Goal: Task Accomplishment & Management: Manage account settings

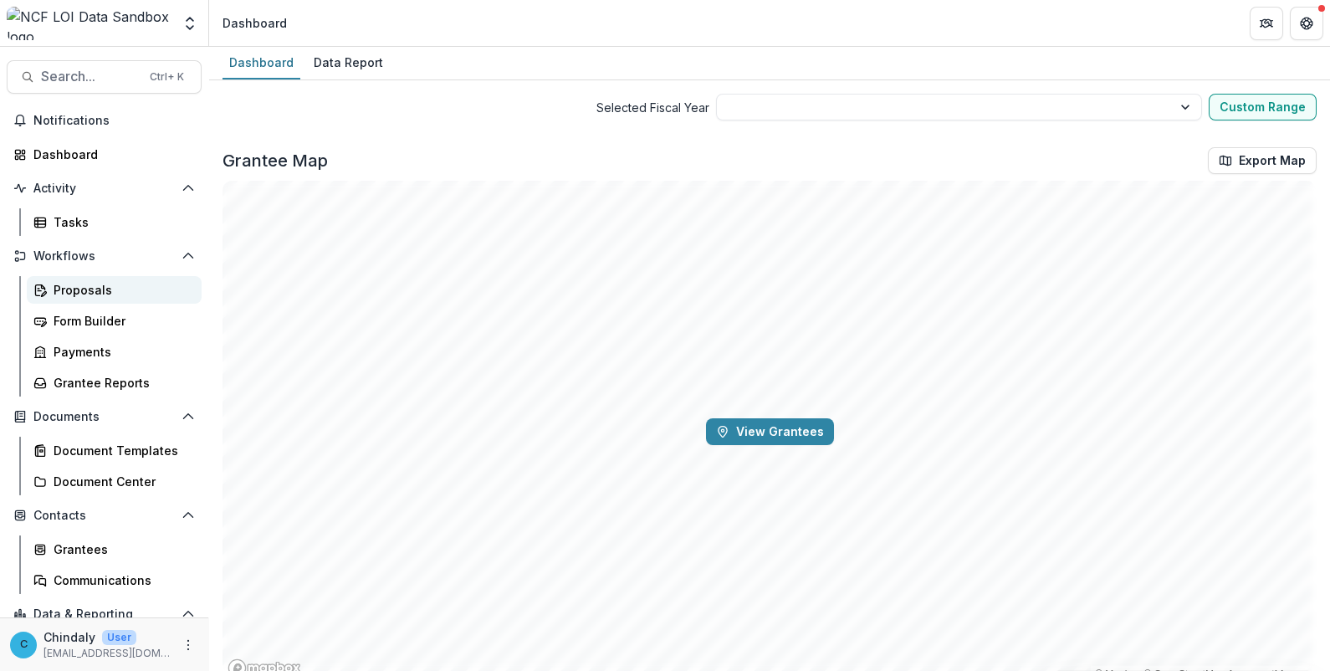
click at [66, 294] on div "Proposals" at bounding box center [121, 290] width 135 height 18
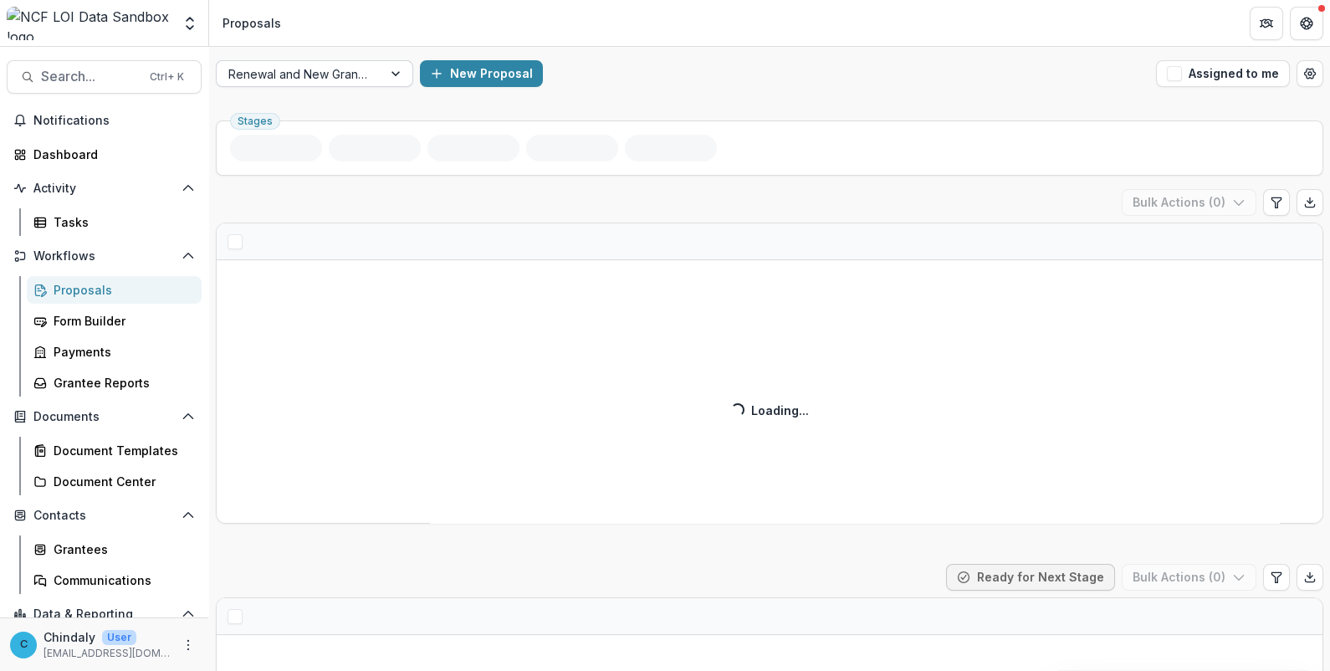
drag, startPoint x: 322, startPoint y: 63, endPoint x: 304, endPoint y: 75, distance: 22.3
click at [322, 64] on div at bounding box center [299, 74] width 142 height 21
click at [316, 84] on div at bounding box center [299, 74] width 142 height 21
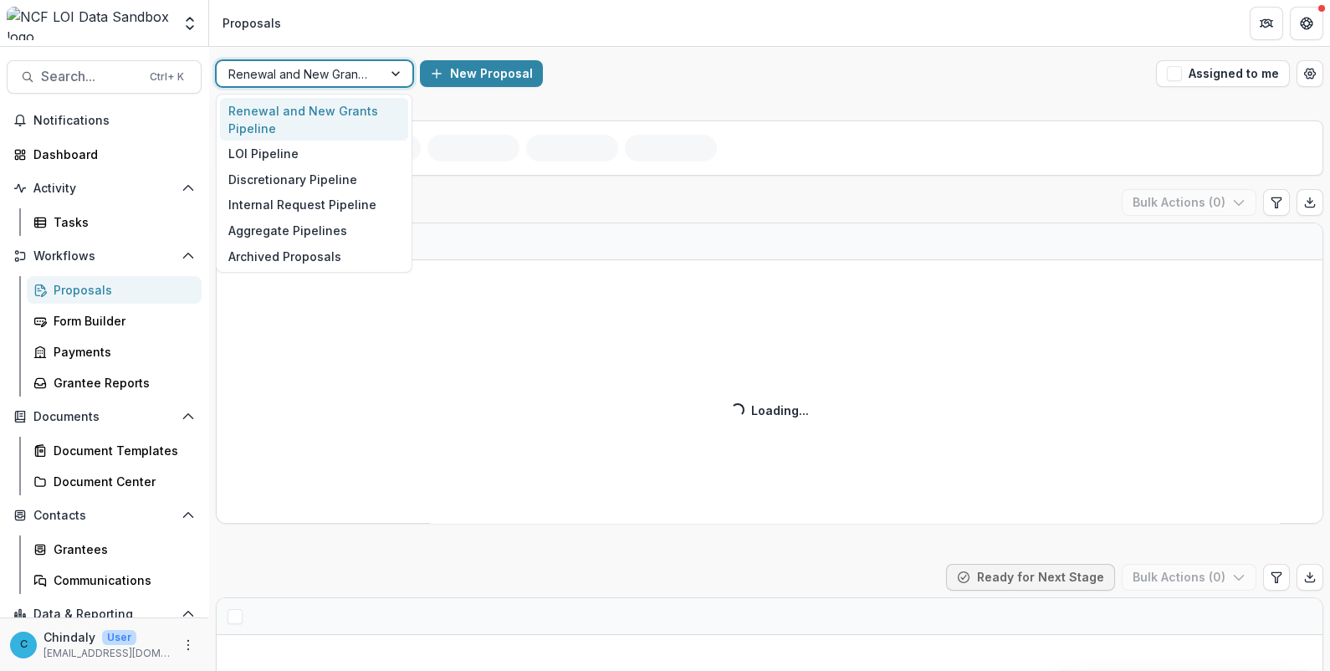
click at [303, 75] on div at bounding box center [299, 74] width 142 height 21
click at [293, 157] on div "LOI Pipeline" at bounding box center [314, 154] width 188 height 26
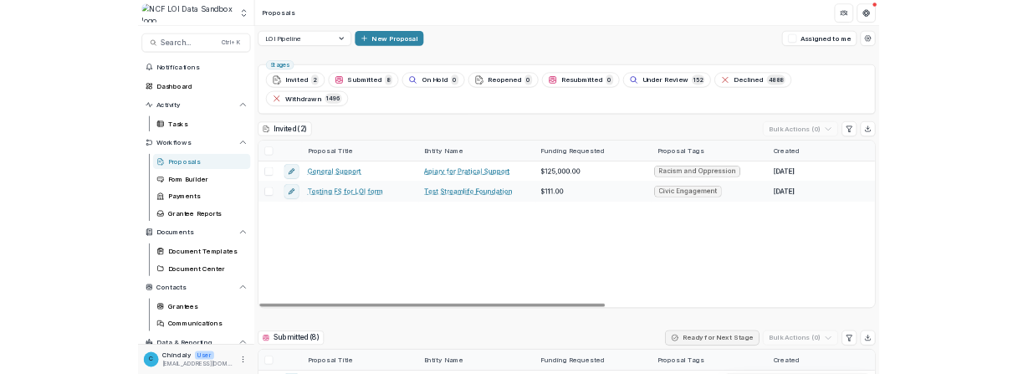
scroll to position [5, 0]
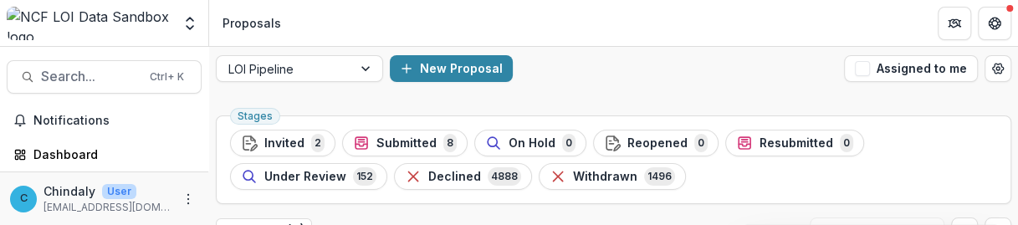
click at [297, 146] on span "Invited" at bounding box center [284, 143] width 40 height 14
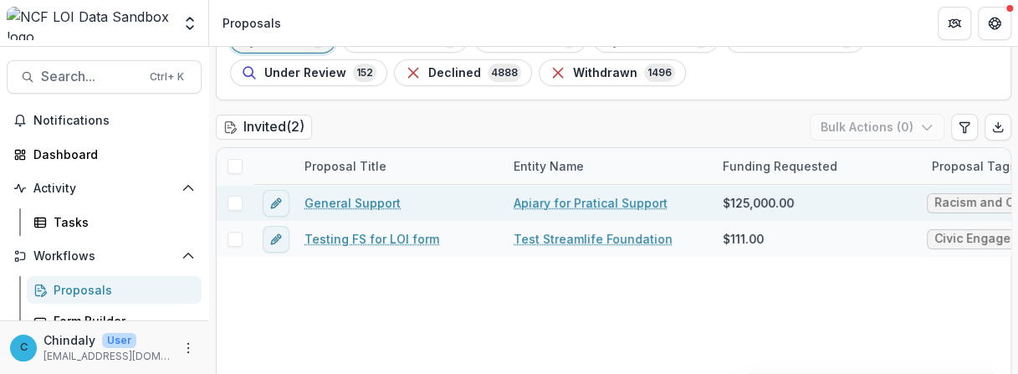
scroll to position [110, 0]
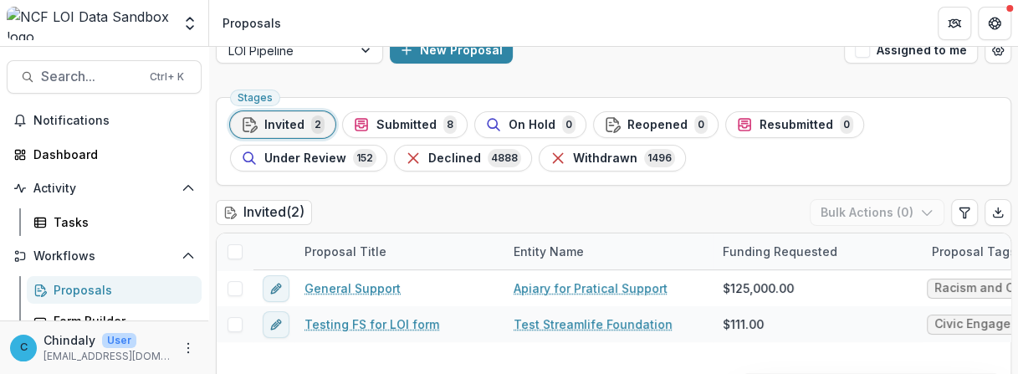
scroll to position [0, 0]
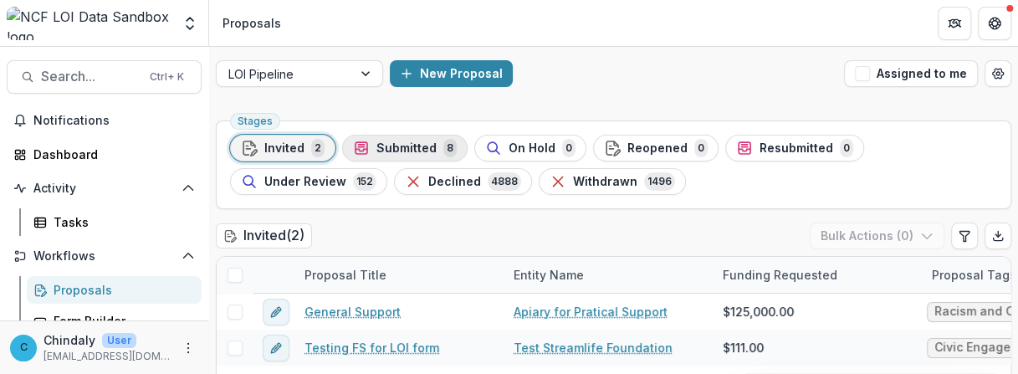
click at [431, 141] on span "Submitted" at bounding box center [406, 148] width 60 height 14
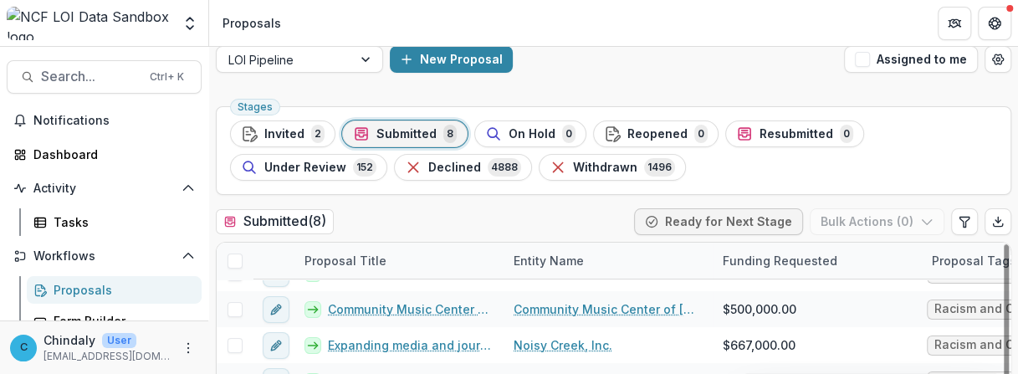
scroll to position [16, 0]
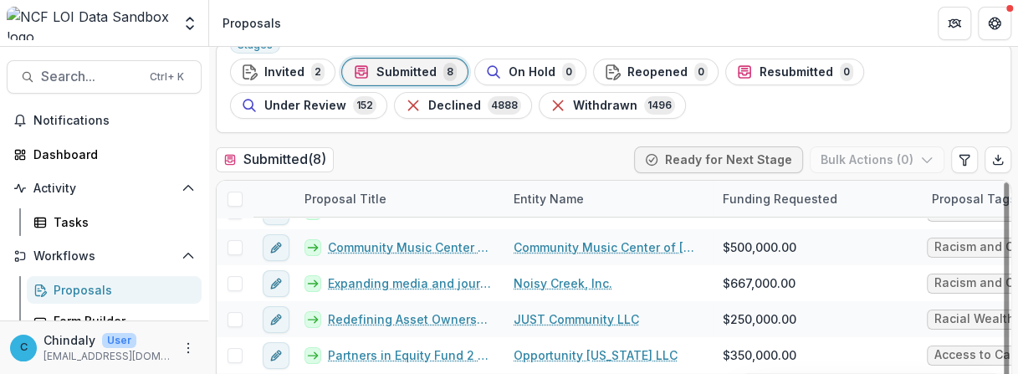
click at [548, 198] on div "Entity Name" at bounding box center [549, 199] width 90 height 18
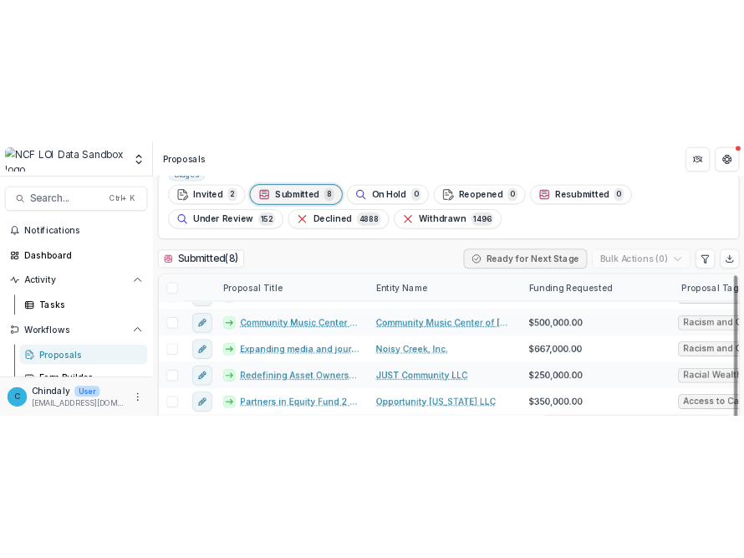
scroll to position [77, 0]
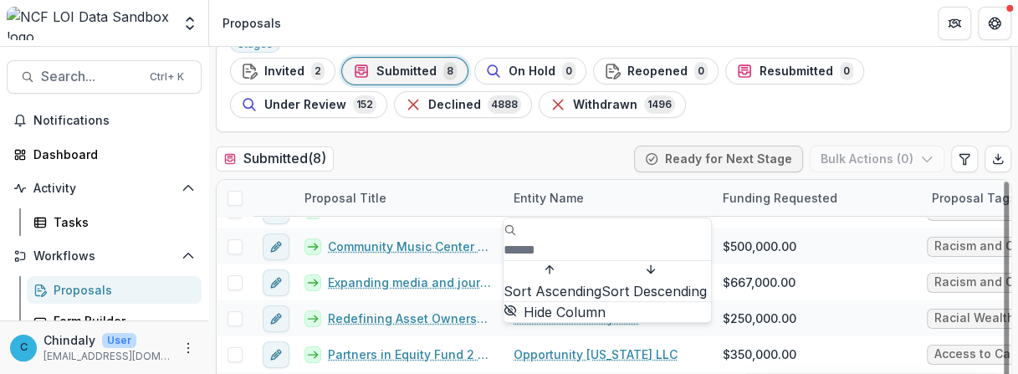
click at [548, 283] on span "Sort Ascending" at bounding box center [553, 291] width 98 height 17
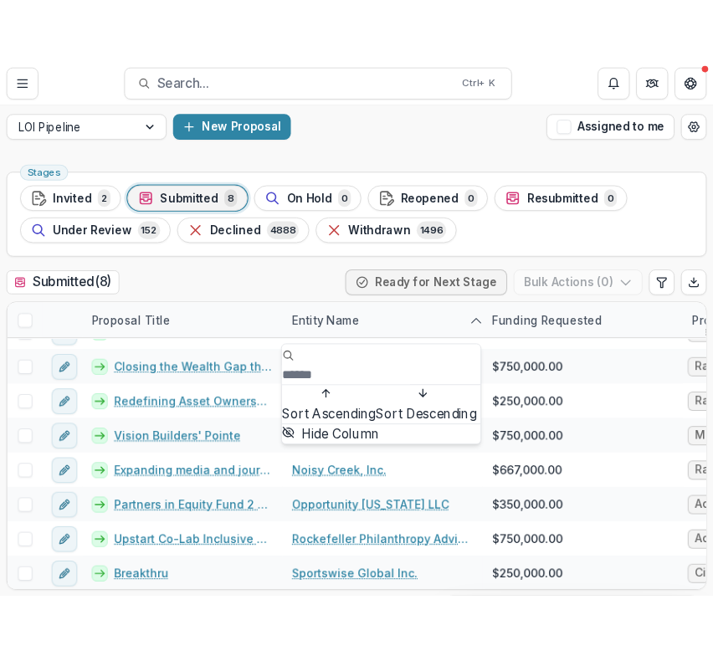
scroll to position [0, 0]
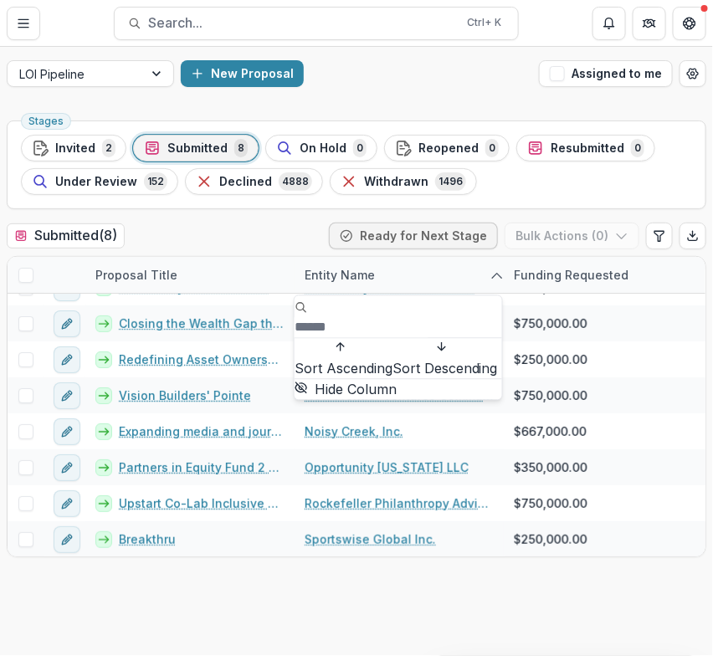
click at [328, 635] on div "Stages Invited 2 Submitted 8 On Hold 0 Reopened 0 Resubmitted 0 Under Review 15…" at bounding box center [356, 385] width 713 height 542
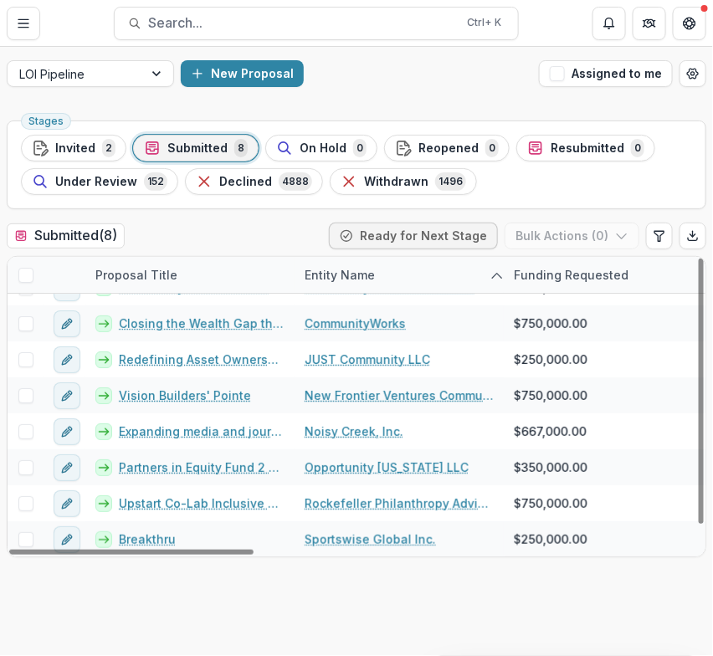
click at [178, 624] on div "Stages Invited 2 Submitted 8 On Hold 0 Reopened 0 Resubmitted 0 Under Review 15…" at bounding box center [356, 385] width 713 height 542
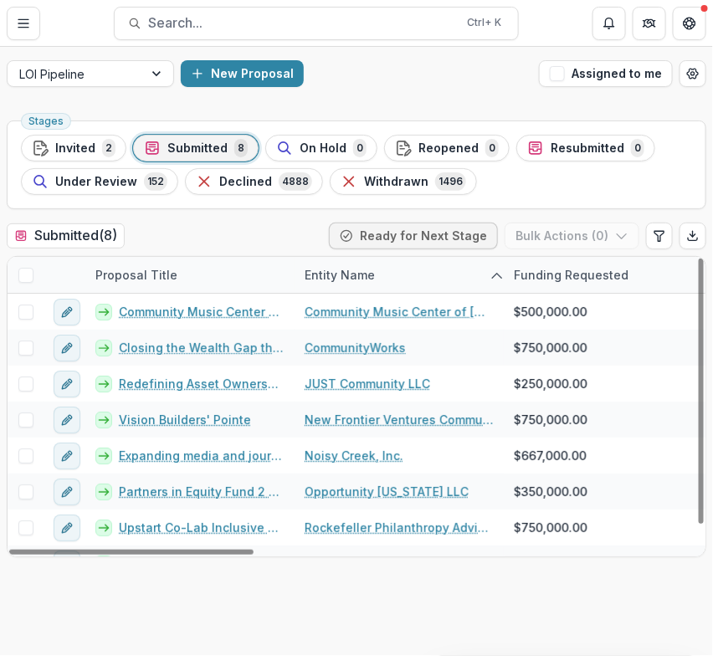
click at [402, 607] on div "Stages Invited 2 Submitted 8 On Hold 0 Reopened 0 Resubmitted 0 Under Review 15…" at bounding box center [356, 385] width 713 height 542
click at [149, 612] on div "Stages Invited 2 Submitted 8 On Hold 0 Reopened 0 Resubmitted 0 Under Review 15…" at bounding box center [356, 385] width 713 height 542
click at [135, 174] on div "Under Review 152" at bounding box center [100, 181] width 136 height 18
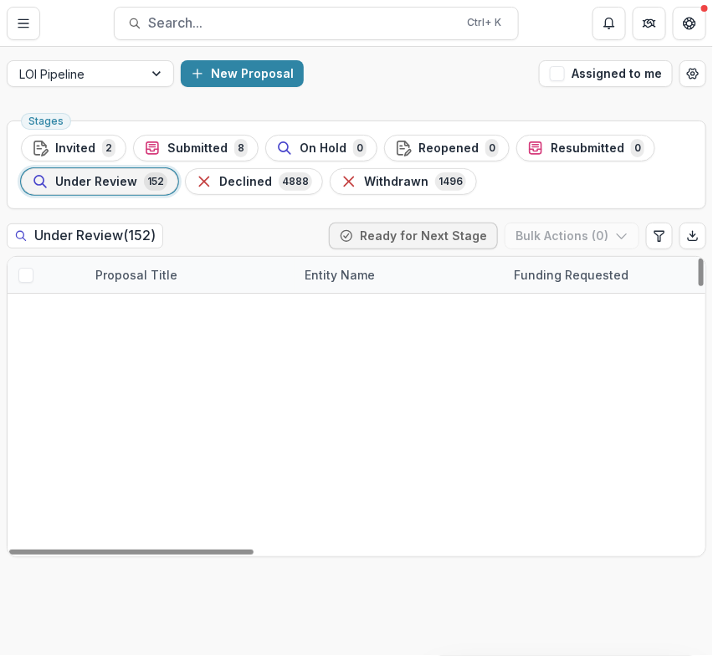
click at [490, 274] on div "Entity Name" at bounding box center [398, 275] width 209 height 36
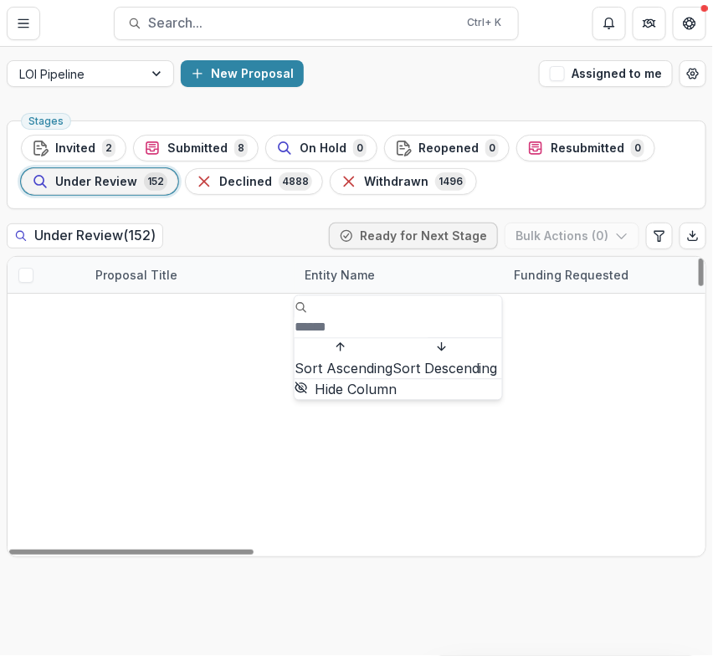
click at [356, 361] on span "Sort Ascending" at bounding box center [343, 369] width 98 height 17
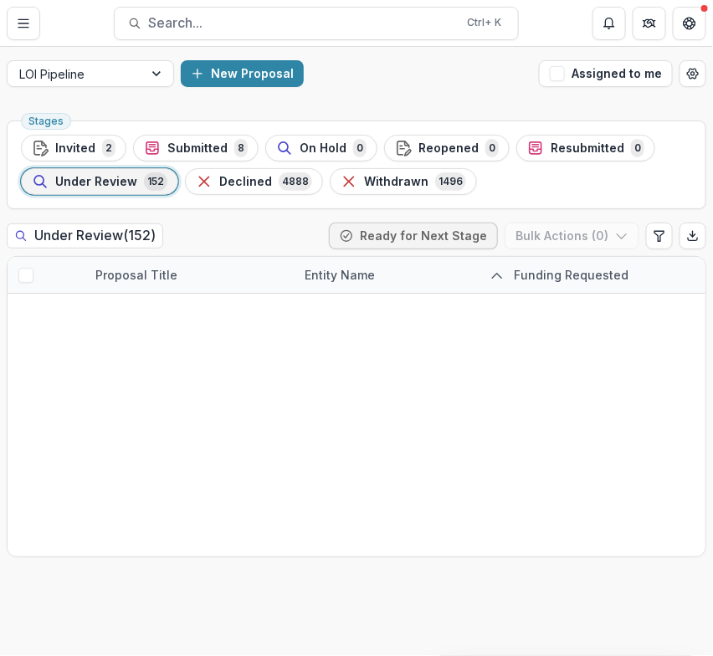
click at [87, 597] on div "Stages Invited 2 Submitted 8 On Hold 0 Reopened 0 Resubmitted 0 Under Review 15…" at bounding box center [356, 385] width 713 height 542
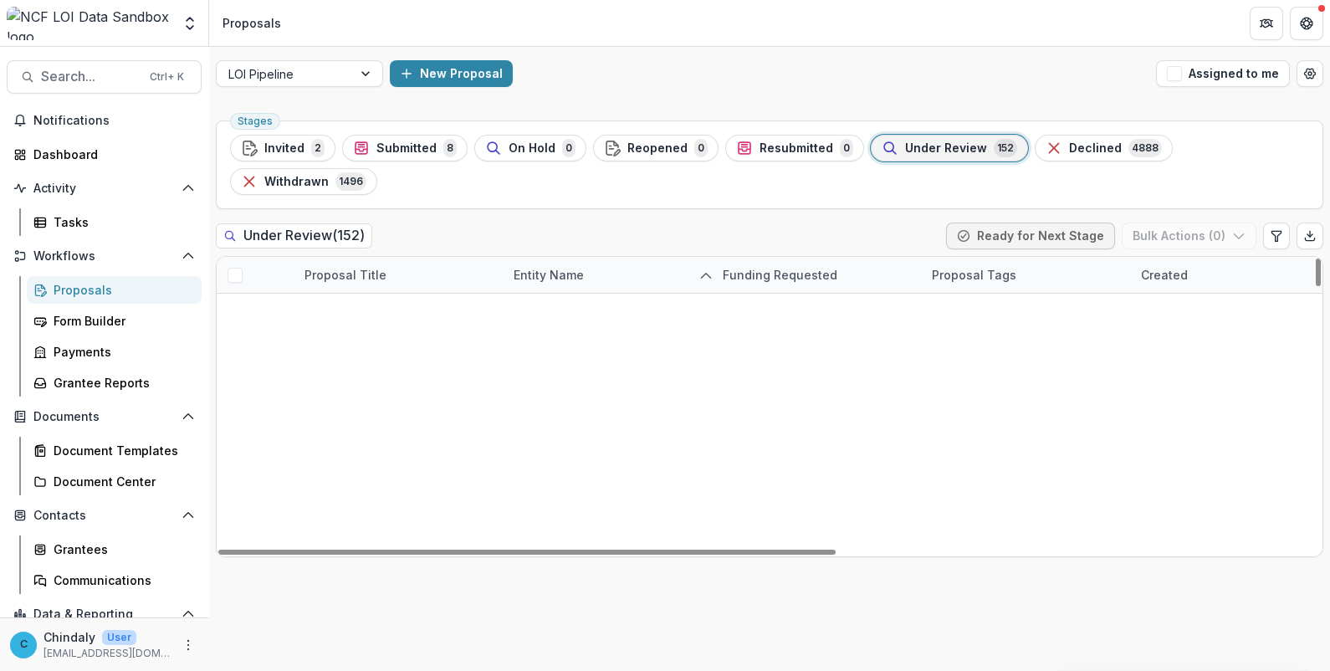
scroll to position [5203, 0]
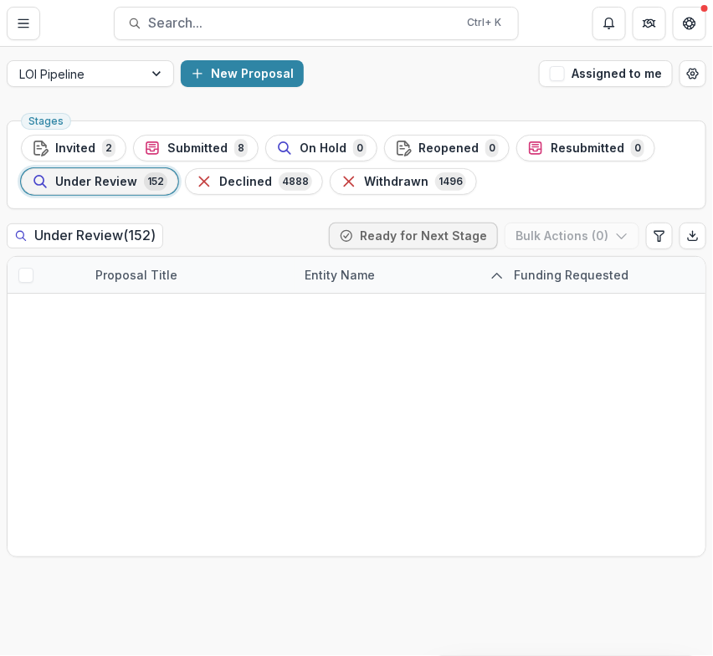
click at [52, 629] on div "Stages Invited 2 Submitted 8 On Hold 0 Reopened 0 Resubmitted 0 Under Review 15…" at bounding box center [356, 385] width 713 height 542
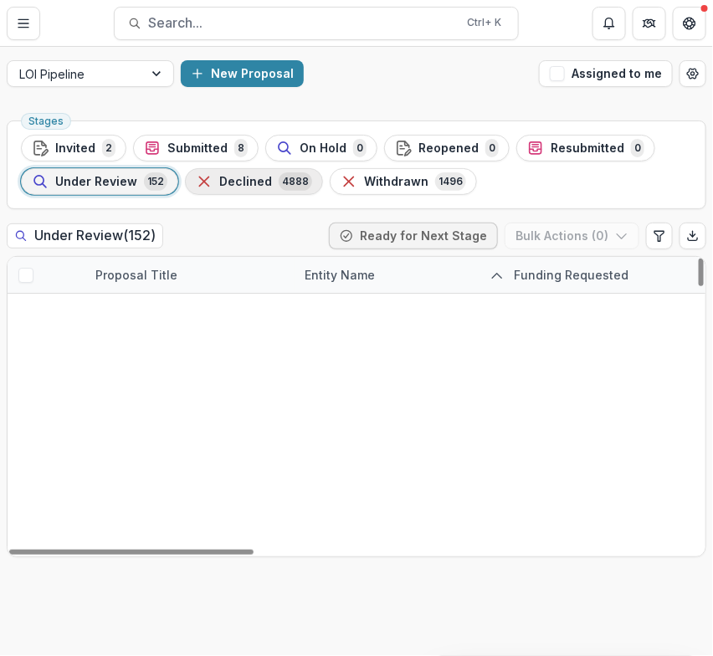
click at [230, 177] on span "Declined" at bounding box center [245, 182] width 53 height 14
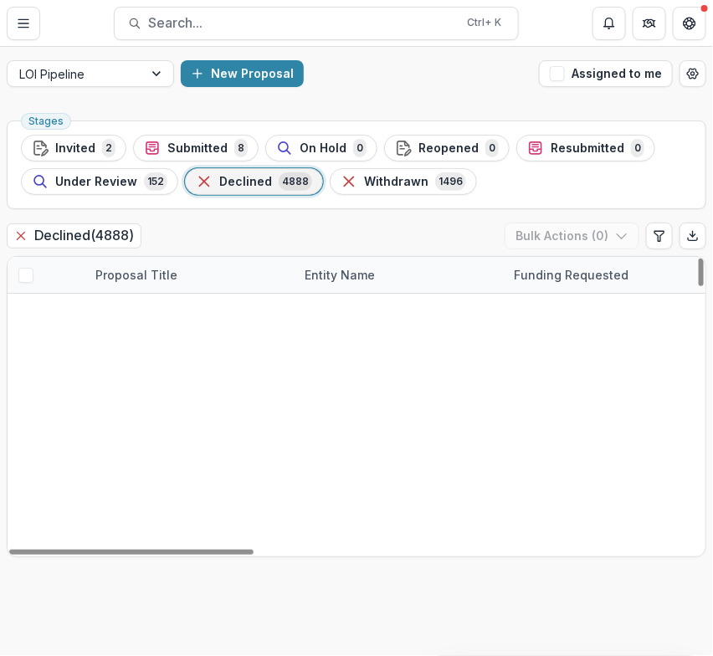
click at [88, 587] on div "Stages Invited 2 Submitted 8 On Hold 0 Reopened 0 Resubmitted 0 Under Review 15…" at bounding box center [356, 385] width 713 height 542
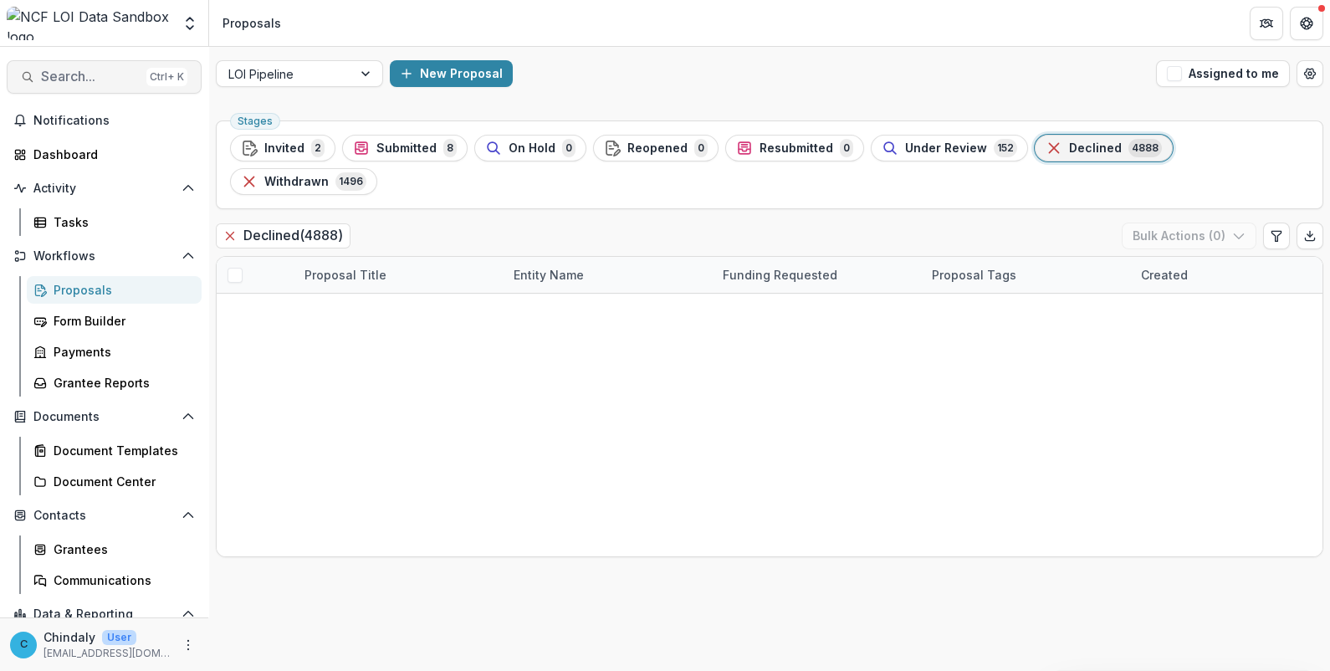
click at [83, 74] on span "Search..." at bounding box center [90, 77] width 99 height 16
type input "*********"
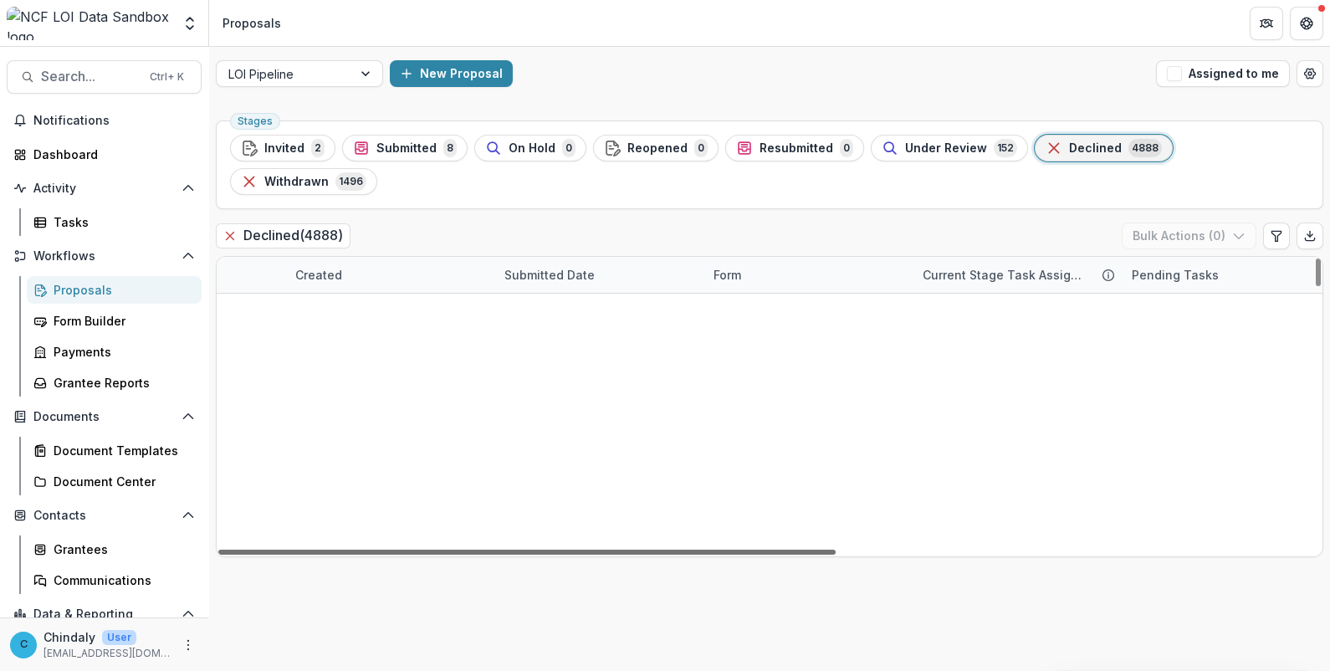
scroll to position [0, 853]
drag, startPoint x: 796, startPoint y: 516, endPoint x: 1328, endPoint y: 527, distance: 532.1
click at [836, 550] on div at bounding box center [526, 552] width 617 height 5
click at [1241, 257] on div "Pending Tasks" at bounding box center [1218, 275] width 209 height 36
drag, startPoint x: 933, startPoint y: 243, endPoint x: 857, endPoint y: 235, distance: 76.5
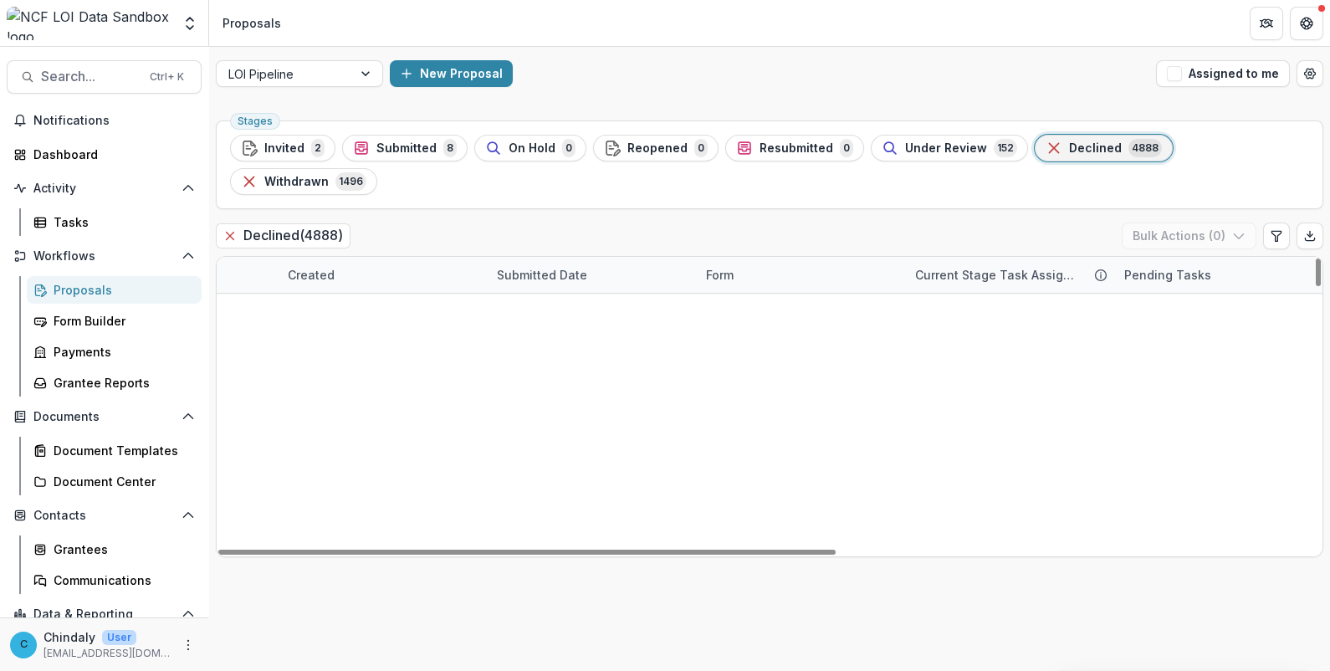
click at [857, 257] on div "Form" at bounding box center [800, 275] width 209 height 36
click at [325, 266] on div "Created" at bounding box center [311, 275] width 67 height 18
click at [1285, 222] on button "Edit table settings" at bounding box center [1276, 235] width 27 height 27
select select "******"
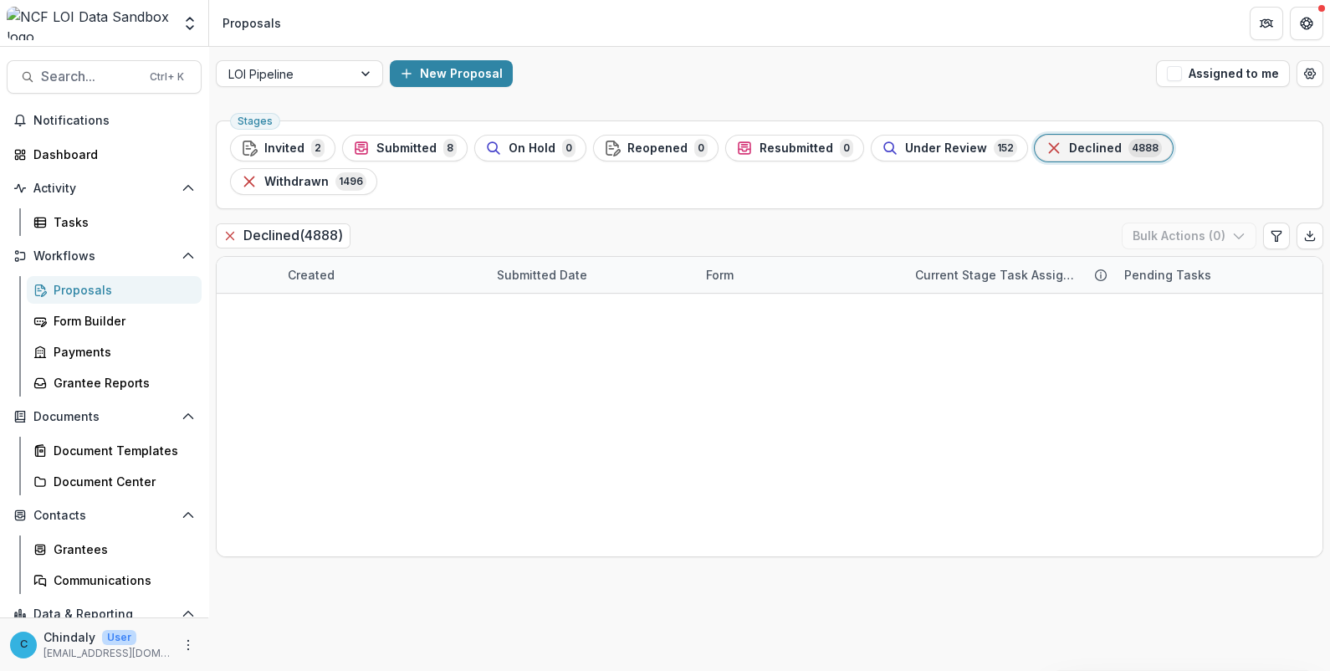
type input "*"
type input "**"
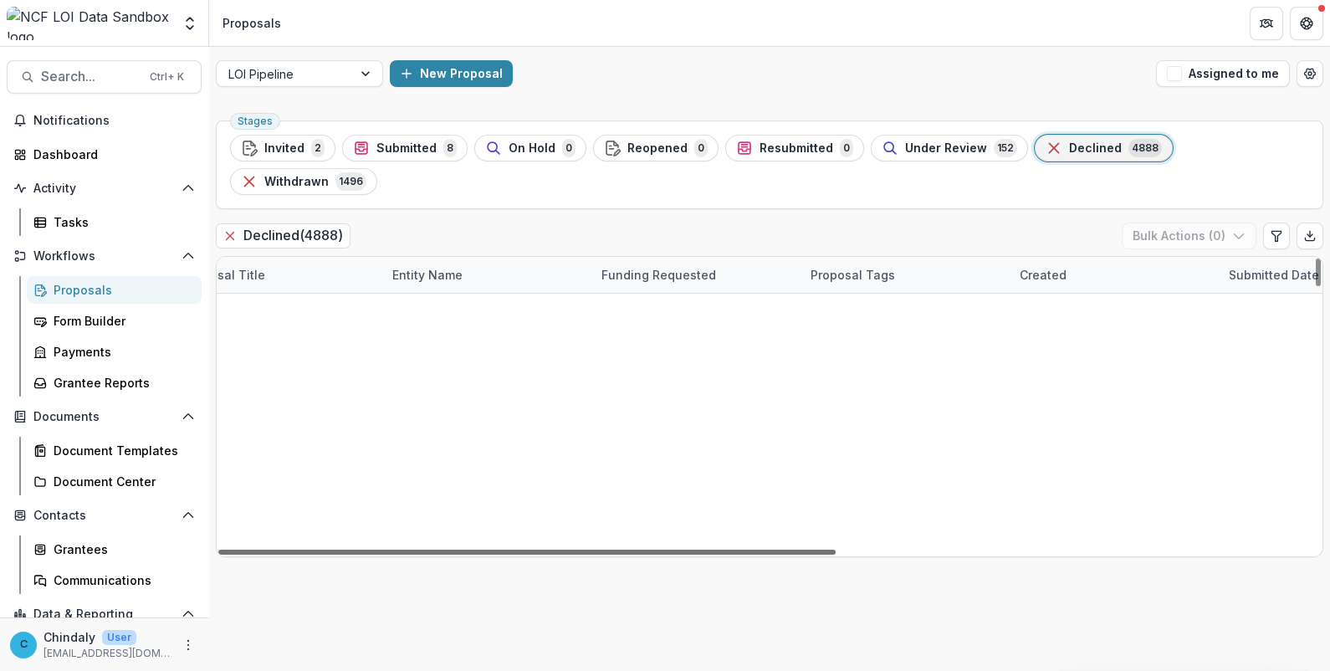
scroll to position [0, 103]
drag, startPoint x: 729, startPoint y: 516, endPoint x: 310, endPoint y: 524, distance: 419.2
click at [310, 550] on div at bounding box center [526, 552] width 617 height 5
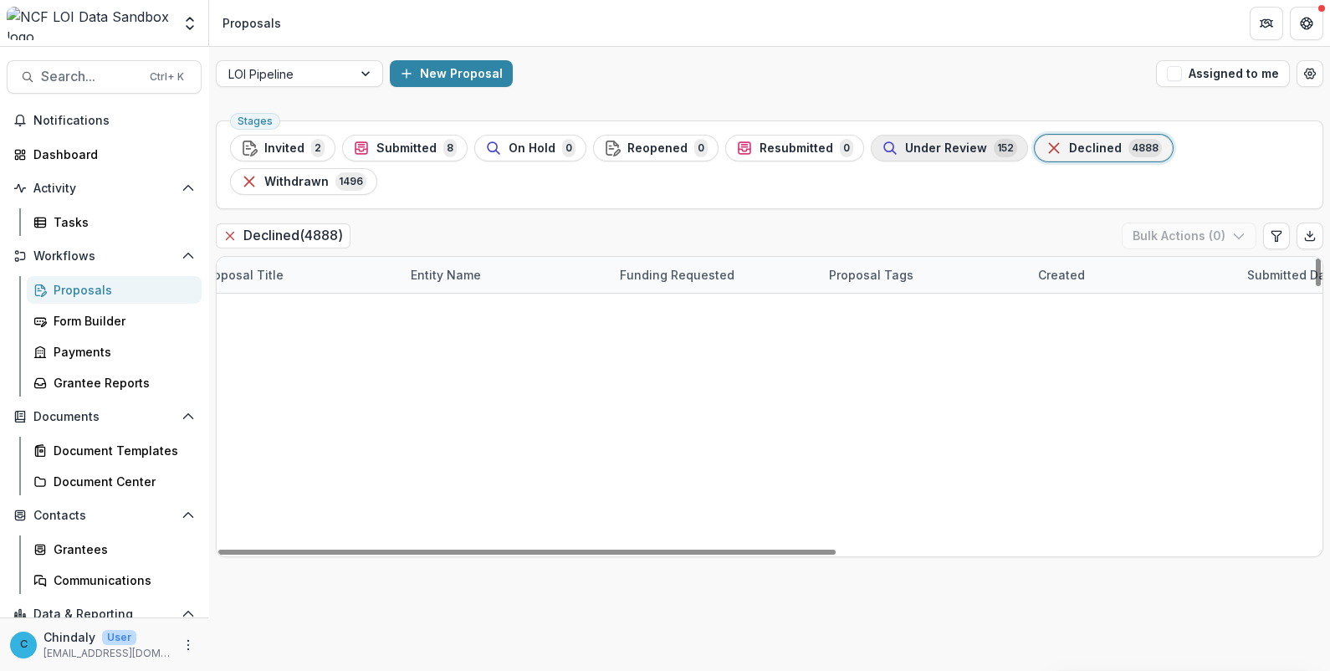
click at [911, 142] on span "Under Review" at bounding box center [946, 148] width 82 height 14
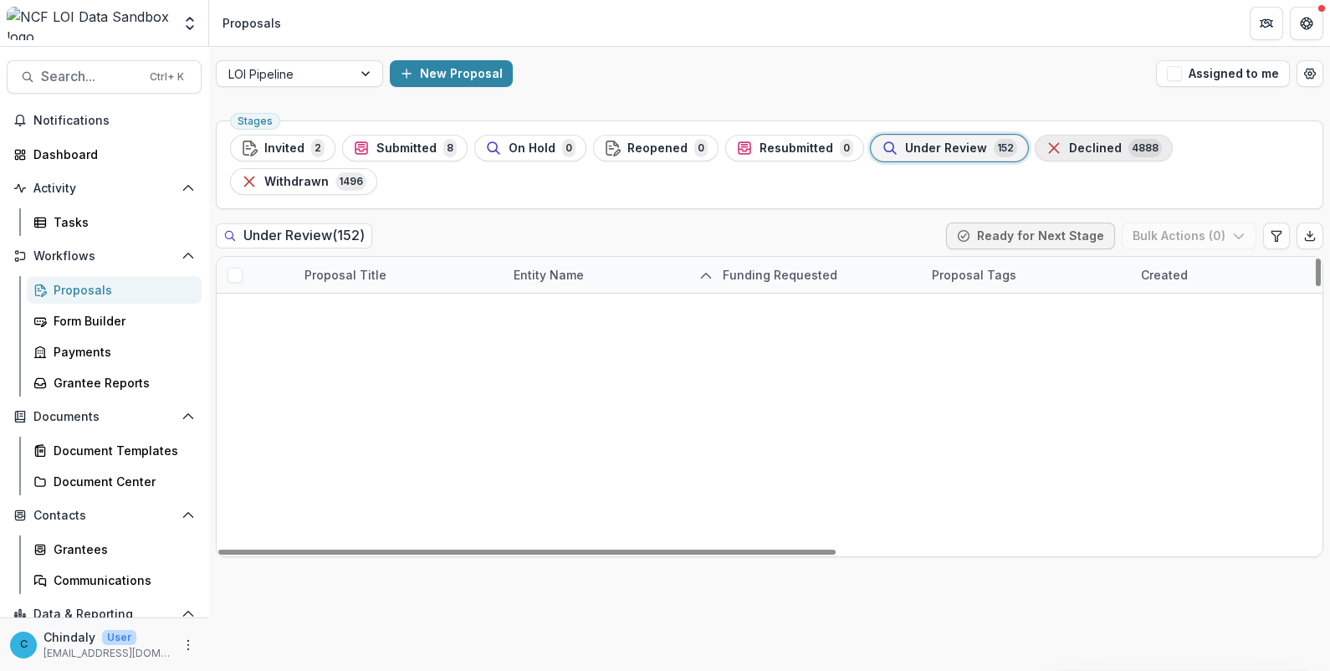
click at [1106, 150] on div "Declined 4888" at bounding box center [1104, 148] width 116 height 18
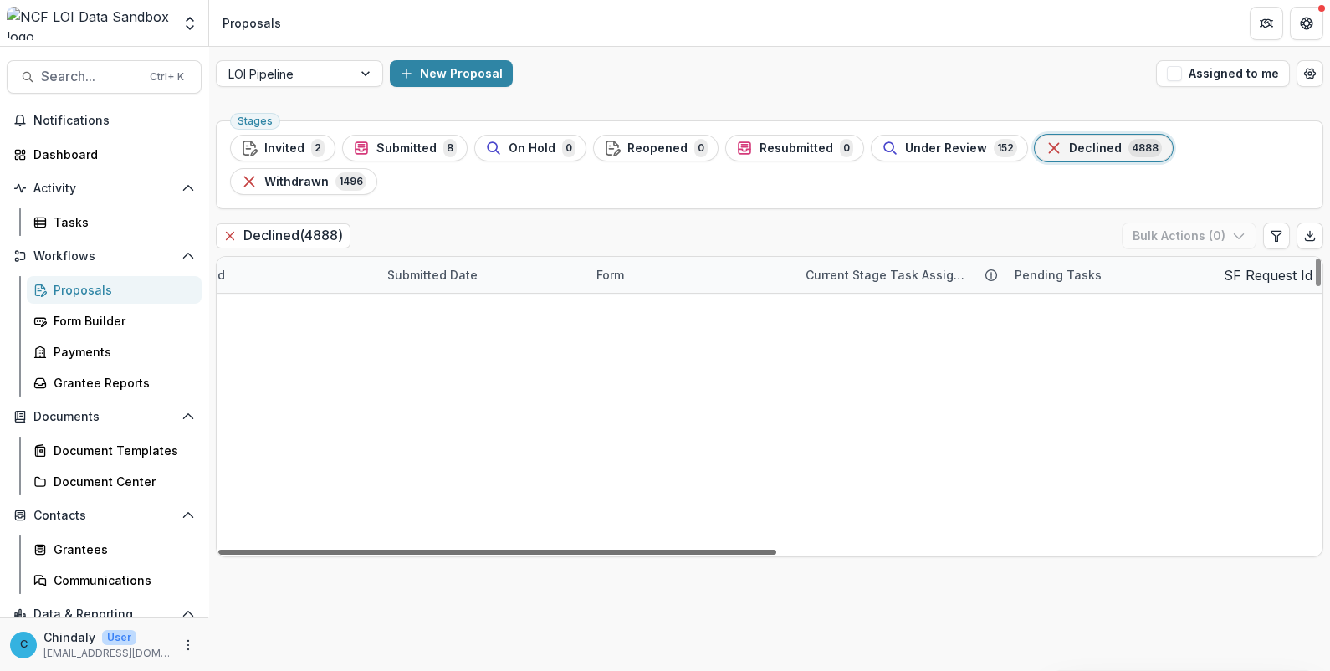
scroll to position [0, 1062]
drag, startPoint x: 722, startPoint y: 514, endPoint x: 1333, endPoint y: 508, distance: 611.5
click at [776, 550] on div at bounding box center [497, 552] width 558 height 5
click at [1279, 231] on icon "Edit table settings" at bounding box center [1275, 236] width 9 height 10
select select "******"
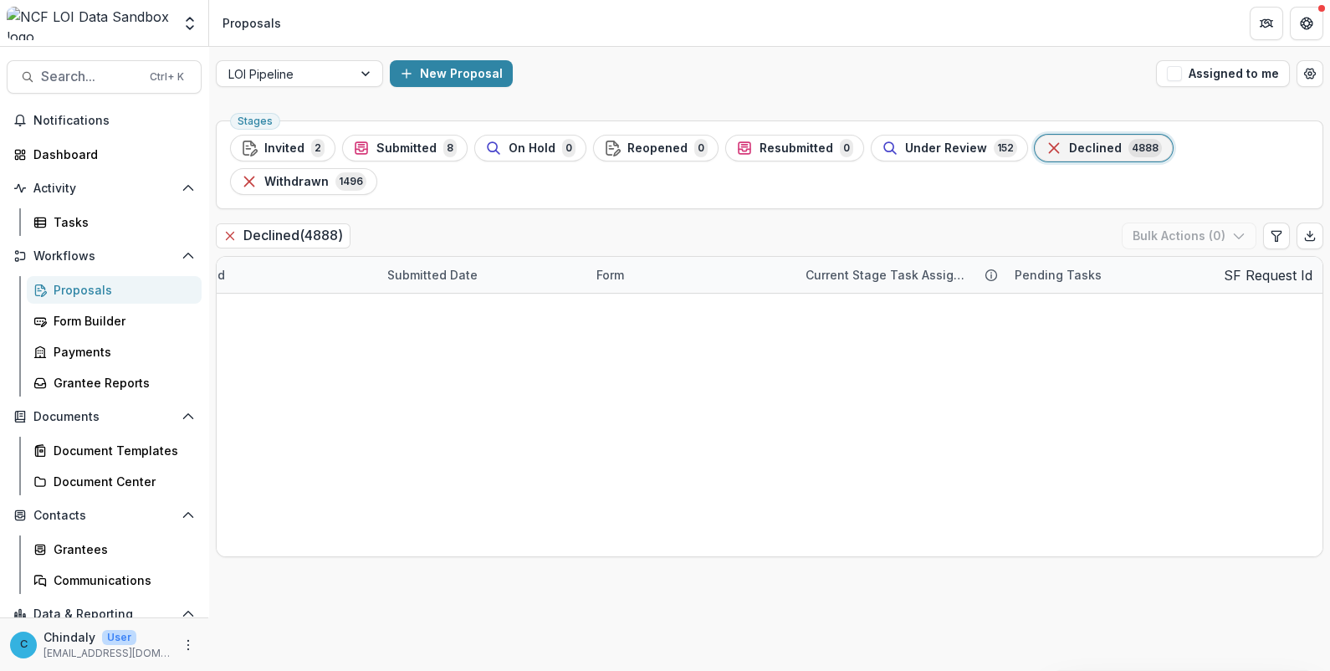
scroll to position [208, 0]
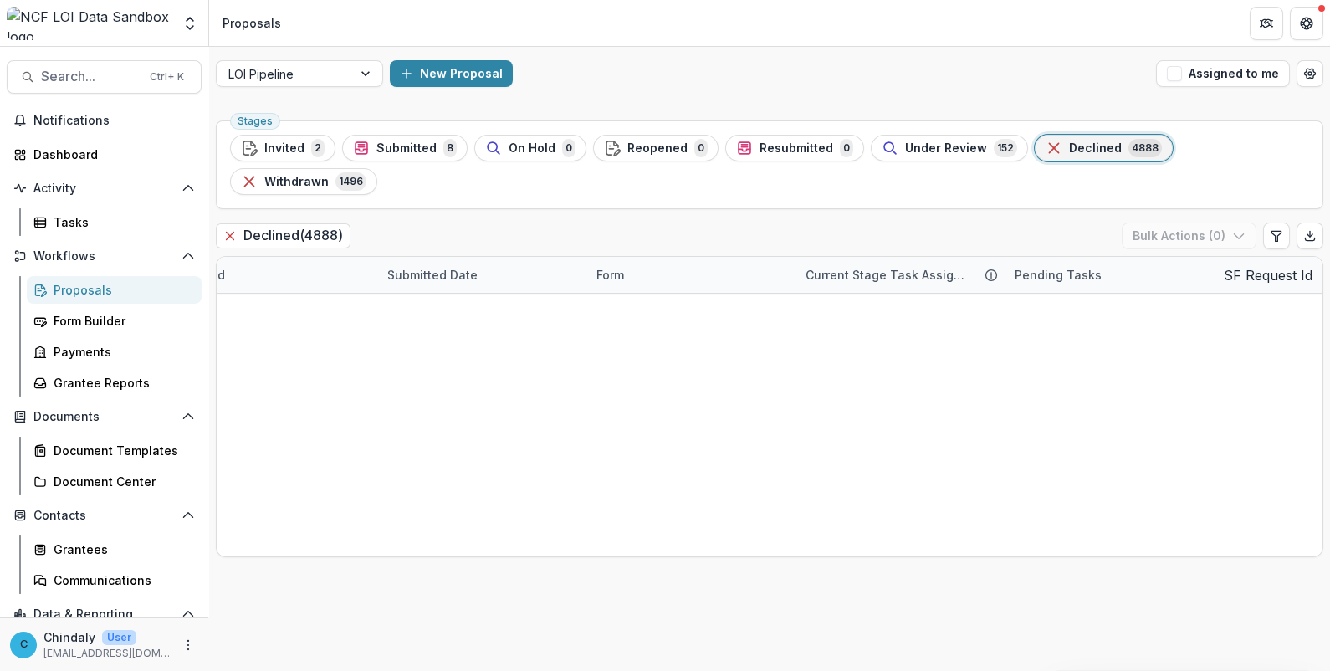
type input "**"
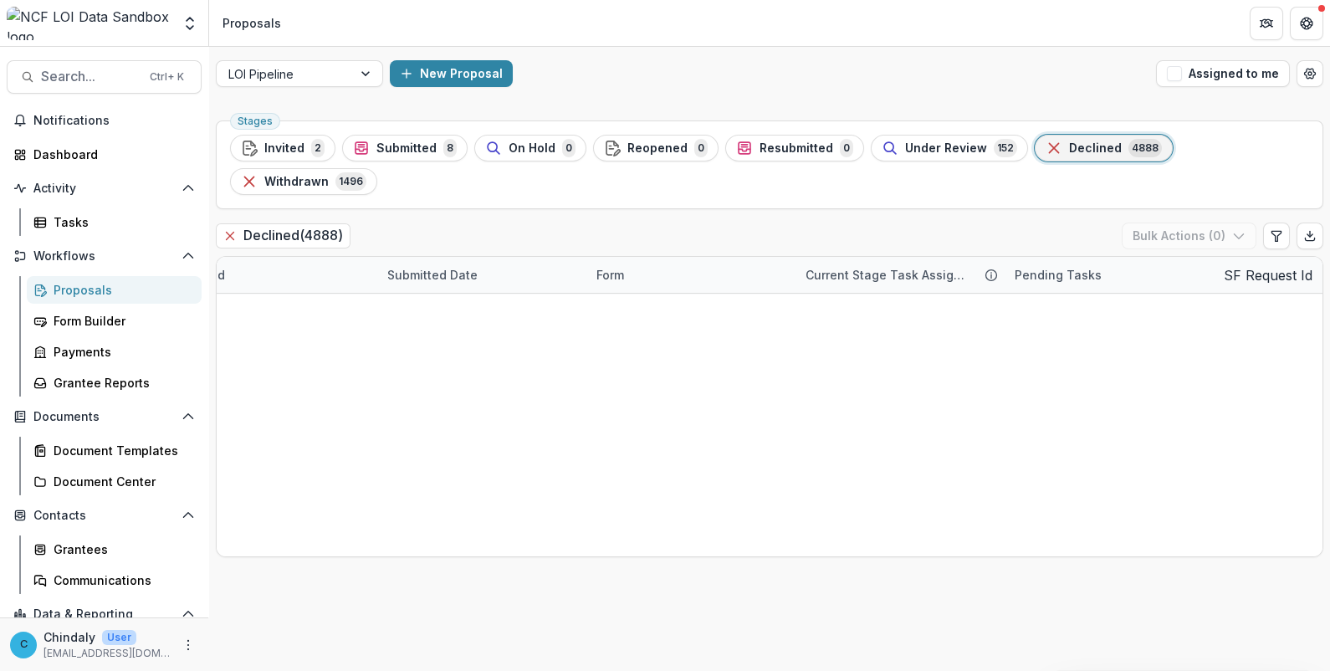
type input "**"
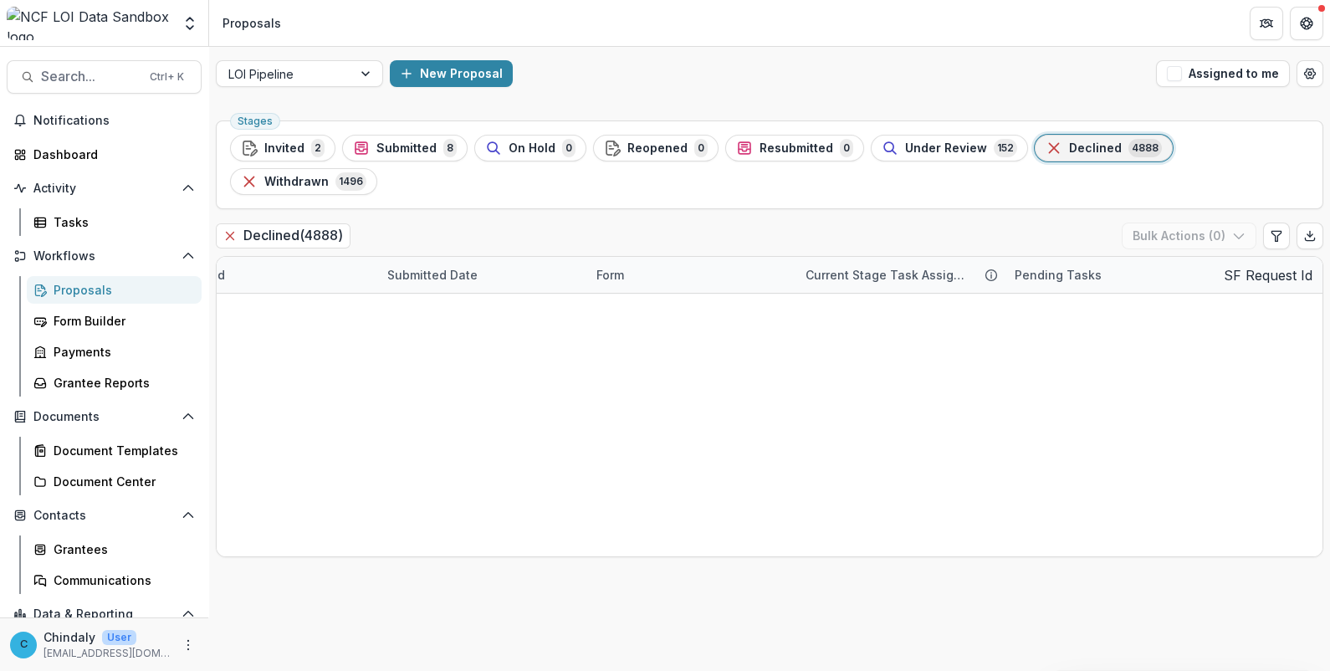
scroll to position [0, 0]
click at [958, 165] on div "Stages Invited 2 Submitted 8 On Hold 0 Reopened 0 Resubmitted 0 Under Review 15…" at bounding box center [769, 164] width 1107 height 89
click at [949, 144] on span "Under Review" at bounding box center [946, 148] width 82 height 14
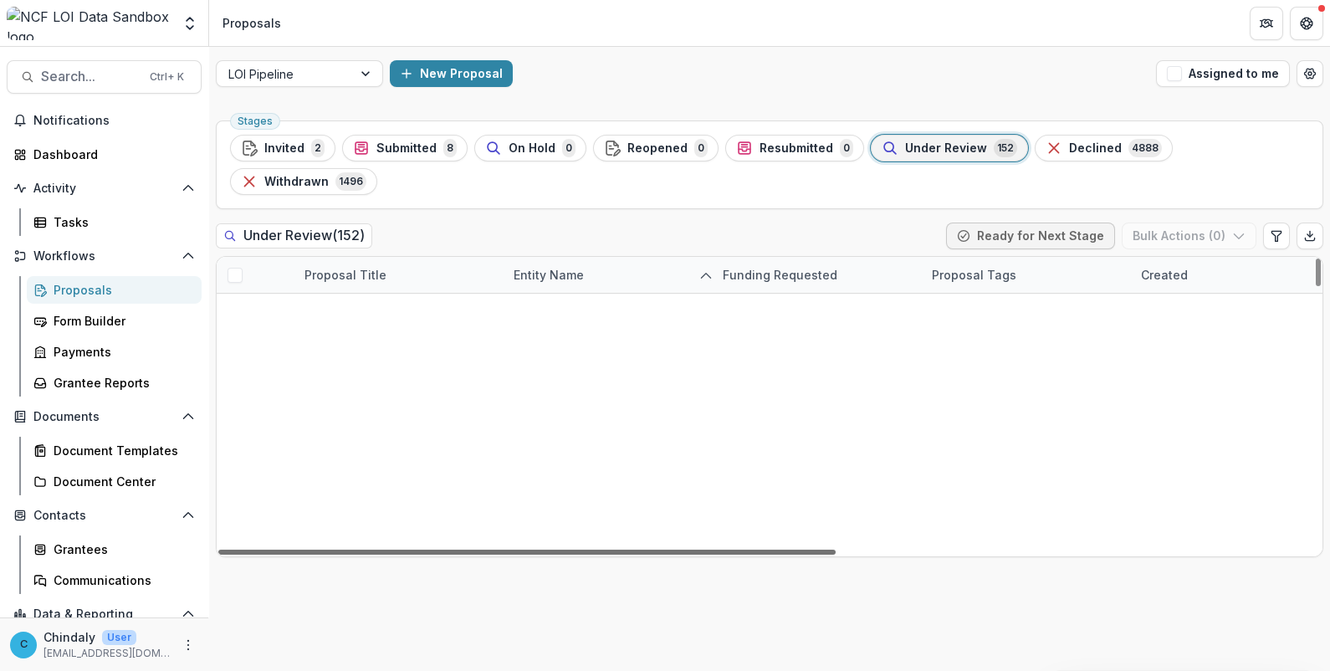
scroll to position [0, 853]
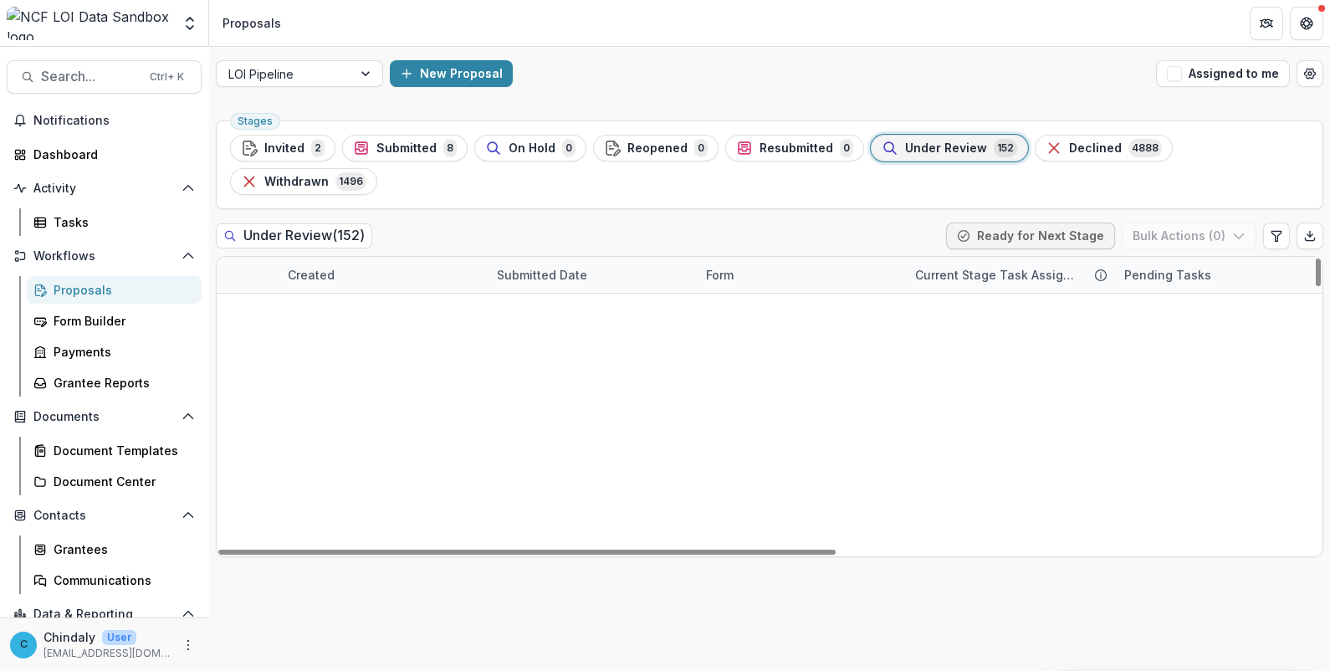
drag, startPoint x: 426, startPoint y: 518, endPoint x: 1112, endPoint y: 498, distance: 687.0
click at [836, 550] on div at bounding box center [526, 552] width 617 height 5
click at [1069, 151] on span "Declined" at bounding box center [1095, 148] width 53 height 14
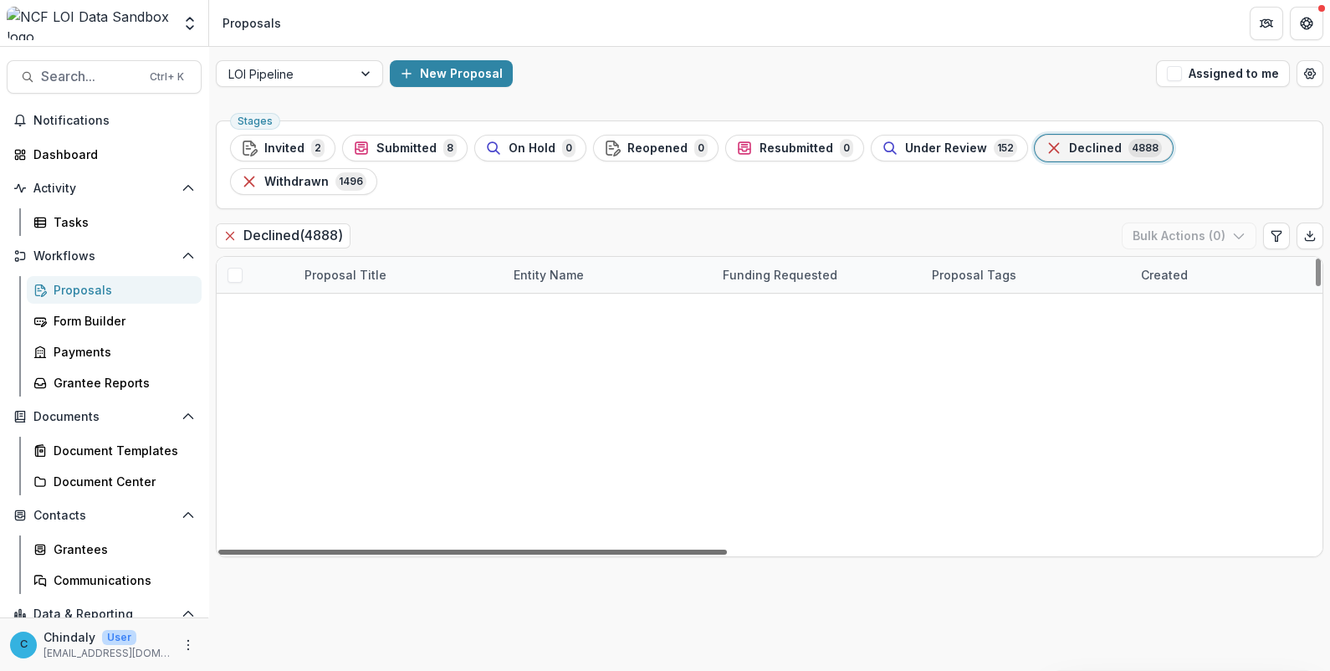
click at [701, 550] on div at bounding box center [472, 552] width 509 height 5
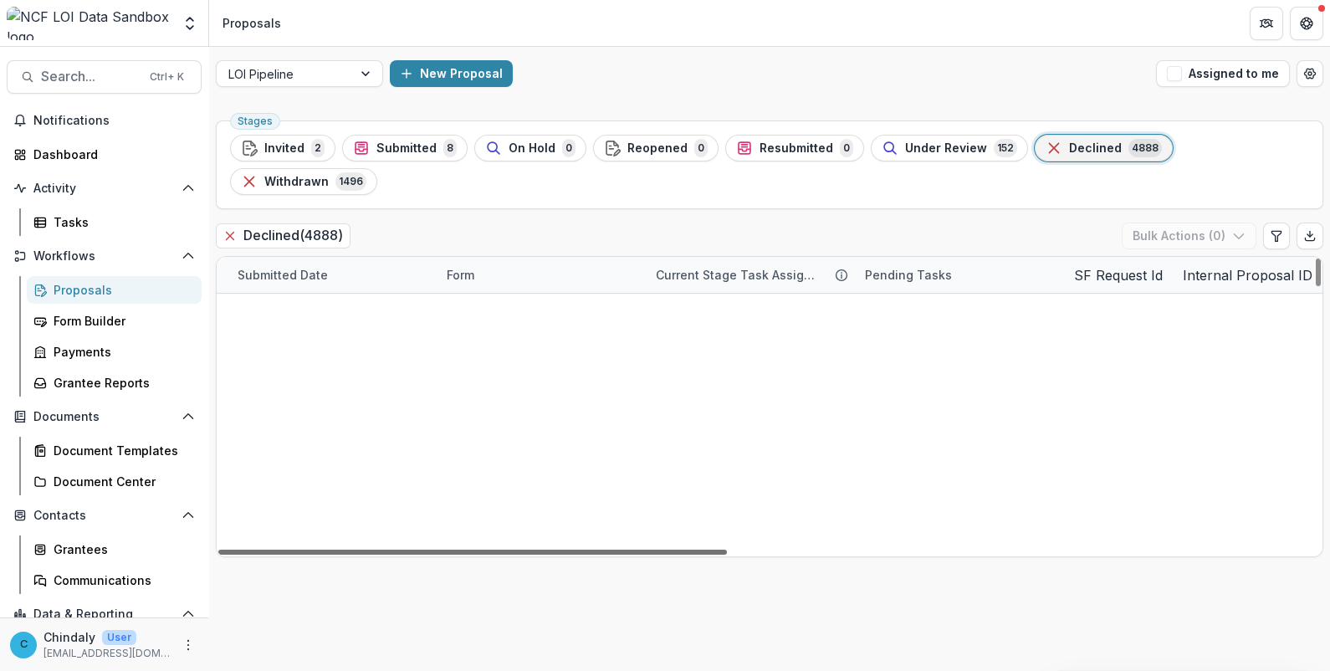
drag, startPoint x: 703, startPoint y: 516, endPoint x: 1333, endPoint y: 497, distance: 631.0
click at [727, 550] on div at bounding box center [472, 552] width 509 height 5
click at [1280, 229] on icon "Edit table settings" at bounding box center [1276, 235] width 13 height 13
select select "******"
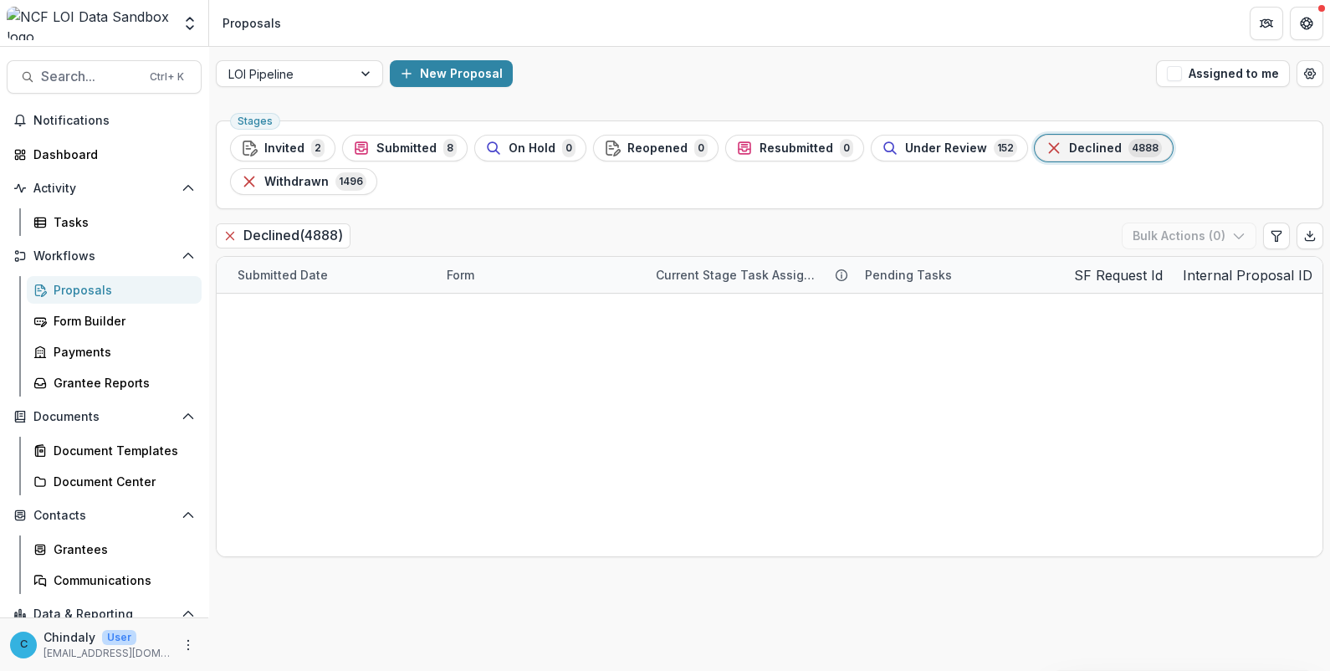
click at [1307, 222] on button "Export table data" at bounding box center [1310, 235] width 27 height 27
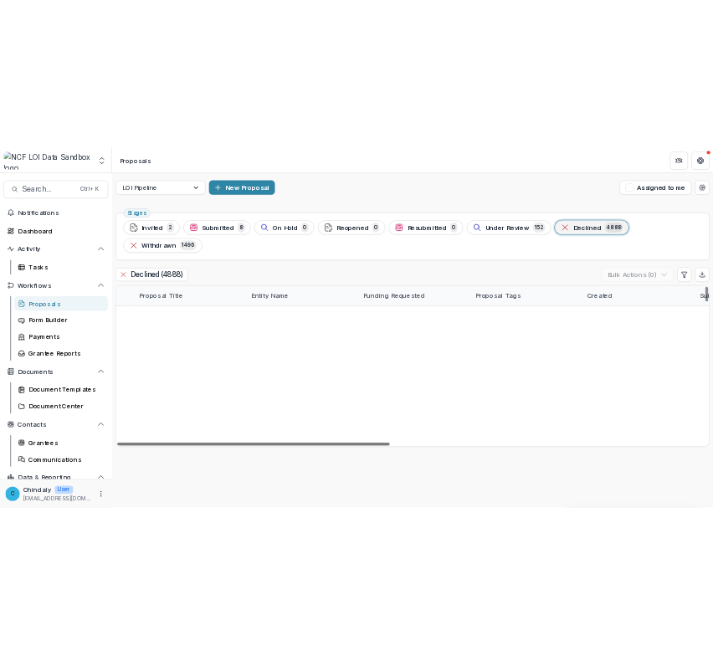
scroll to position [0, 0]
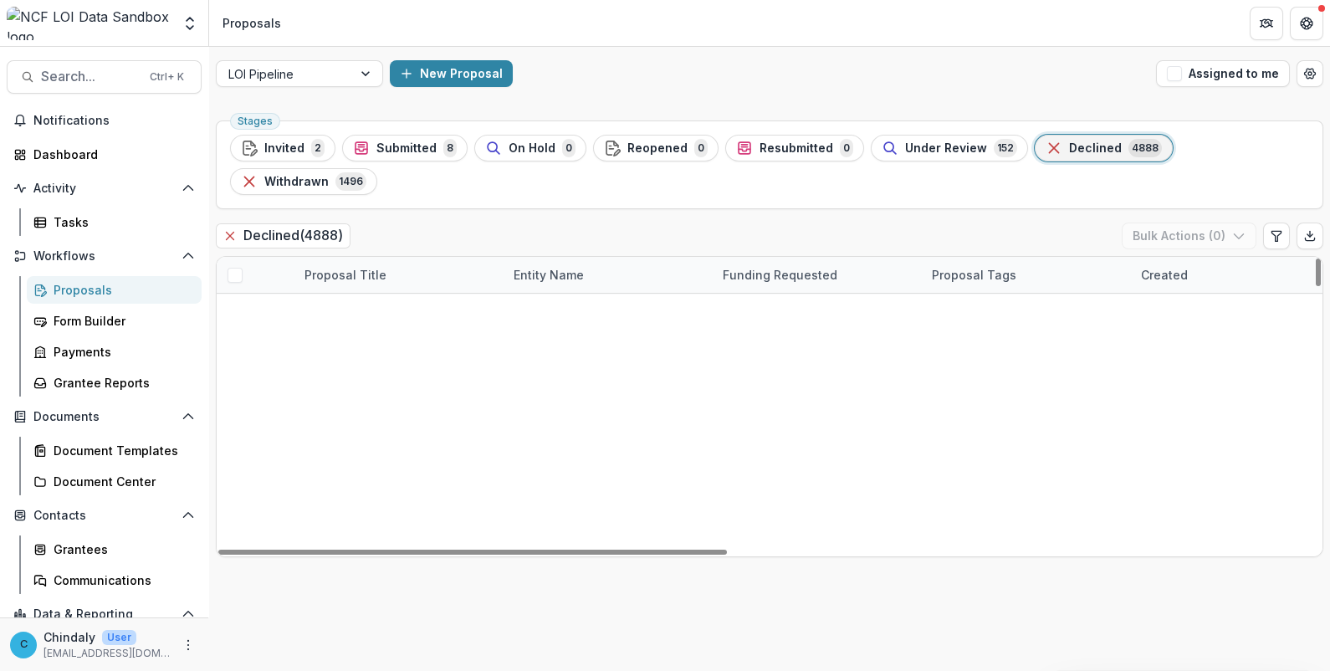
drag, startPoint x: 813, startPoint y: 513, endPoint x: 197, endPoint y: 529, distance: 616.7
click at [218, 550] on div at bounding box center [472, 552] width 509 height 5
click at [331, 375] on link "CASI x Atlan: Storytelling Technology for Racial and Narrative Justice" at bounding box center [398, 384] width 189 height 18
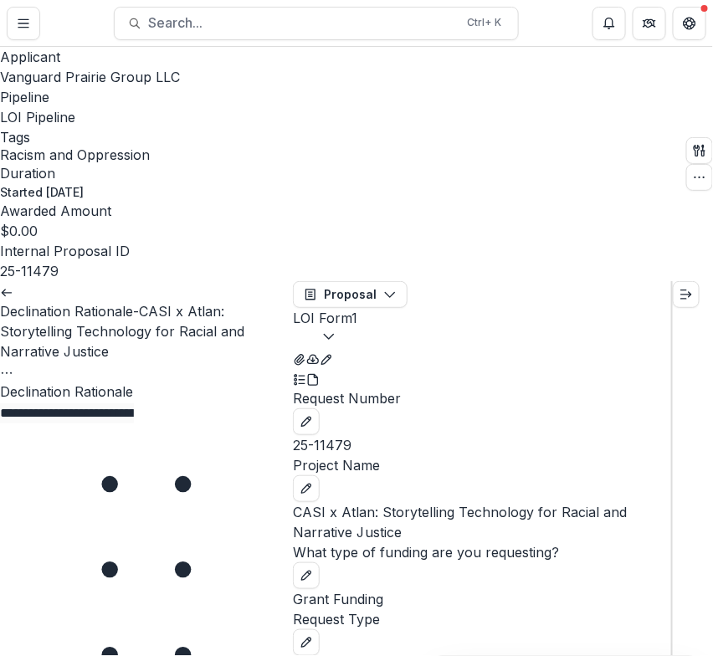
drag, startPoint x: 105, startPoint y: 182, endPoint x: 280, endPoint y: 115, distance: 188.0
click at [13, 361] on button "Options" at bounding box center [6, 371] width 13 height 20
click at [186, 322] on link "View task" at bounding box center [226, 336] width 120 height 28
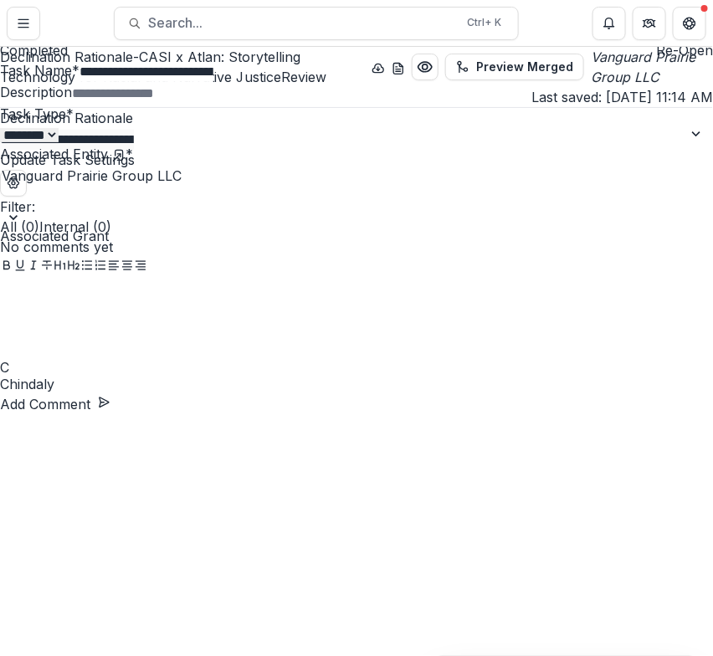
click at [208, 656] on div "**********" at bounding box center [356, 656] width 713 height 0
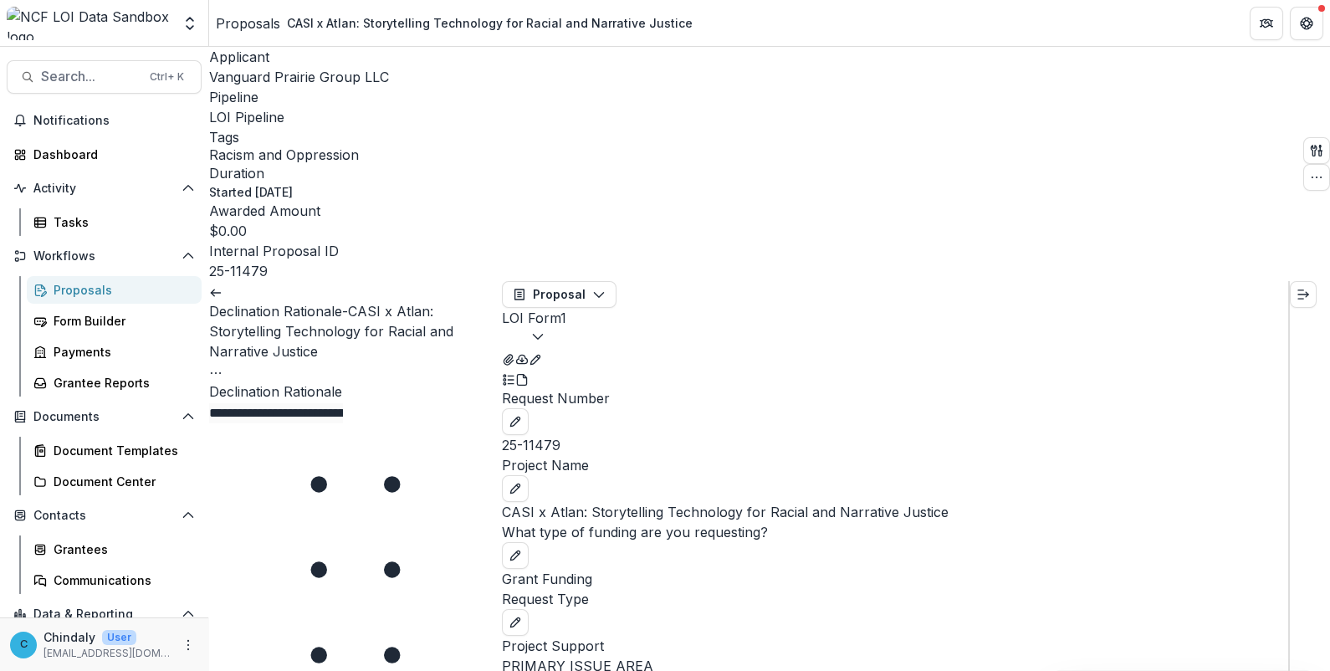
click at [293, 183] on p "Started [DATE]" at bounding box center [251, 192] width 84 height 18
click at [566, 308] on button "LOI Form 1" at bounding box center [534, 328] width 64 height 40
click at [606, 288] on icon "button" at bounding box center [598, 294] width 13 height 13
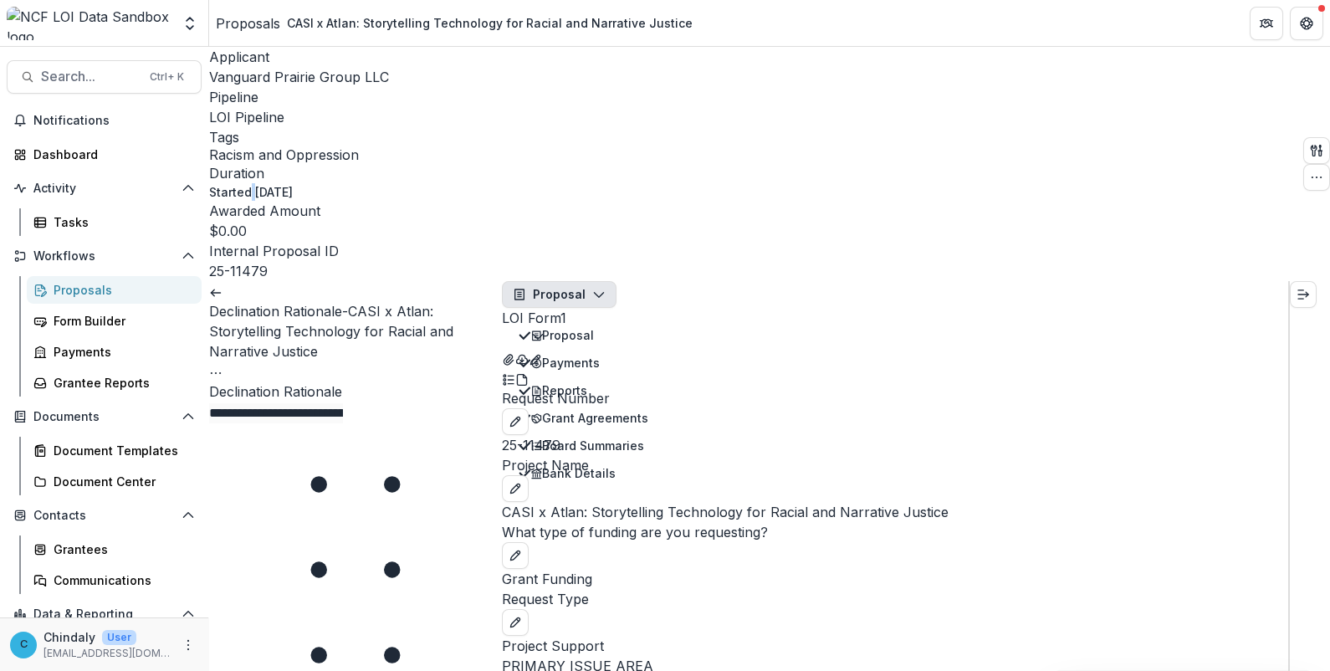
click at [606, 288] on icon "button" at bounding box center [598, 294] width 13 height 13
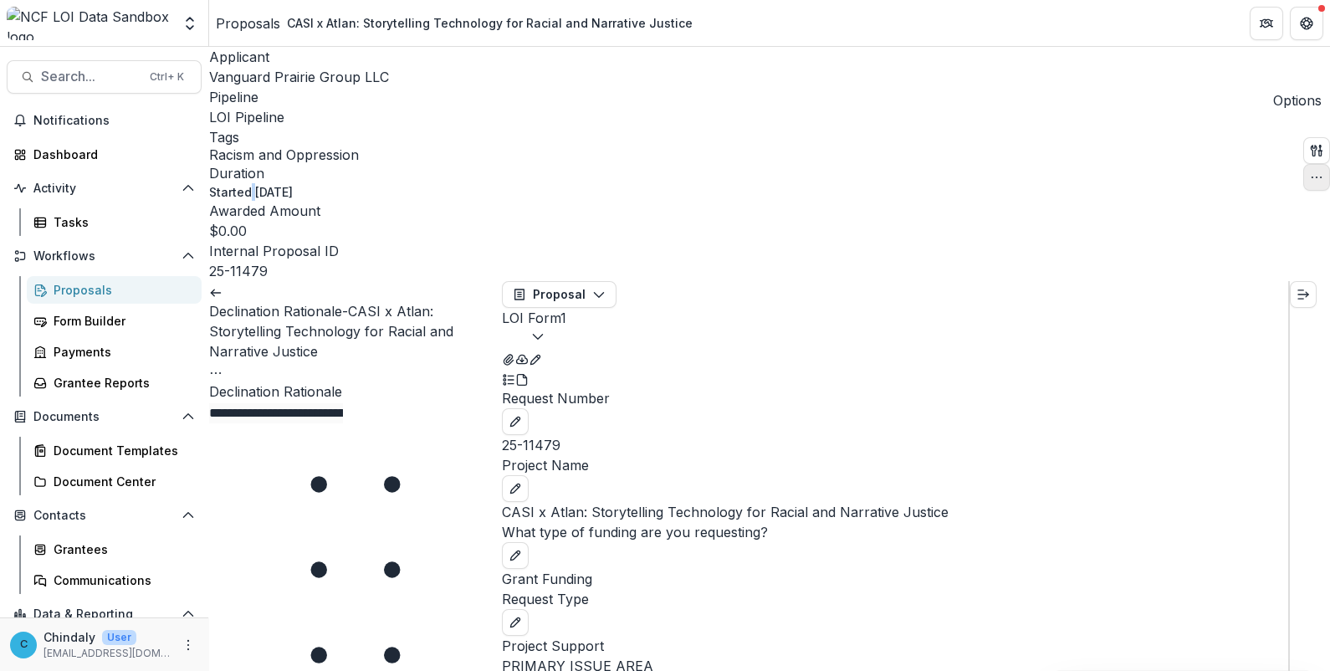
click at [1317, 164] on button "button" at bounding box center [1316, 177] width 27 height 27
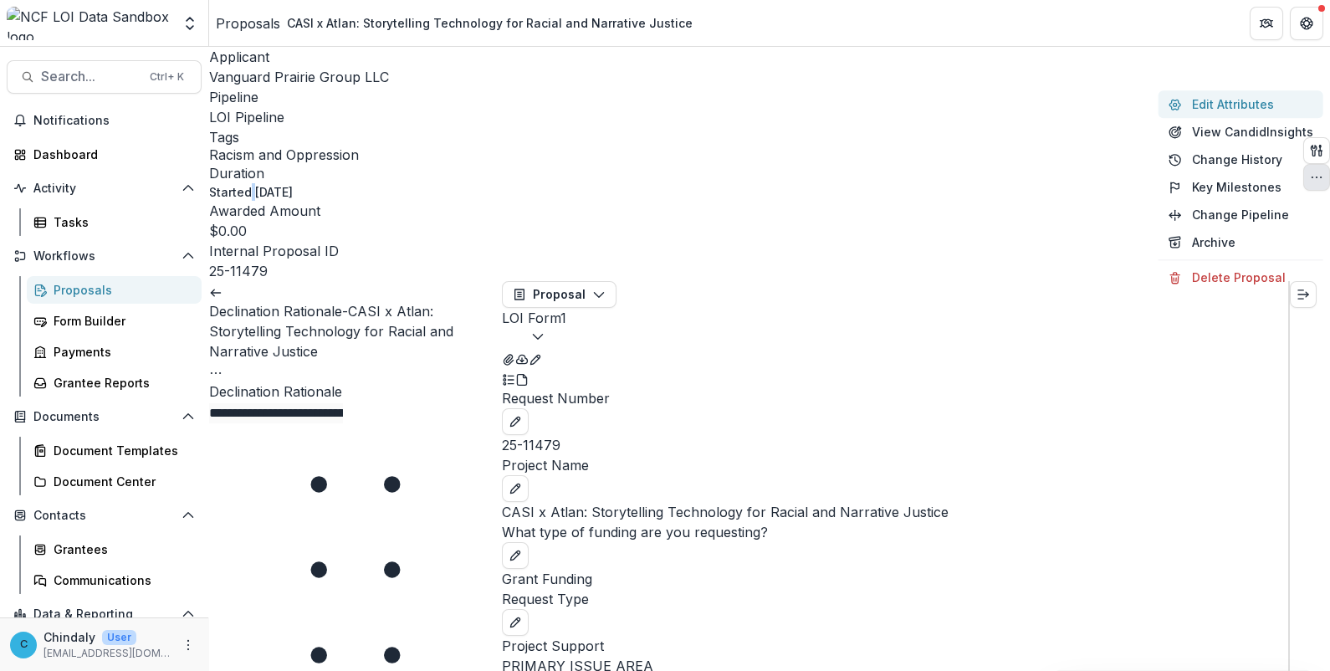
click at [1230, 100] on button "Edit Attributes" at bounding box center [1241, 104] width 165 height 28
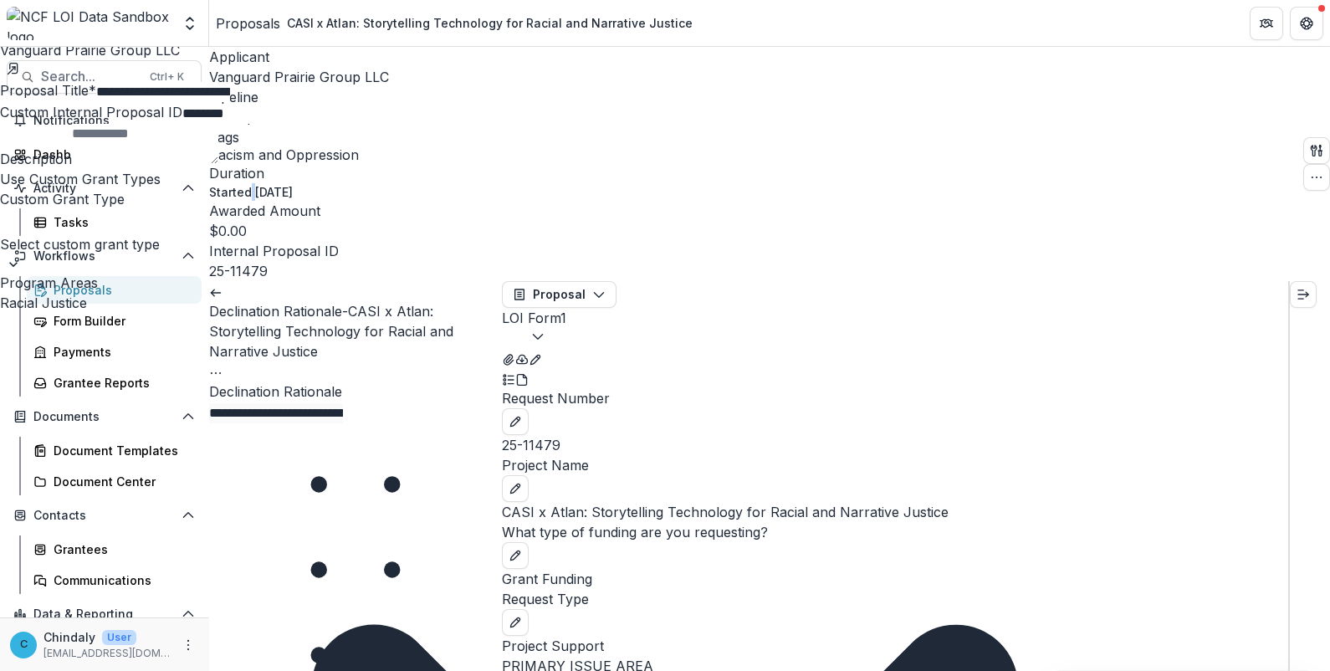
scroll to position [726, 0]
click at [608, 670] on div "**********" at bounding box center [665, 671] width 1330 height 0
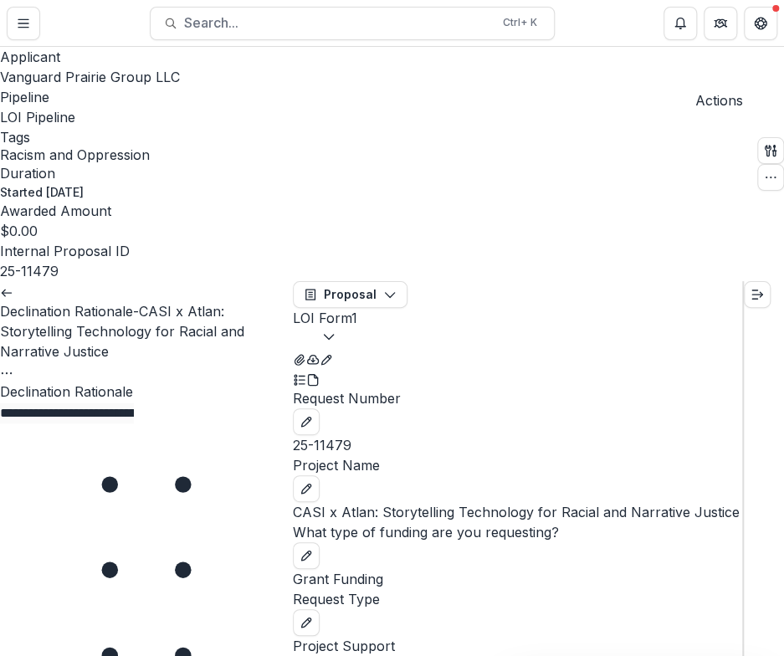
scroll to position [835, 0]
drag, startPoint x: 610, startPoint y: 512, endPoint x: 640, endPoint y: 578, distance: 72.6
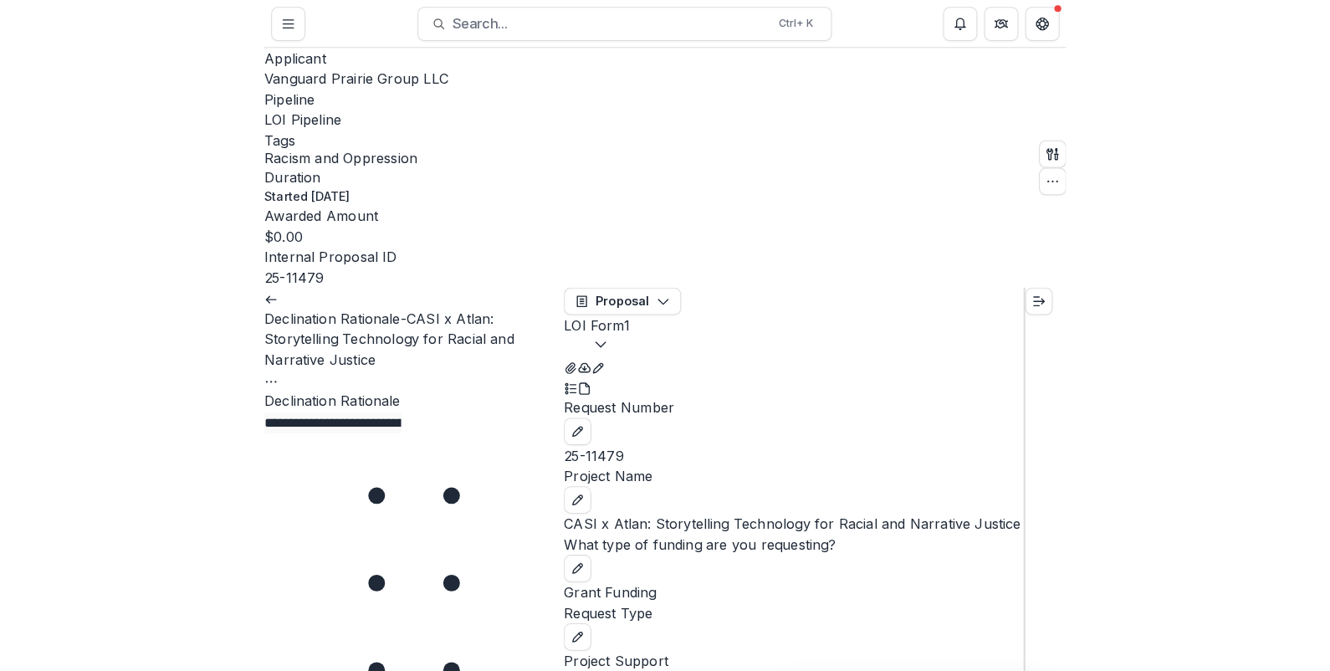
scroll to position [0, 0]
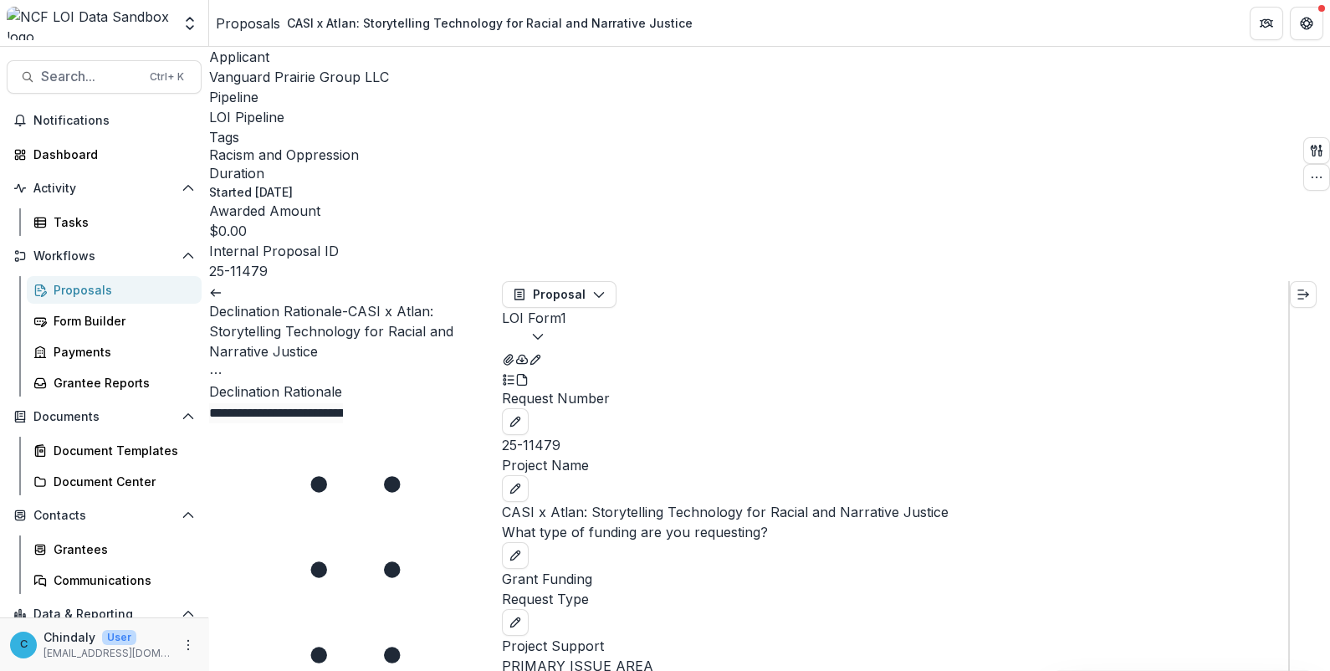
click at [310, 73] on span "Vanguard Prairie Group LLC" at bounding box center [299, 77] width 180 height 17
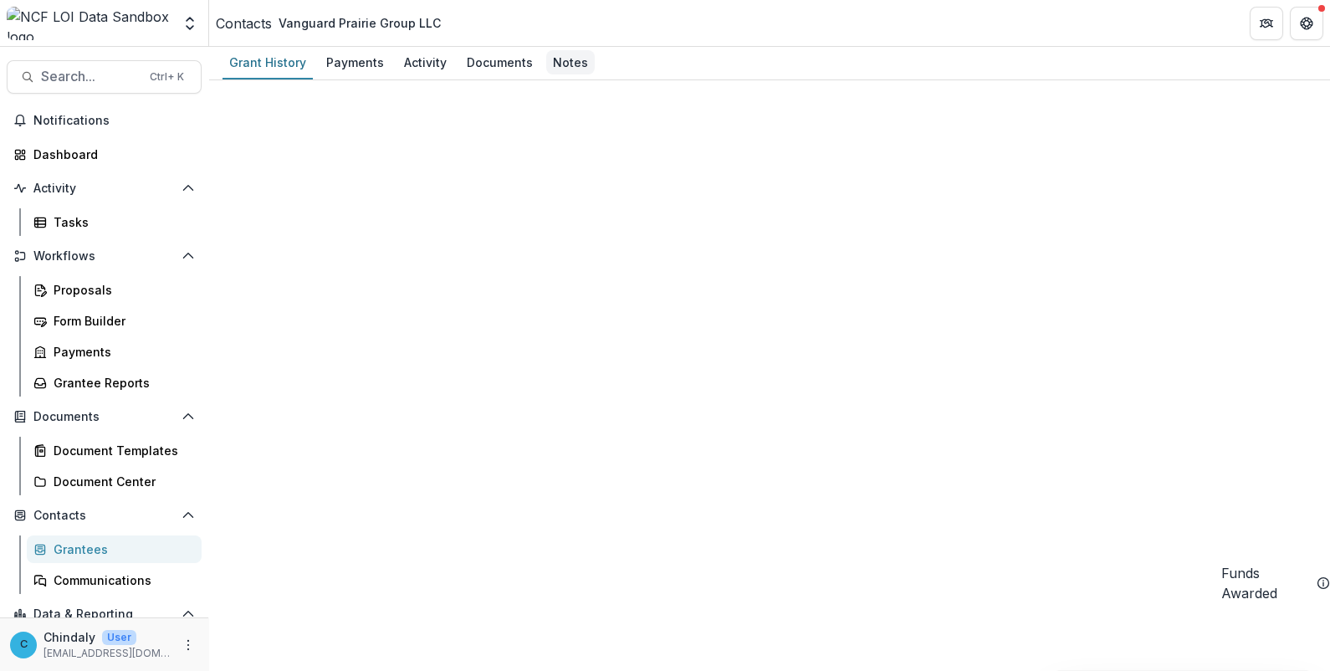
click at [550, 69] on div "Notes" at bounding box center [570, 62] width 49 height 24
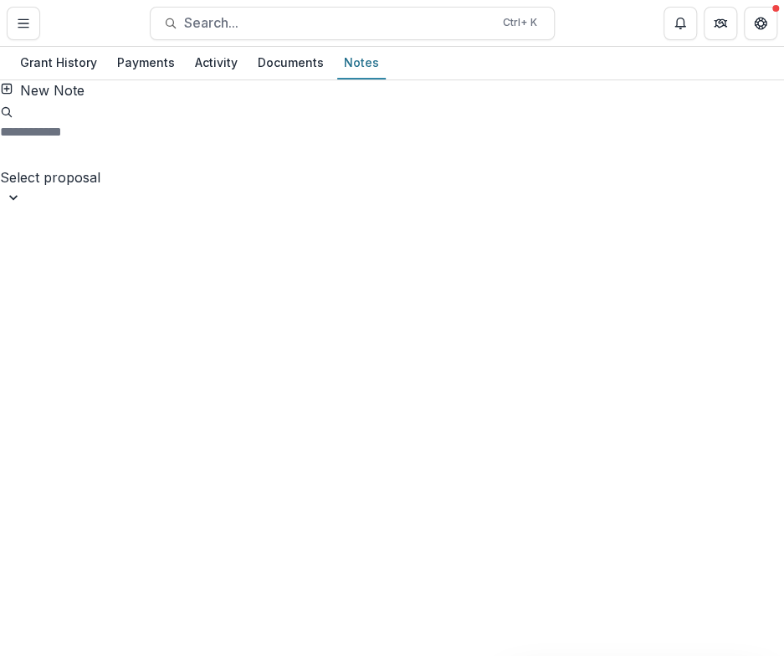
drag, startPoint x: 592, startPoint y: 171, endPoint x: 565, endPoint y: 74, distance: 101.7
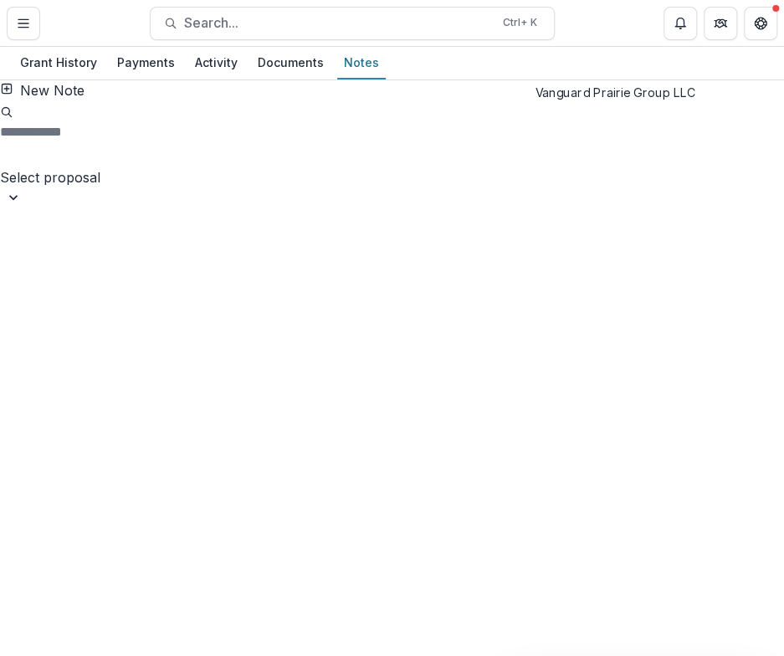
select select
type input "**********"
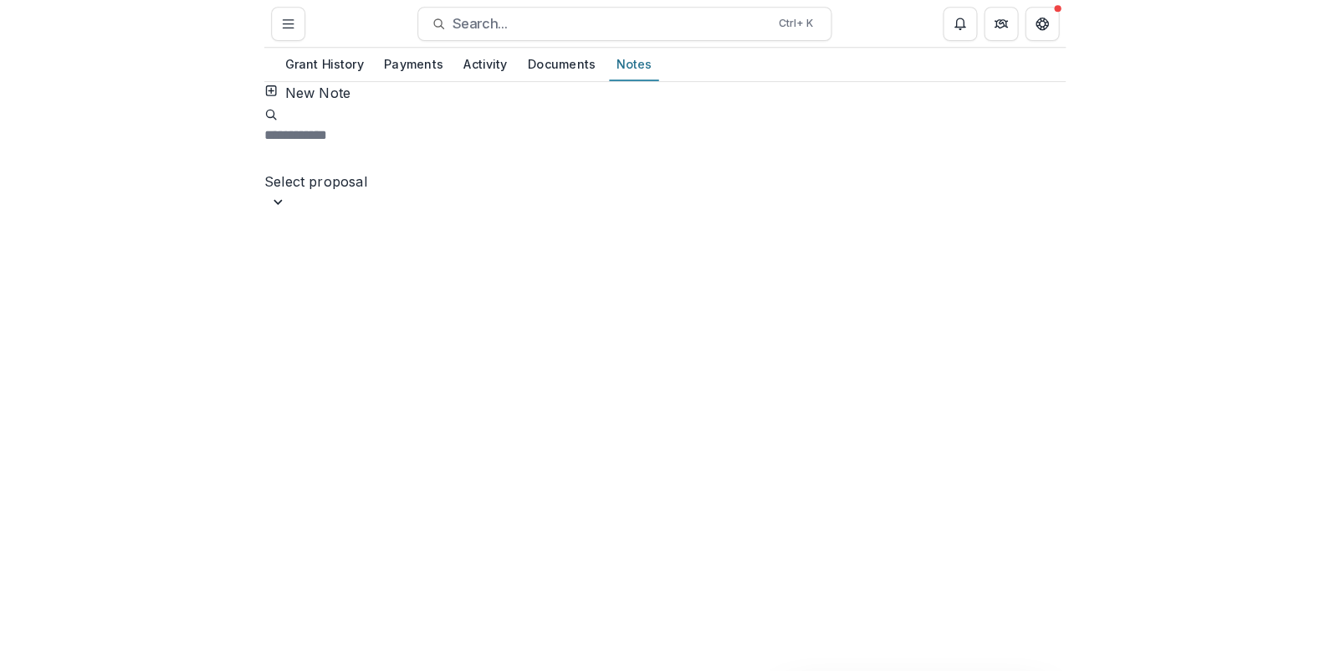
scroll to position [43, 0]
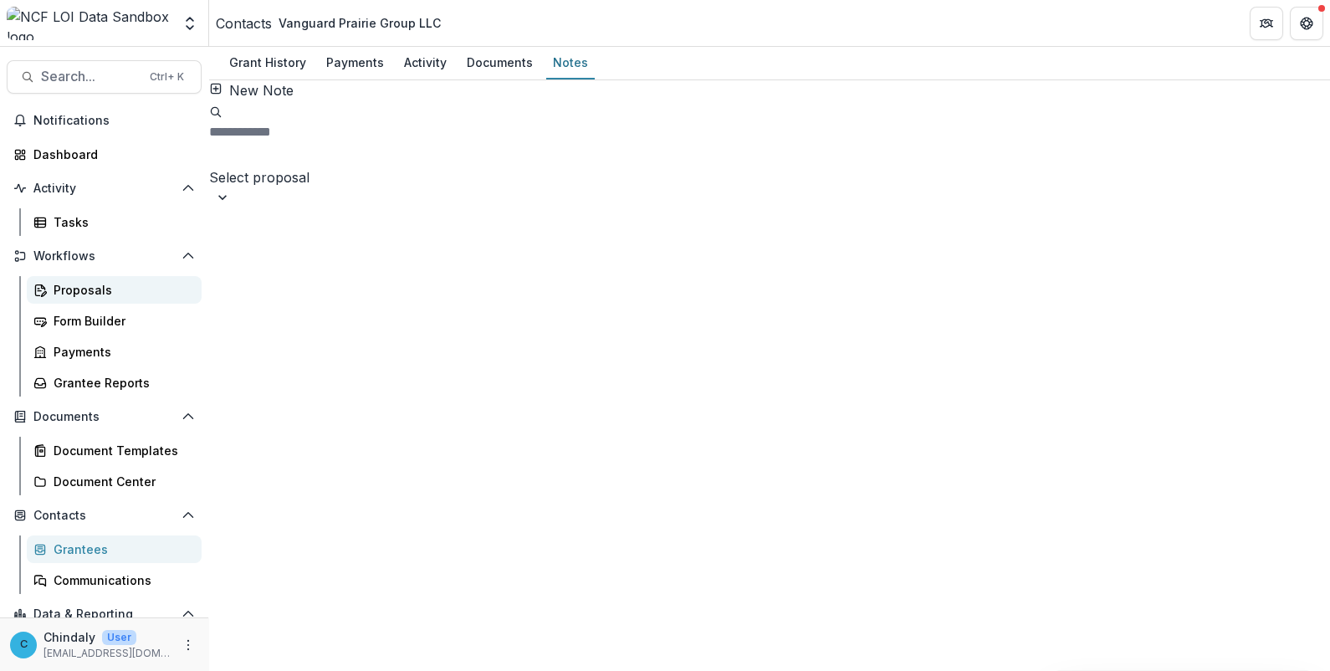
click at [78, 284] on div "Proposals" at bounding box center [121, 290] width 135 height 18
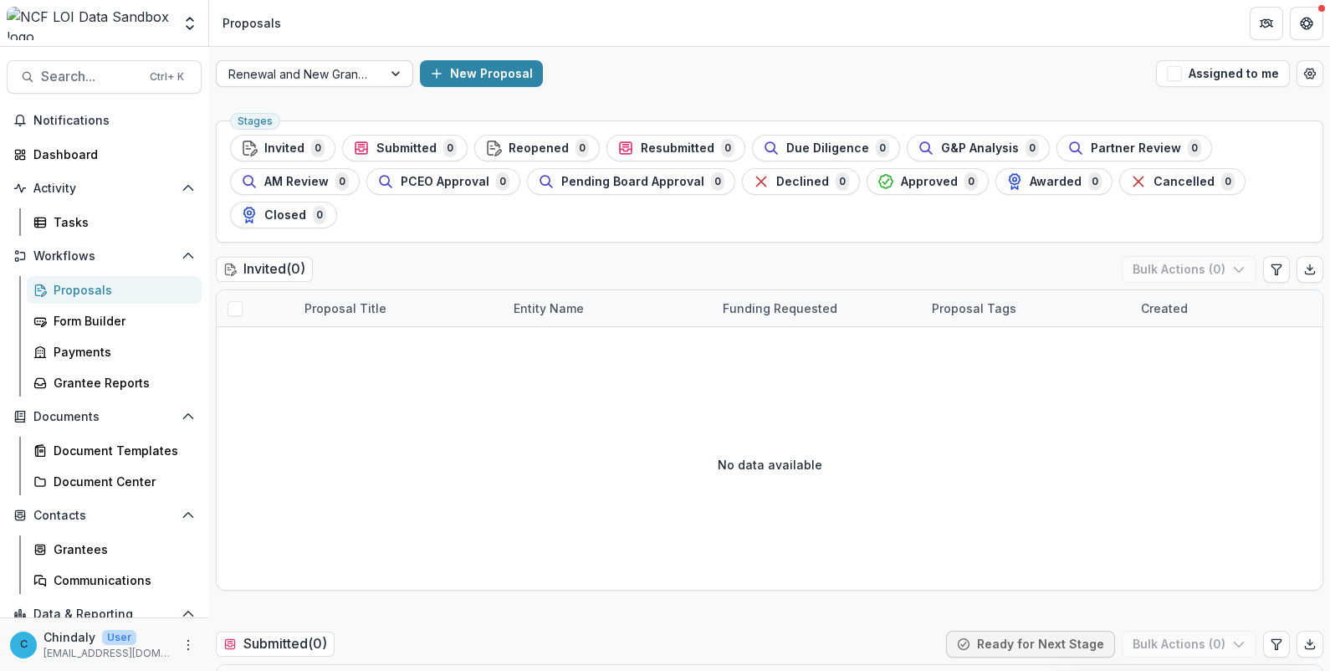
click at [328, 71] on div at bounding box center [299, 74] width 142 height 21
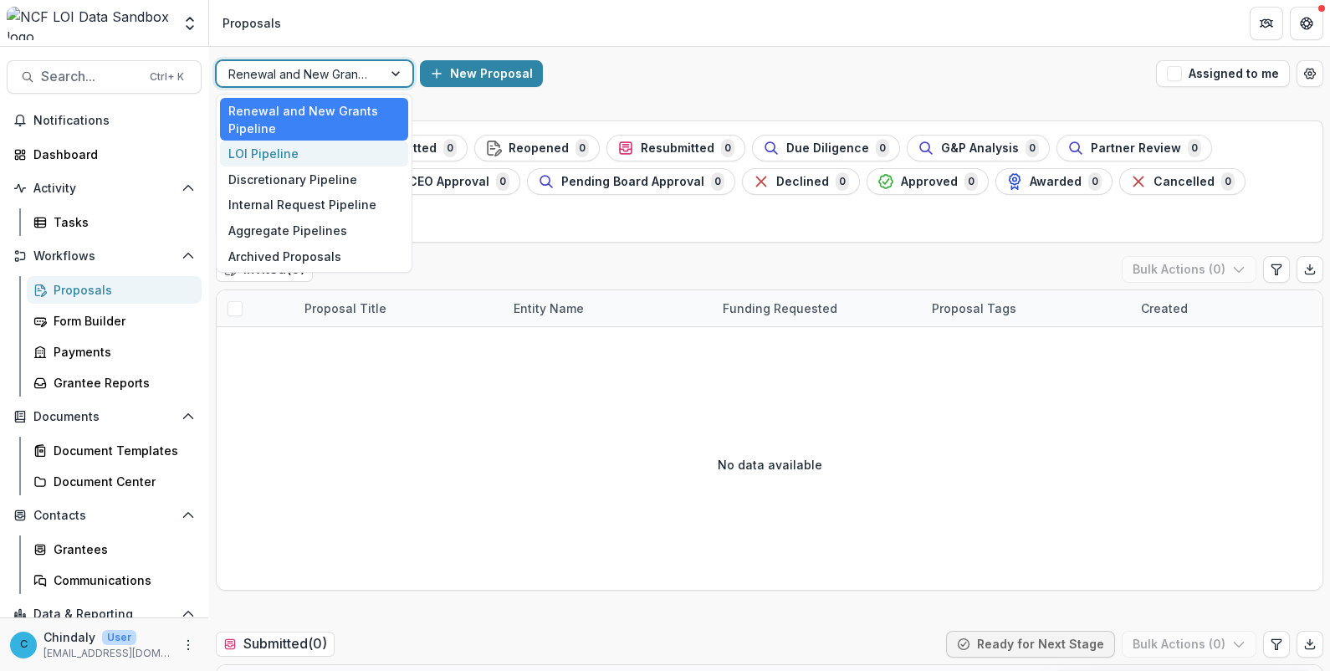
click at [315, 159] on div "LOI Pipeline" at bounding box center [314, 154] width 188 height 26
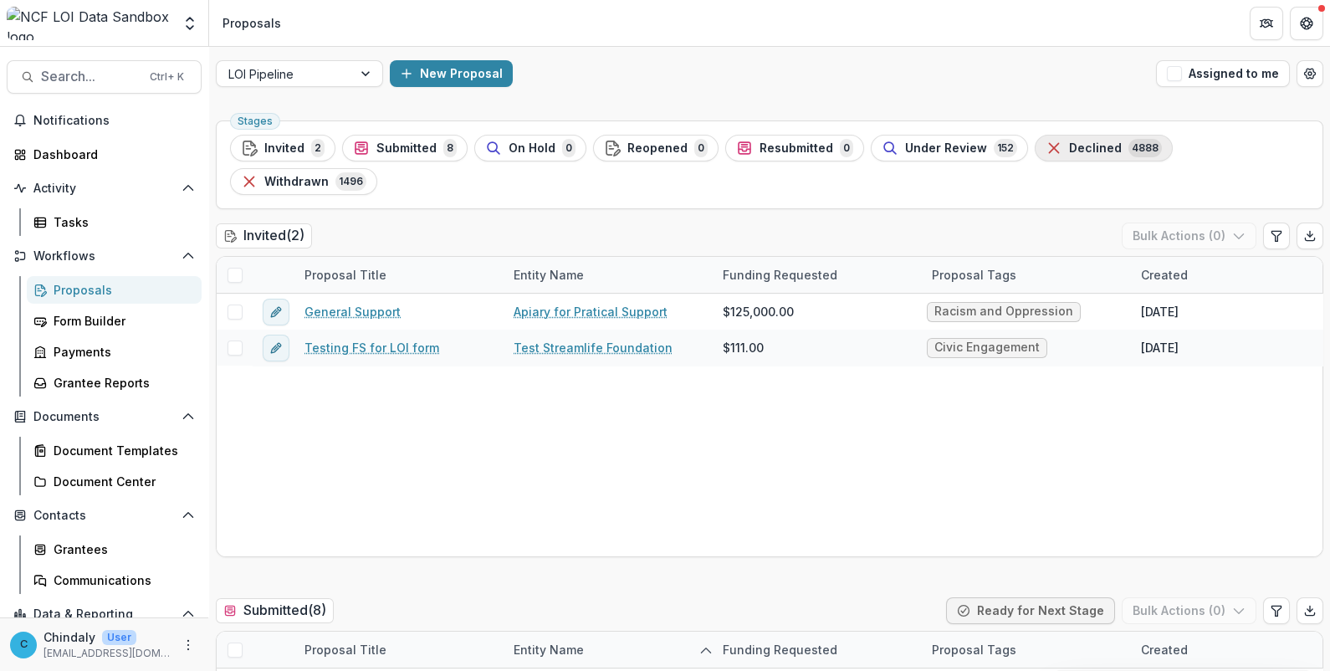
click at [1085, 144] on span "Declined" at bounding box center [1095, 148] width 53 height 14
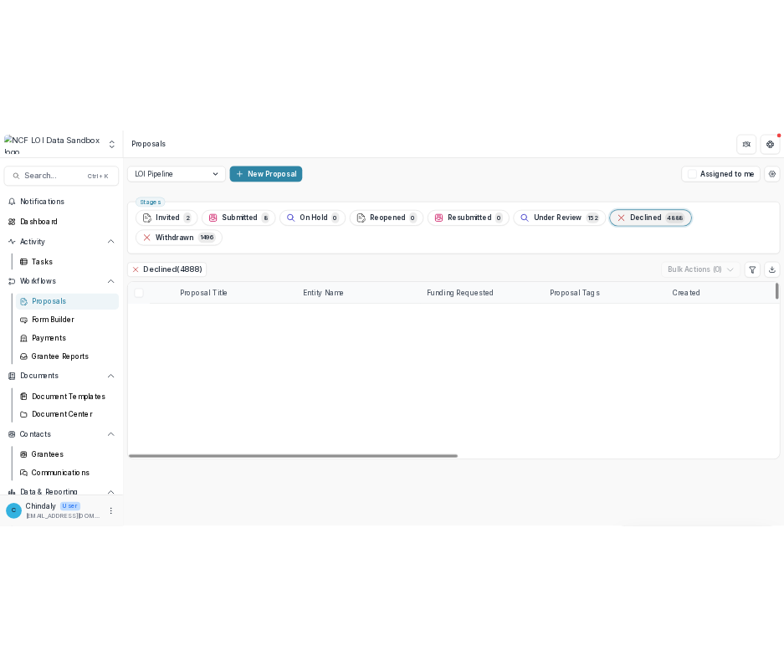
scroll to position [522, 0]
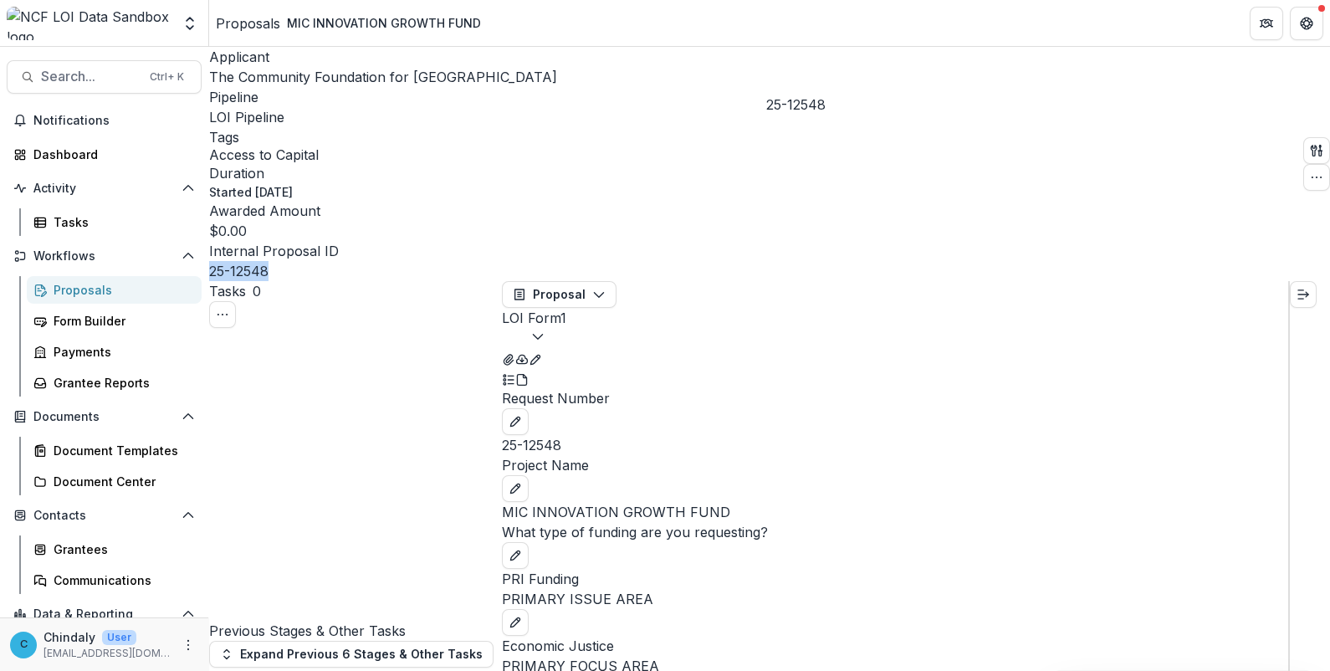
drag, startPoint x: 828, startPoint y: 81, endPoint x: 775, endPoint y: 86, distance: 53.8
click at [557, 261] on div "25-12548" at bounding box center [383, 271] width 348 height 20
copy p "25-12548"
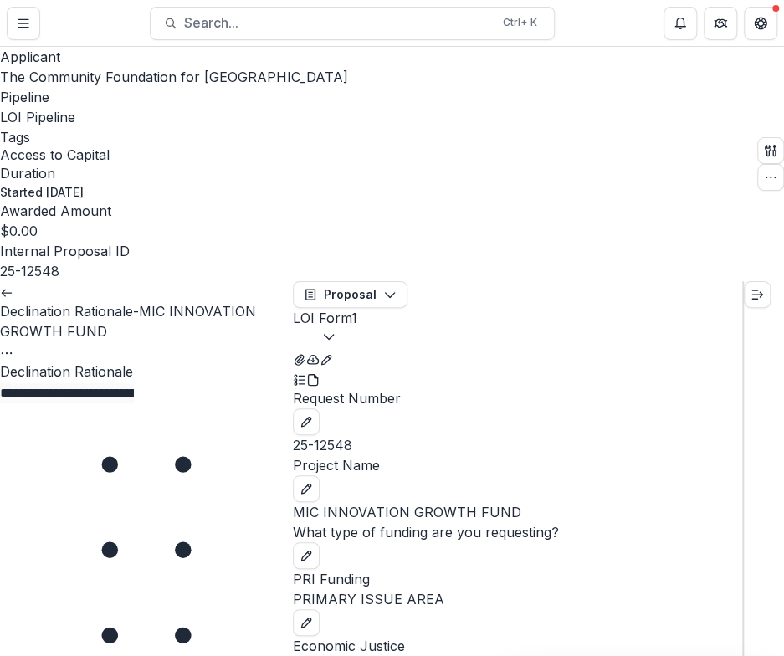
click at [201, 403] on div at bounding box center [146, 403] width 293 height 0
click at [79, 361] on div "**********" at bounding box center [146, 382] width 293 height 42
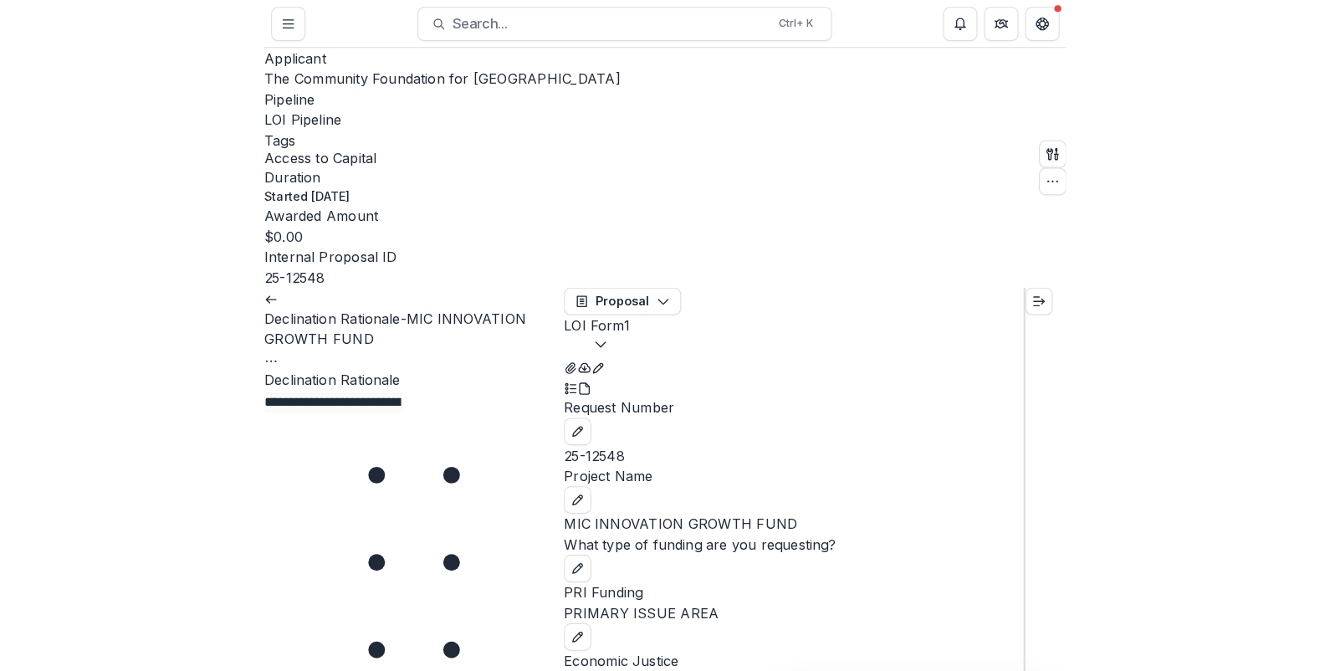
scroll to position [3190, 0]
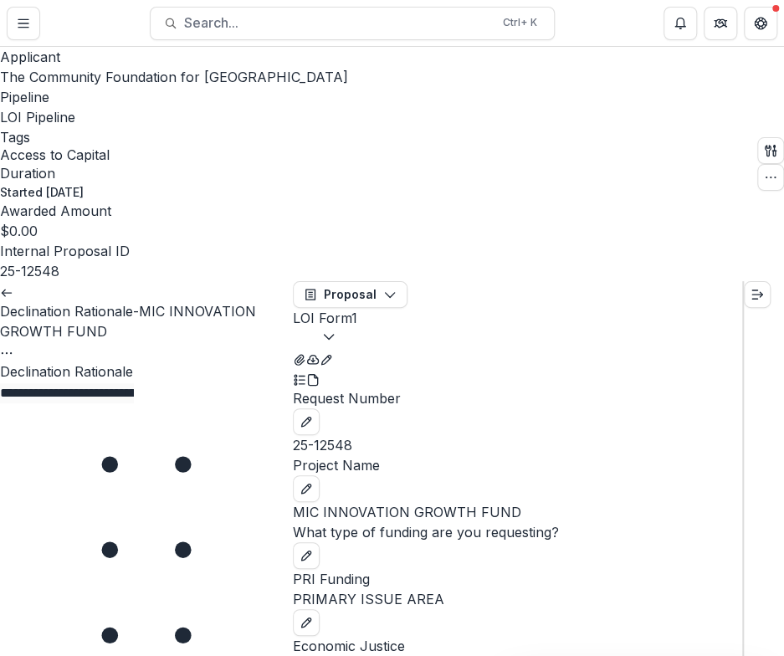
click at [228, 361] on div "**********" at bounding box center [146, 382] width 293 height 42
click at [109, 301] on h3 "Declination Rationale-MIC INNOVATION GROWTH FUND" at bounding box center [146, 321] width 293 height 40
click at [13, 341] on button "Options" at bounding box center [6, 351] width 13 height 20
click at [172, 322] on link "View task" at bounding box center [226, 336] width 120 height 28
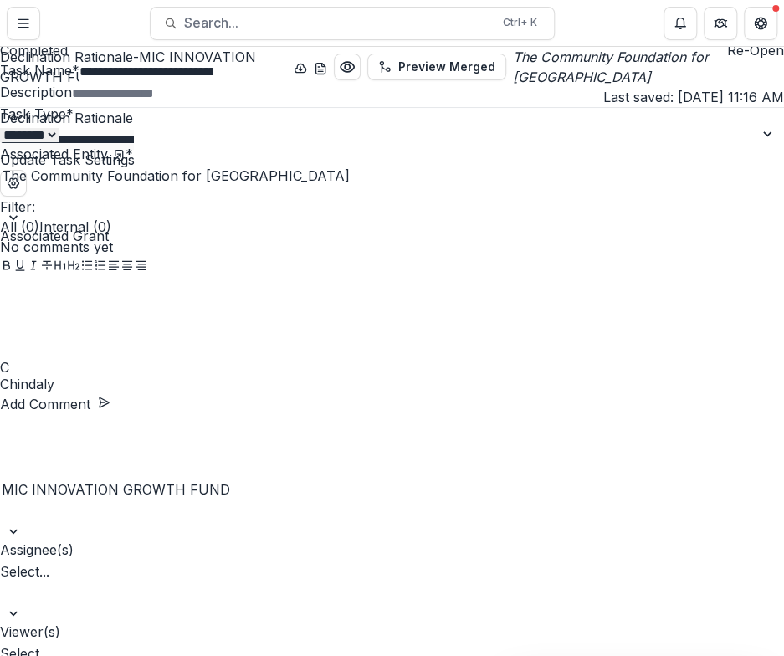
click at [155, 656] on div "**********" at bounding box center [392, 656] width 784 height 0
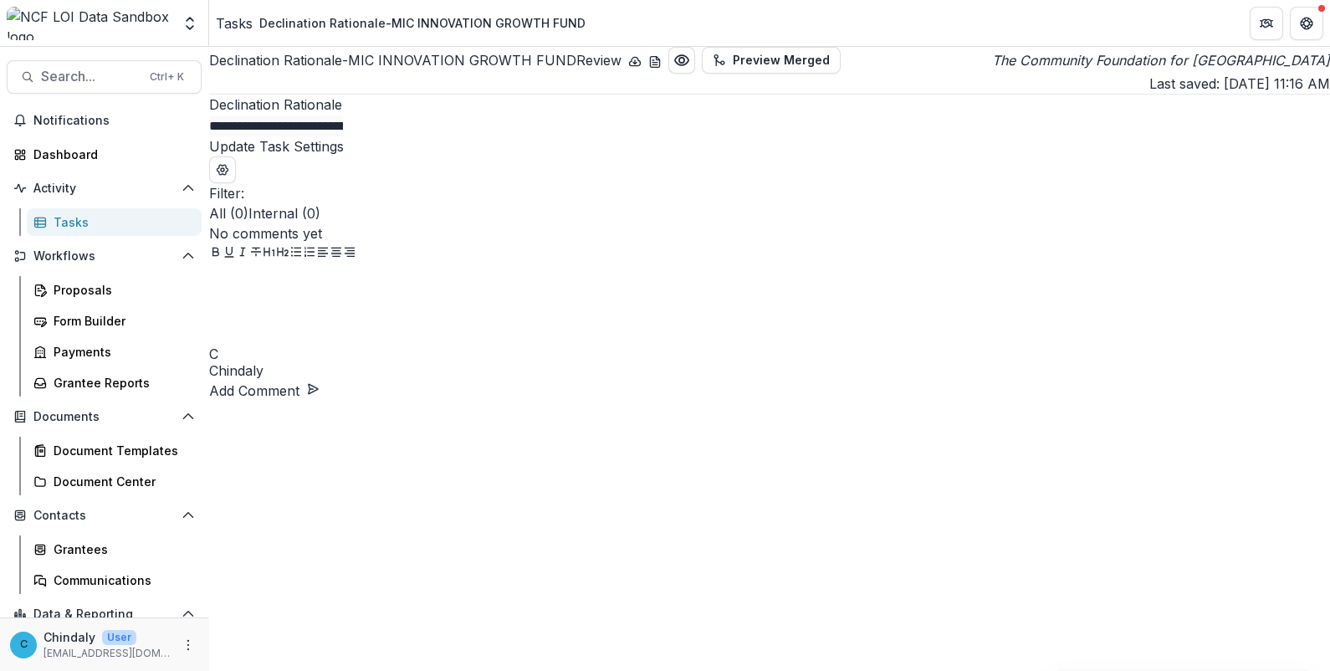
click at [992, 70] on icon "The Community Foundation for [GEOGRAPHIC_DATA]" at bounding box center [1161, 60] width 338 height 20
click at [357, 70] on h2 "Declination Rationale-MIC INNOVATION GROWTH FUND Review" at bounding box center [415, 60] width 412 height 20
click at [240, 21] on div "Tasks" at bounding box center [234, 23] width 37 height 20
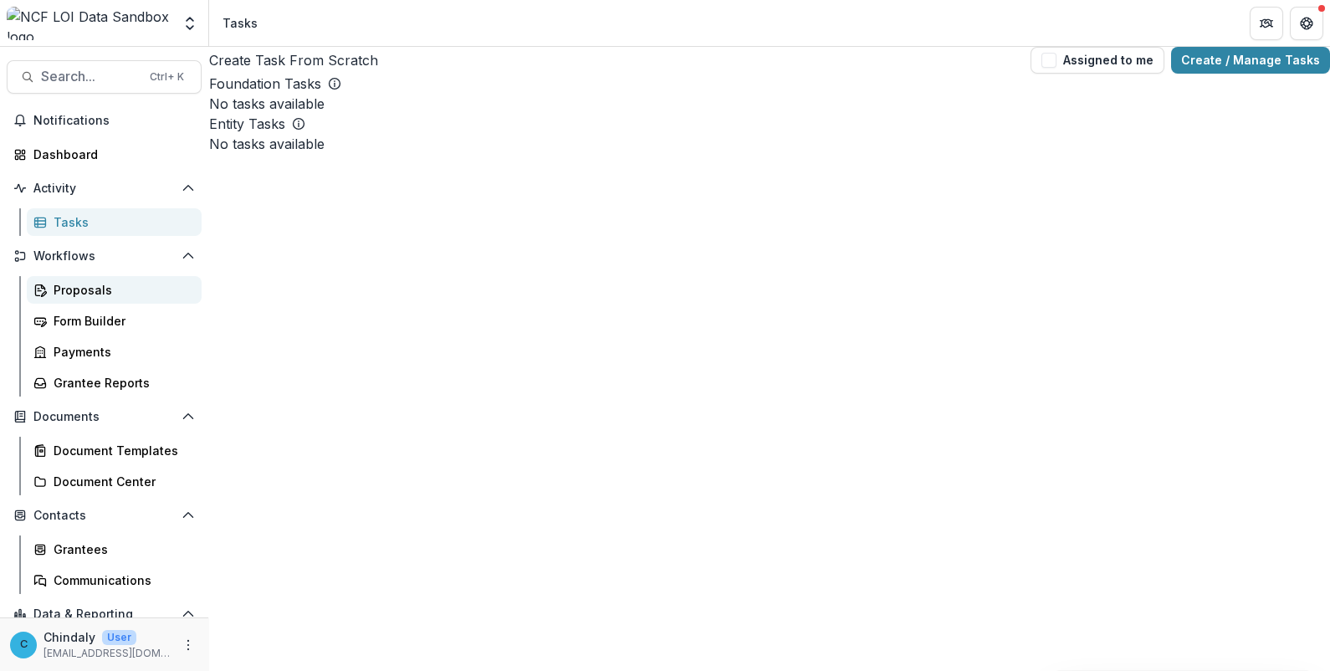
click at [74, 289] on div "Proposals" at bounding box center [121, 290] width 135 height 18
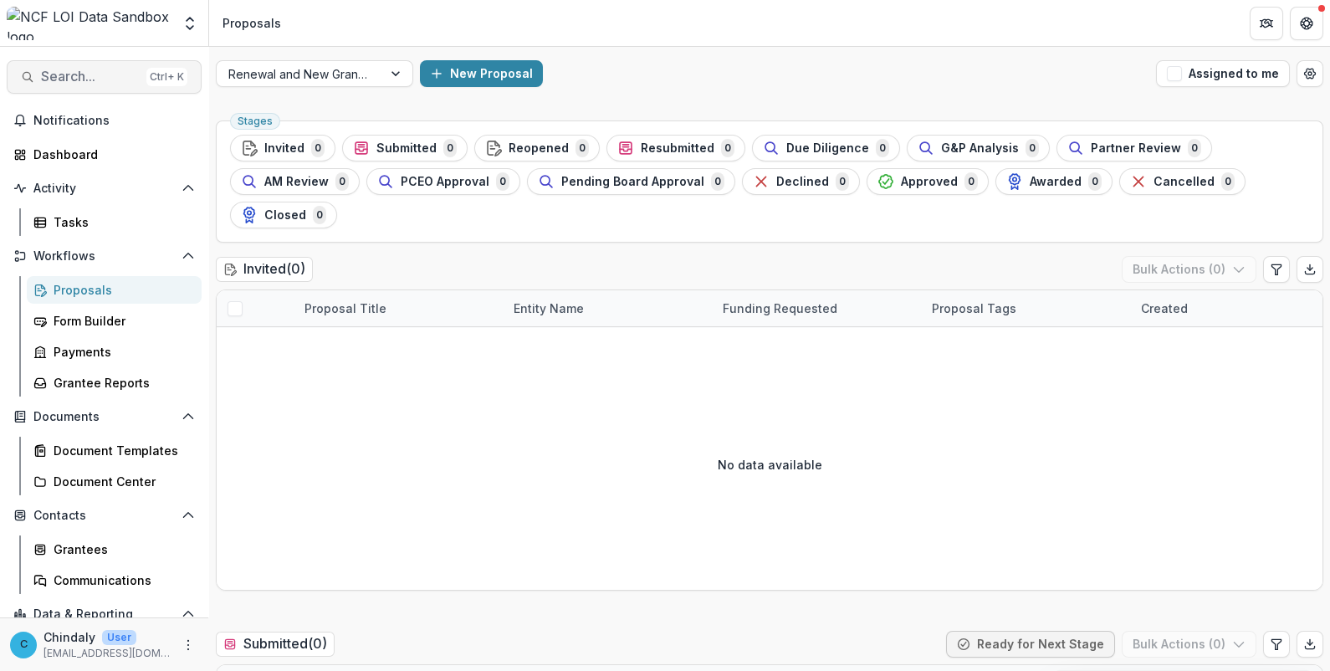
click at [104, 75] on span "Search..." at bounding box center [90, 77] width 99 height 16
type input "**********"
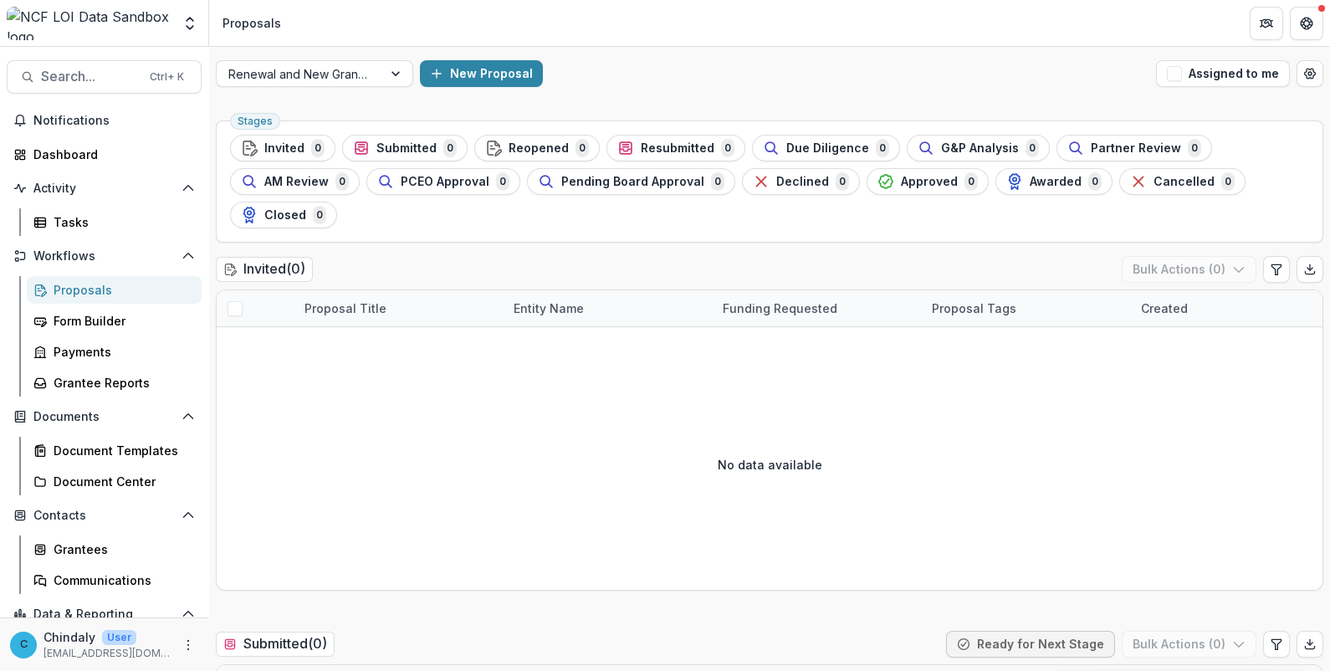
scroll to position [0, 0]
type input "********"
drag, startPoint x: 343, startPoint y: 536, endPoint x: 587, endPoint y: 596, distance: 251.4
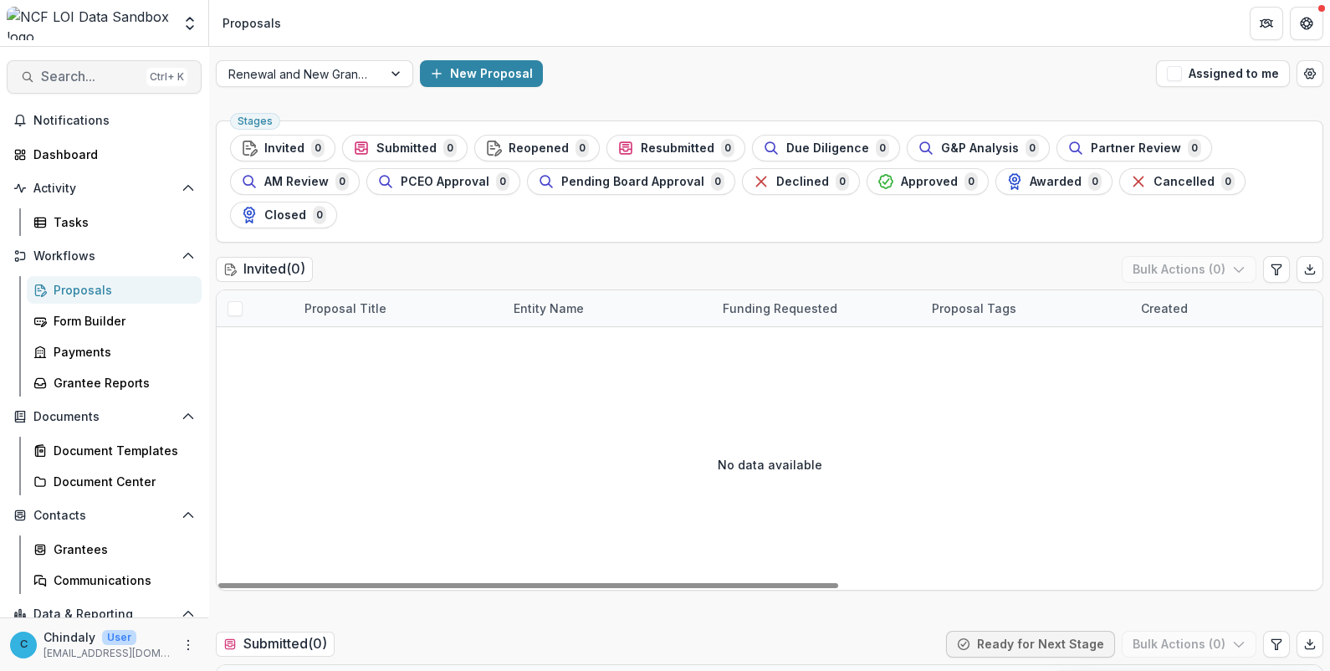
click at [71, 83] on span "Search..." at bounding box center [90, 77] width 99 height 16
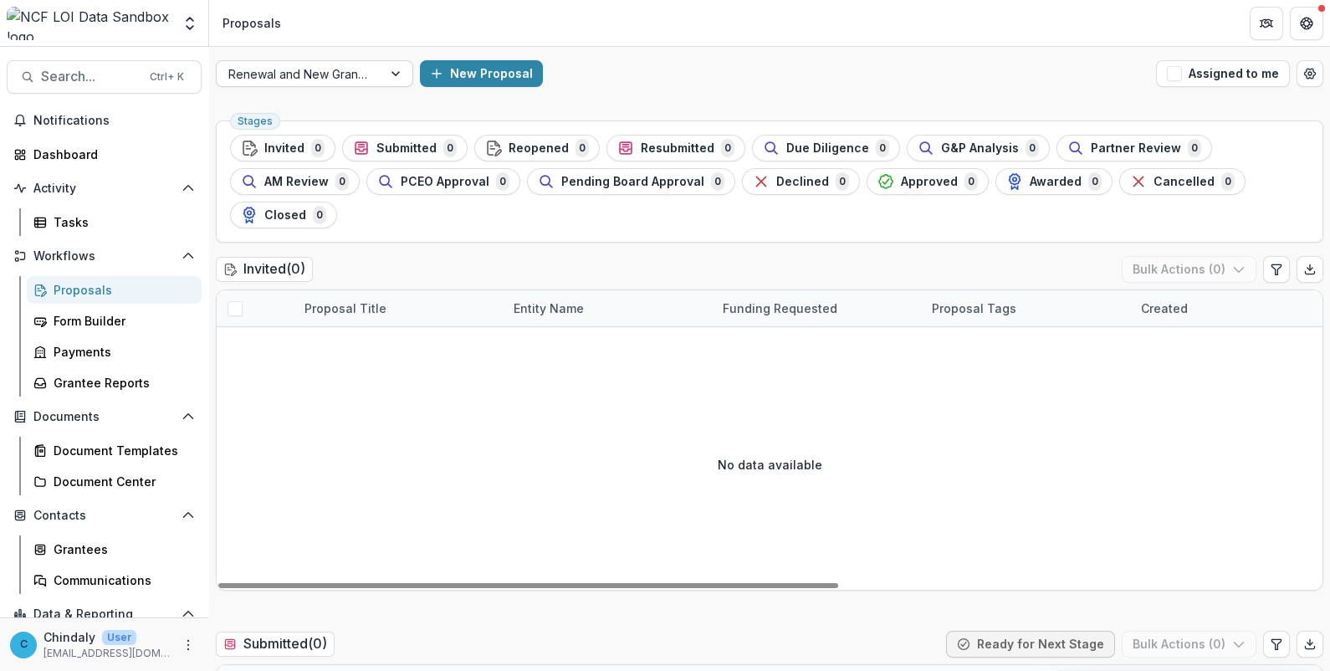
click at [293, 71] on div at bounding box center [299, 74] width 142 height 21
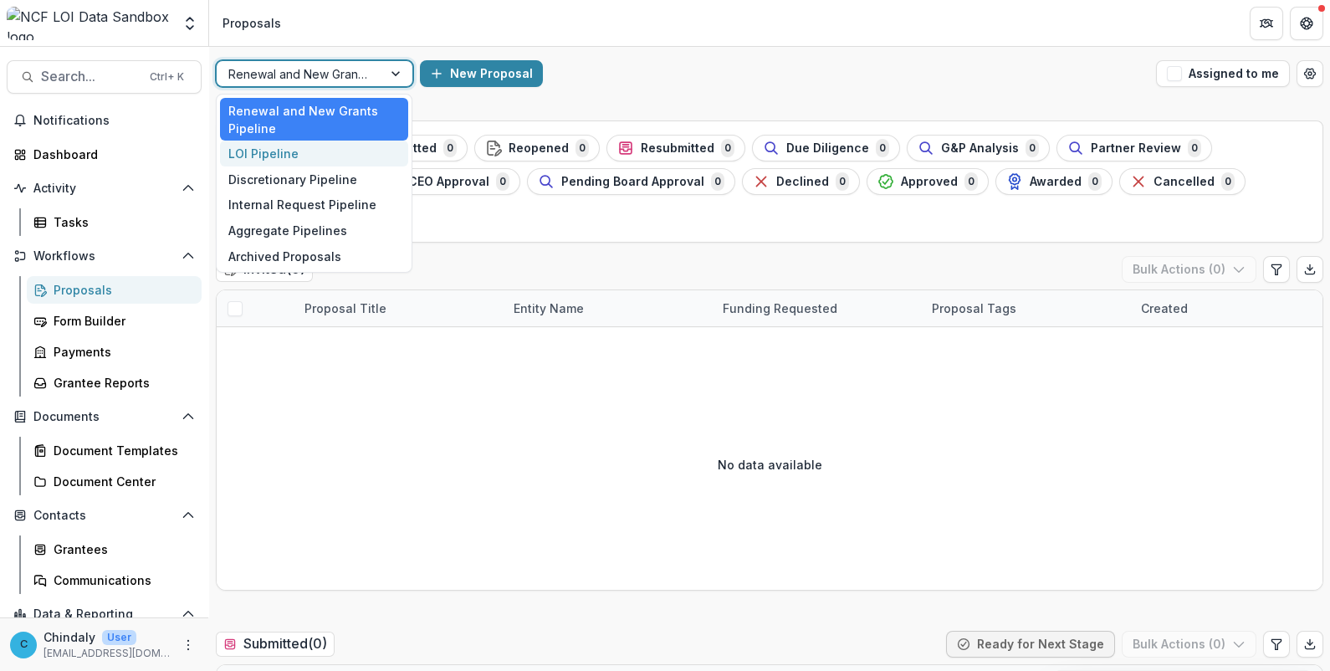
click at [278, 151] on div "LOI Pipeline" at bounding box center [314, 154] width 188 height 26
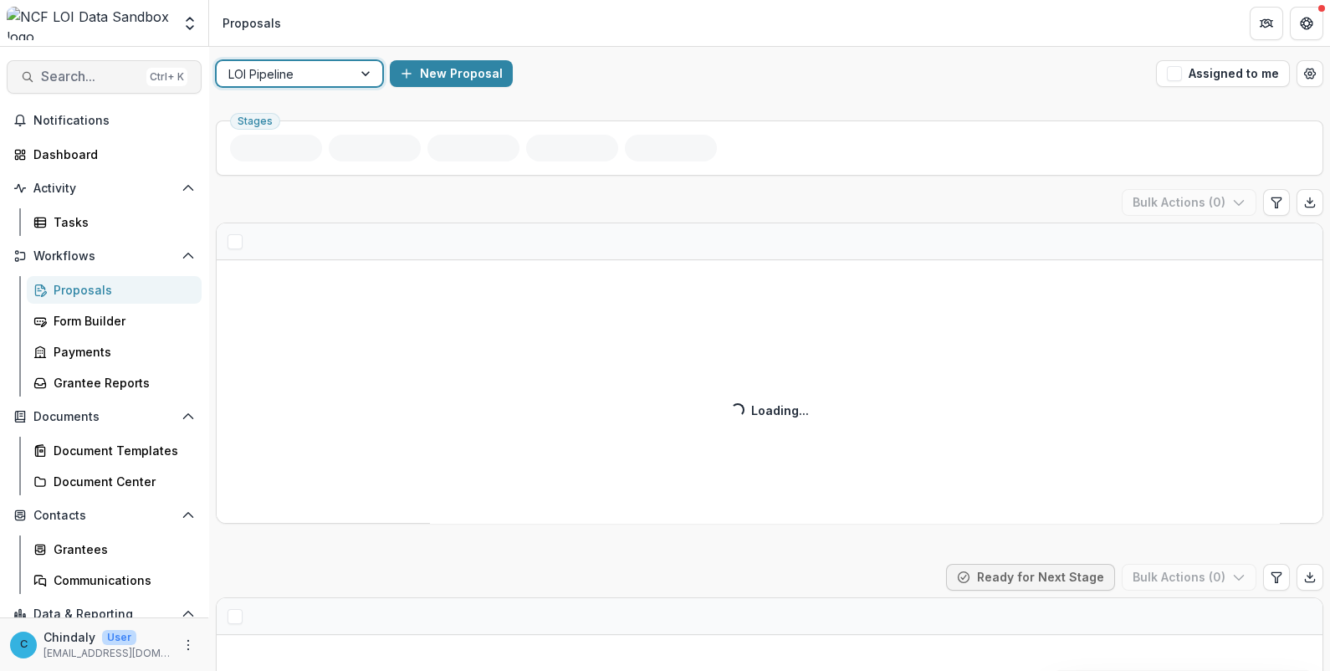
click at [62, 77] on span "Search..." at bounding box center [90, 77] width 99 height 16
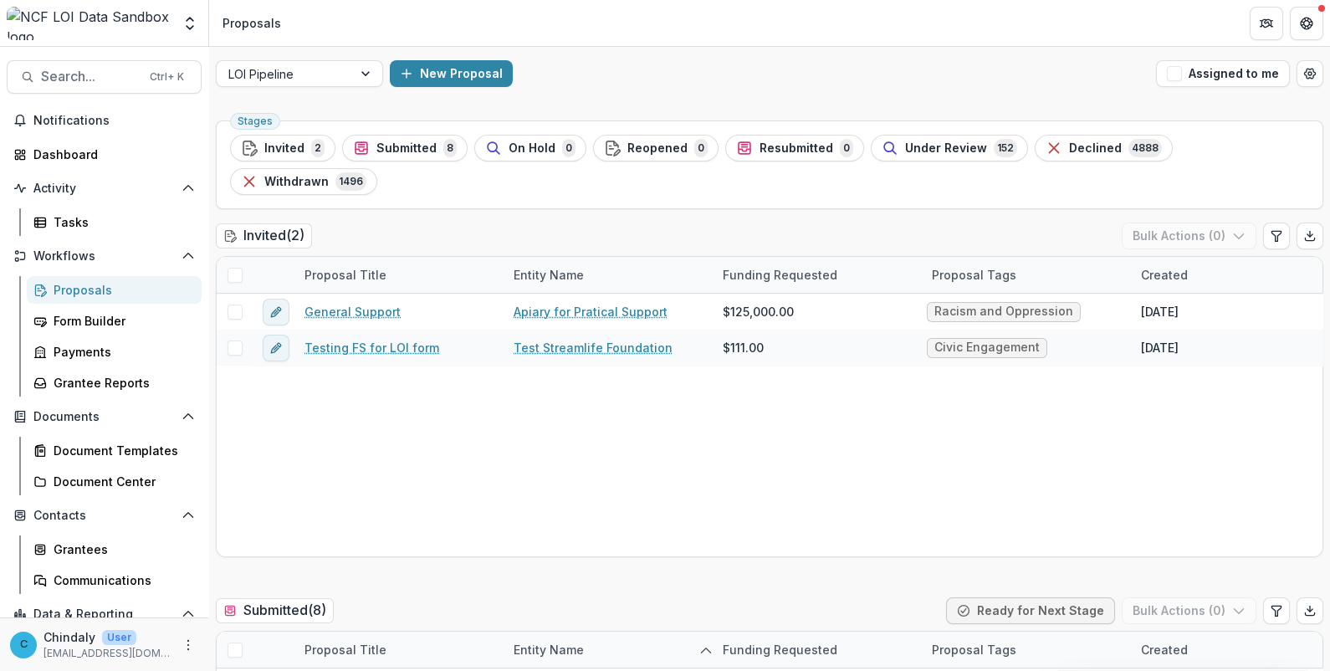
click at [1069, 142] on span "Declined" at bounding box center [1095, 148] width 53 height 14
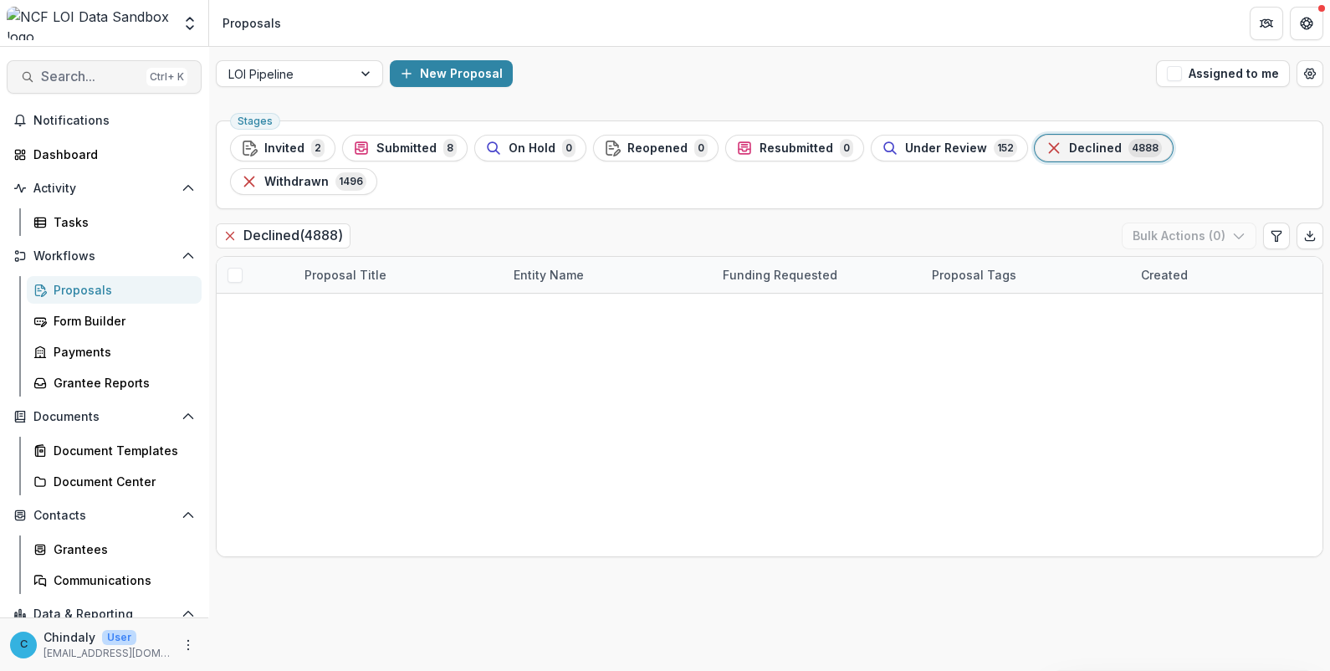
click at [70, 78] on span "Search..." at bounding box center [90, 77] width 99 height 16
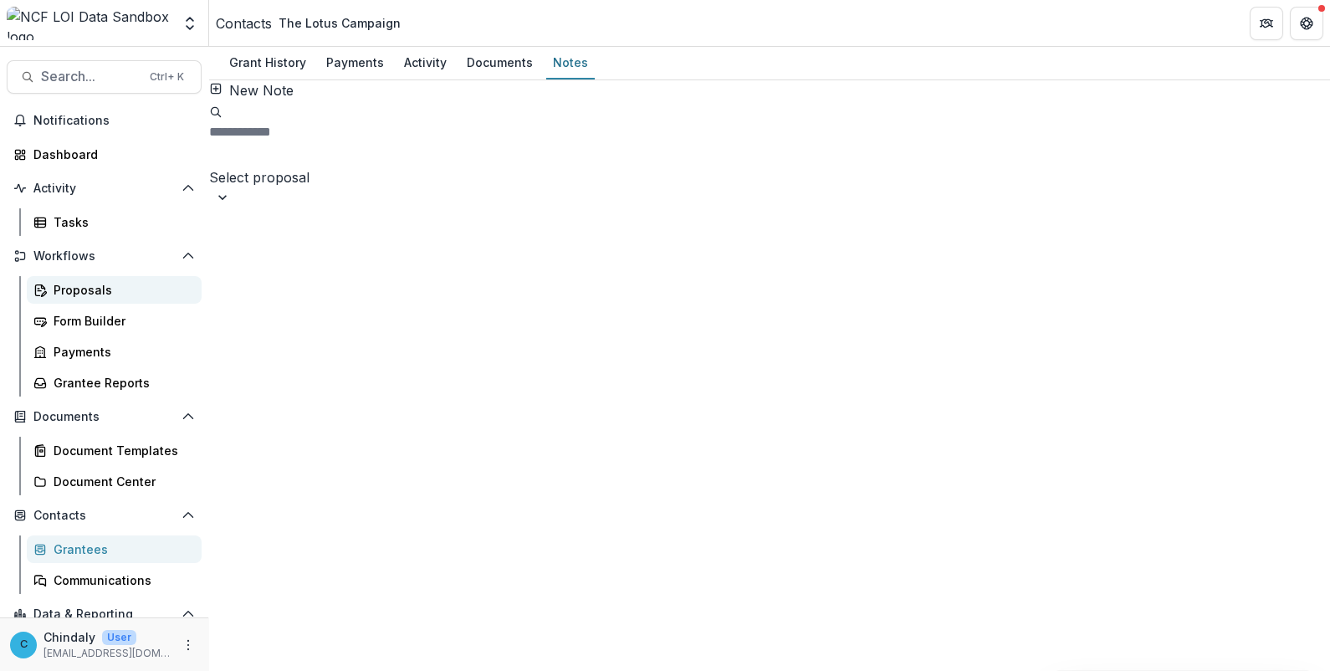
click at [75, 284] on div "Proposals" at bounding box center [121, 290] width 135 height 18
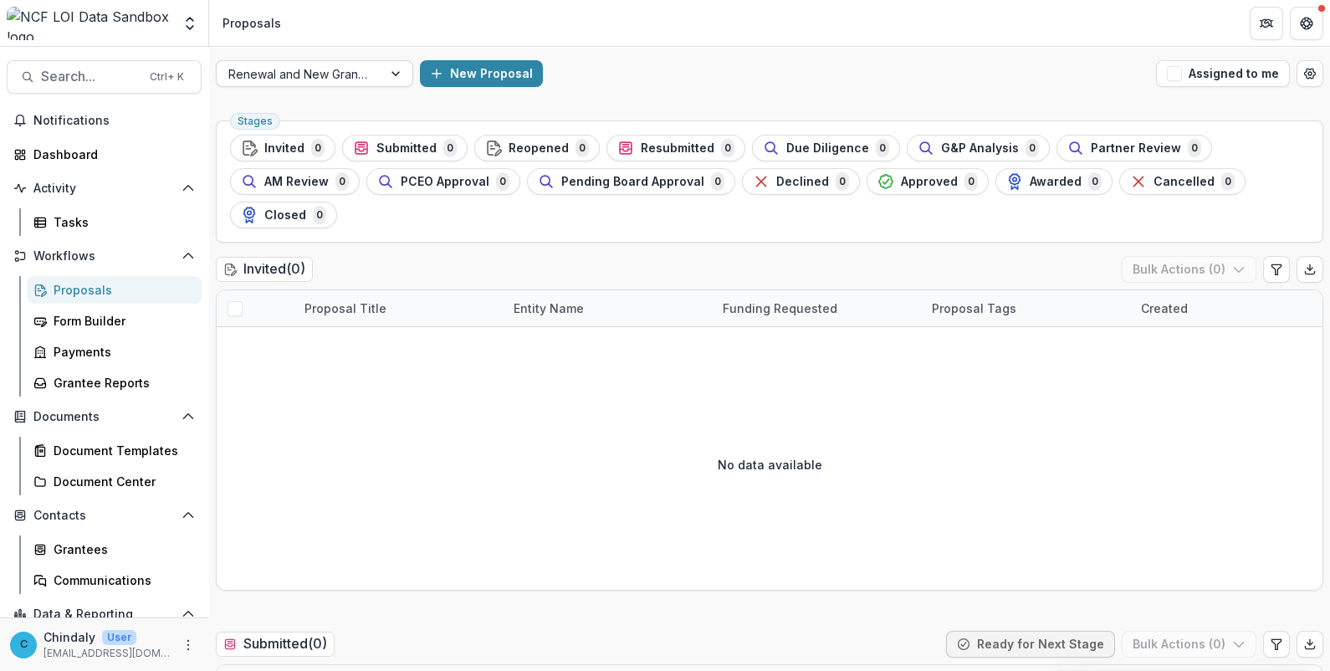
click at [233, 74] on div at bounding box center [299, 74] width 142 height 21
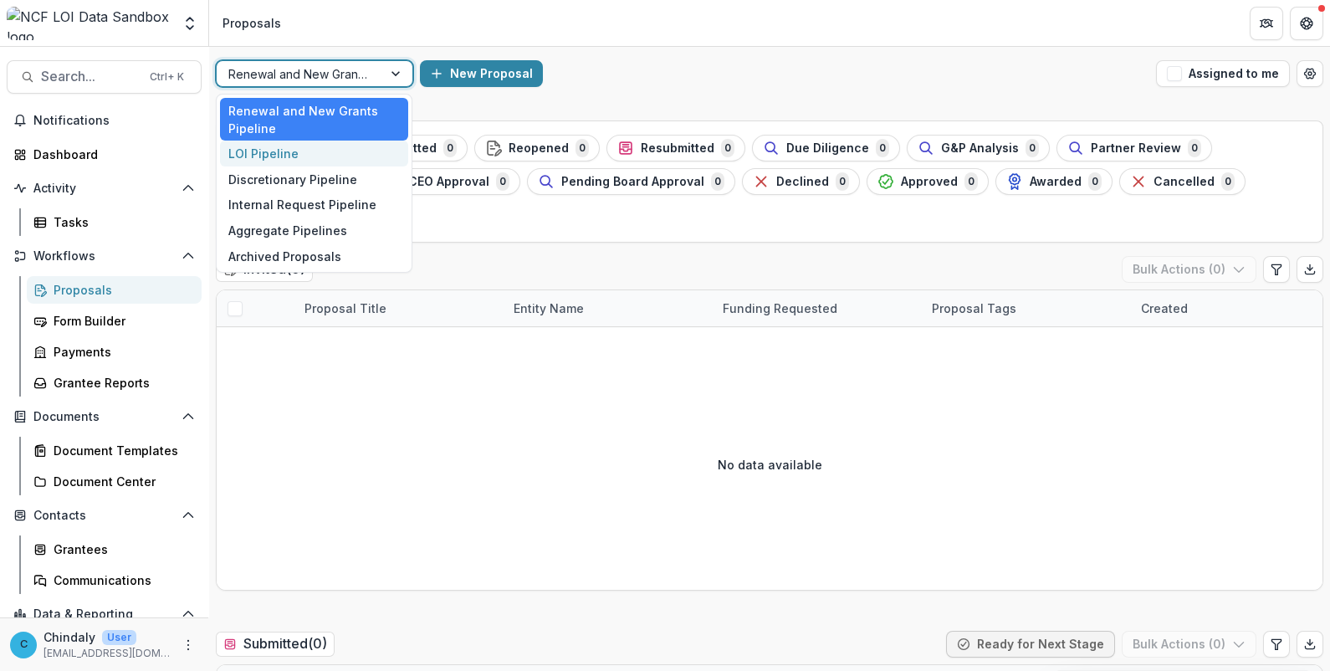
click at [264, 161] on div "LOI Pipeline" at bounding box center [314, 154] width 188 height 26
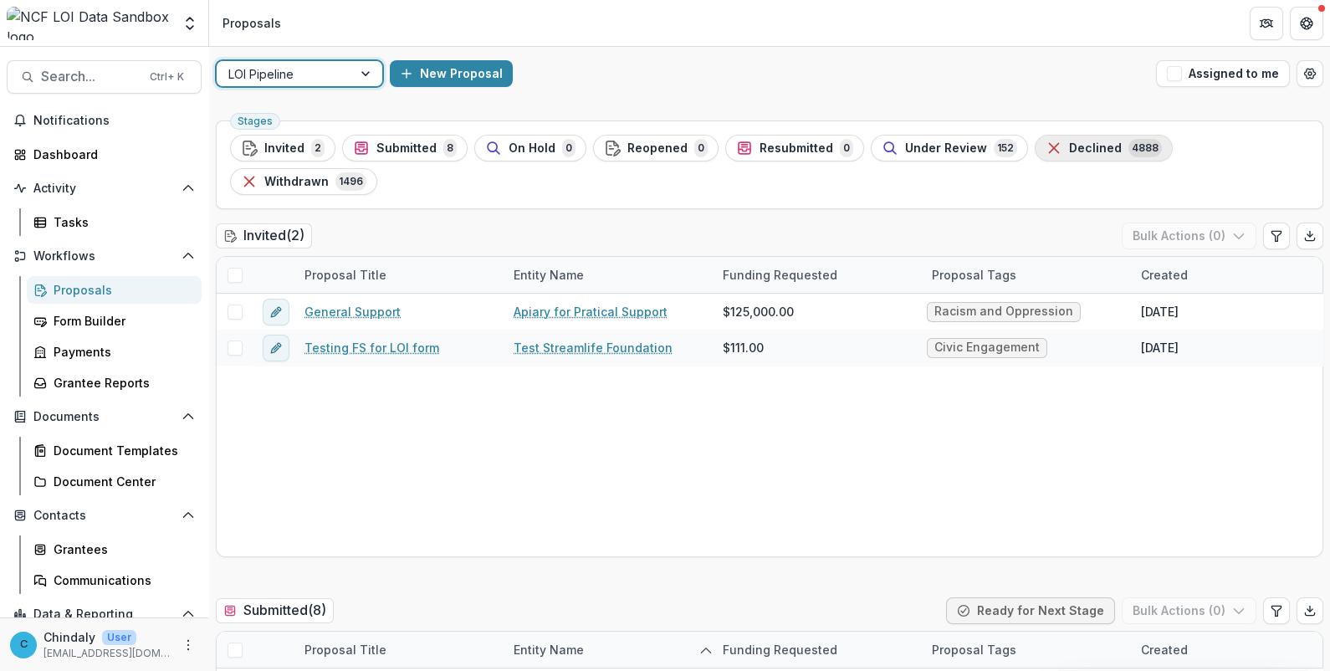
click at [1050, 148] on div "Declined 4888" at bounding box center [1104, 148] width 116 height 18
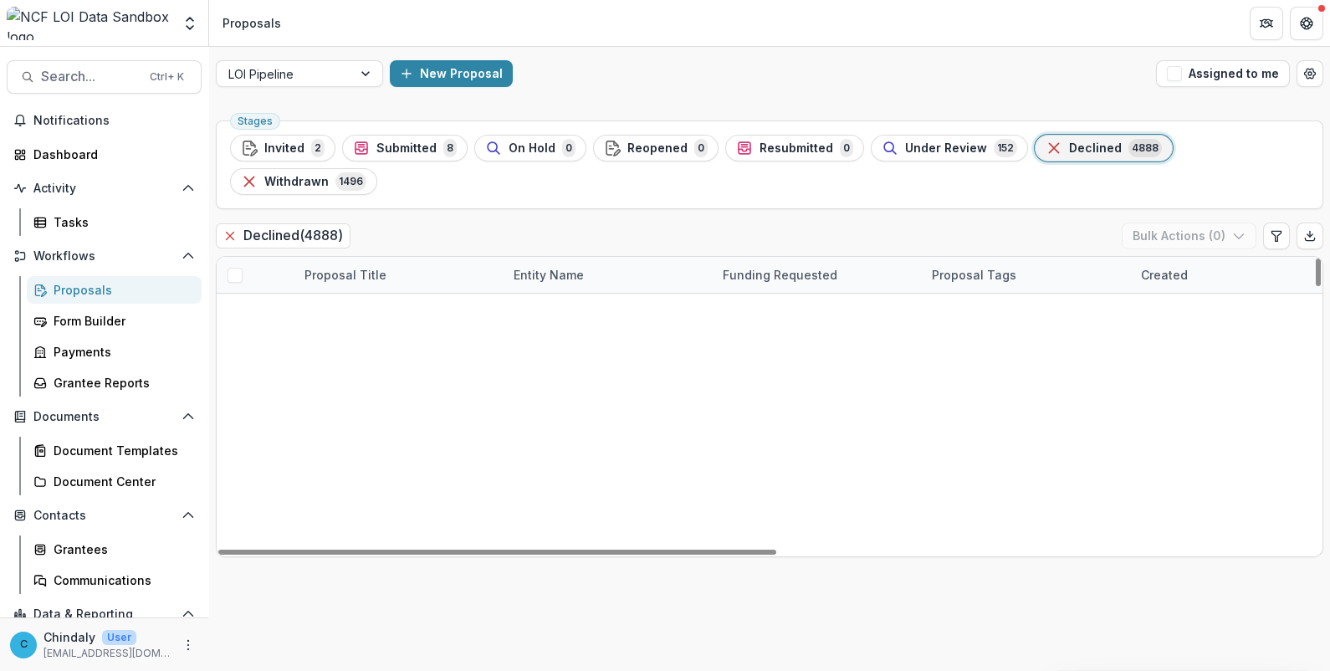
click at [752, 266] on div "Funding Requested" at bounding box center [780, 275] width 135 height 18
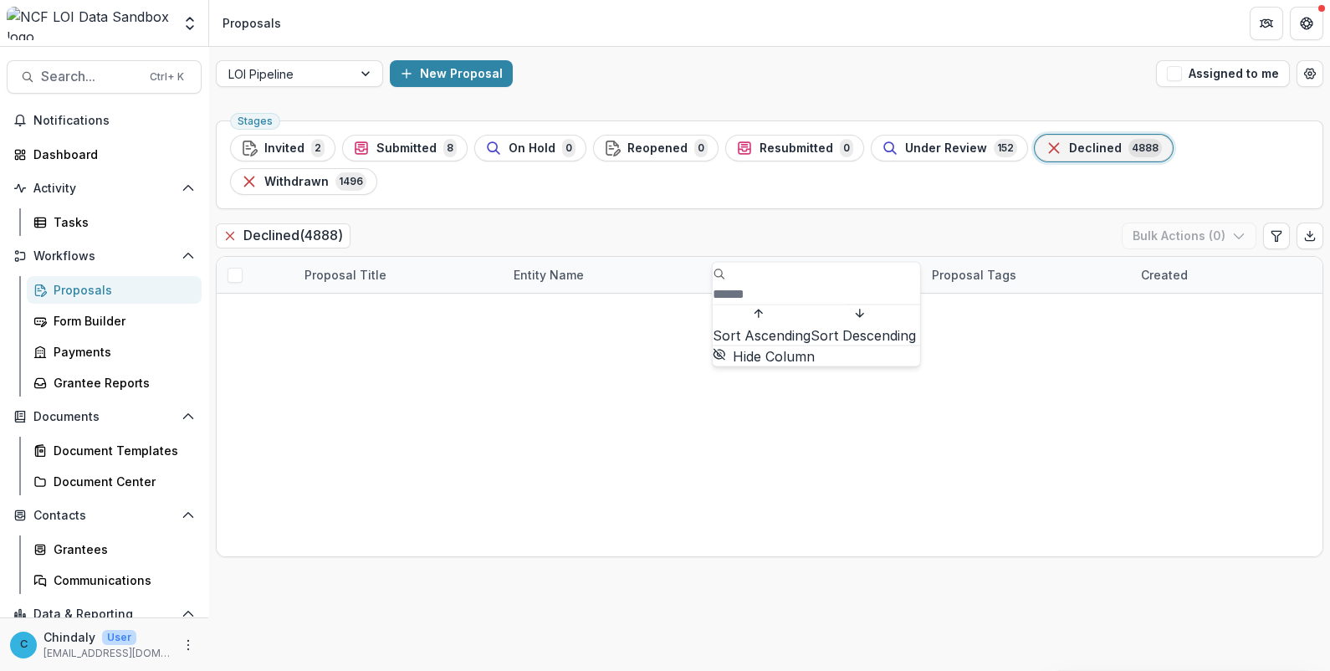
click at [811, 339] on span "Sort Descending" at bounding box center [863, 335] width 105 height 17
click at [588, 222] on div "Declined ( 4888 ) Bulk Actions ( 0 )" at bounding box center [769, 238] width 1107 height 33
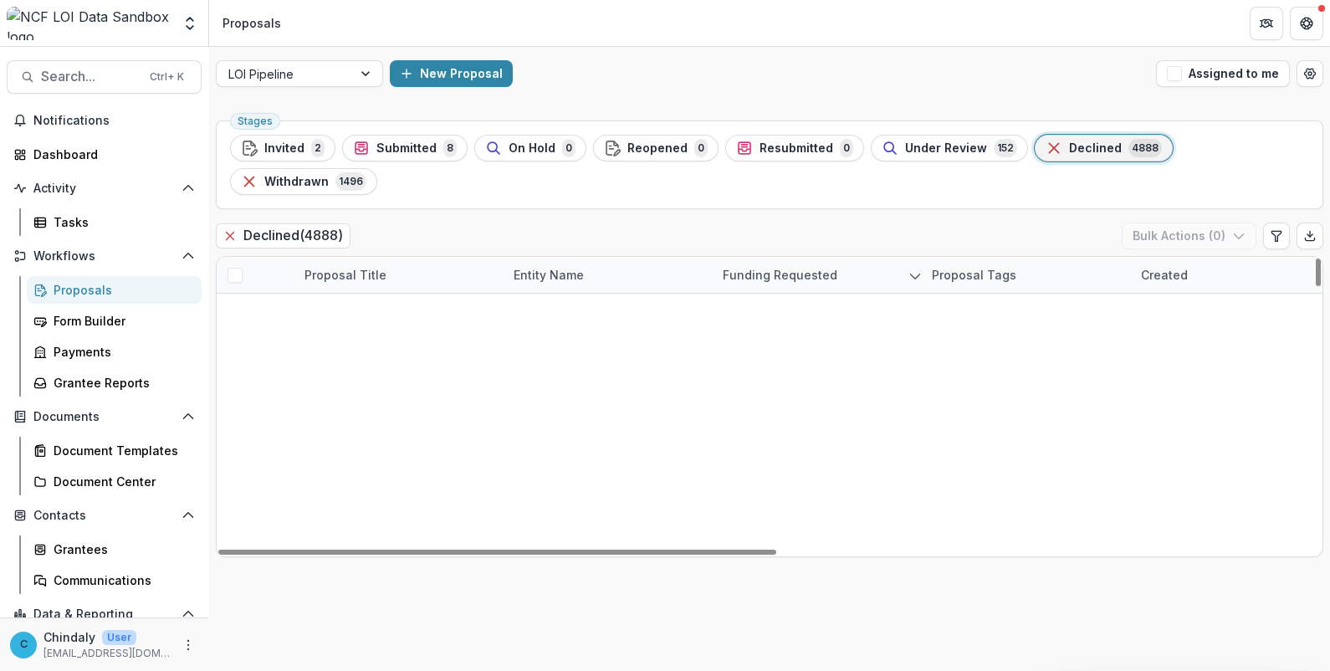
click at [768, 266] on div "Funding Requested" at bounding box center [780, 275] width 135 height 18
click at [780, 327] on span "Sort Ascending" at bounding box center [762, 335] width 98 height 17
click at [745, 185] on div "Stages Invited 2 Submitted 8 On Hold 0 Reopened 0 Resubmitted 0 Under Review 15…" at bounding box center [769, 392] width 1121 height 557
click at [765, 266] on div "Funding Requested" at bounding box center [780, 275] width 135 height 18
click at [764, 327] on span "Sort Ascending" at bounding box center [762, 335] width 98 height 17
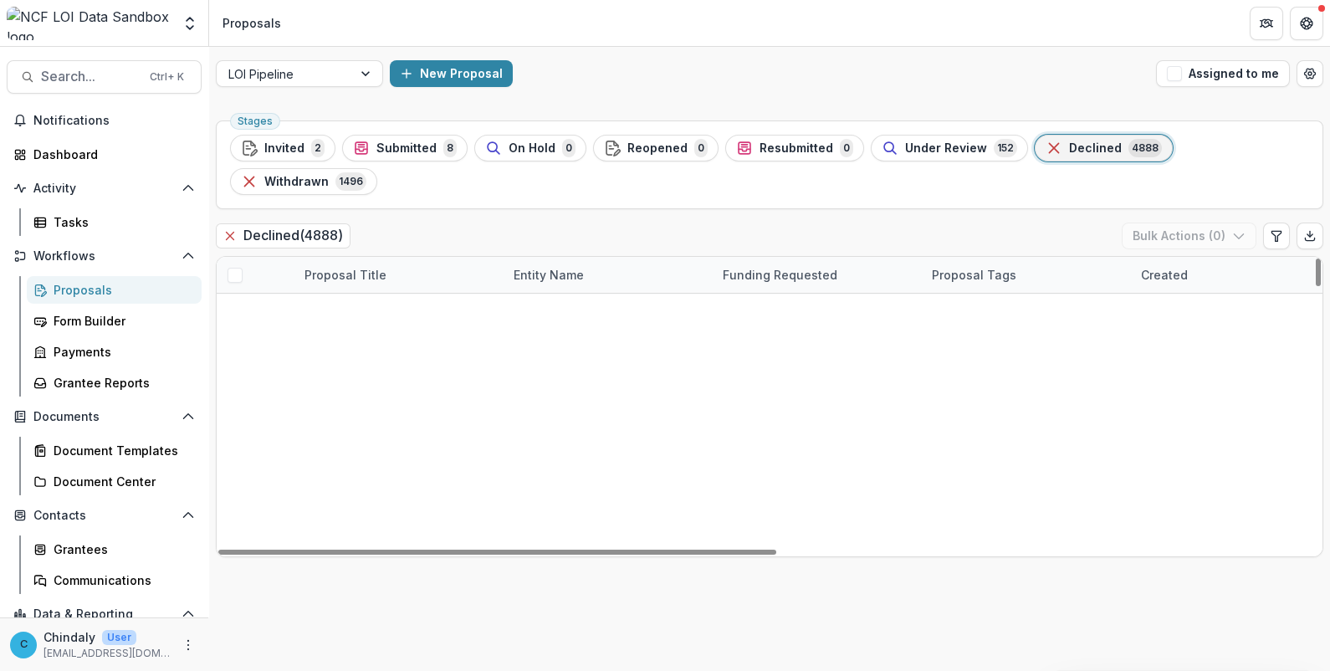
click at [734, 222] on div "Declined ( 4888 ) Bulk Actions ( 0 )" at bounding box center [769, 238] width 1107 height 33
click at [754, 266] on div "Funding Requested" at bounding box center [780, 275] width 135 height 18
click at [811, 342] on span "Sort Descending" at bounding box center [863, 335] width 105 height 17
click at [753, 550] on div at bounding box center [497, 552] width 558 height 5
drag, startPoint x: 753, startPoint y: 514, endPoint x: 667, endPoint y: 524, distance: 86.0
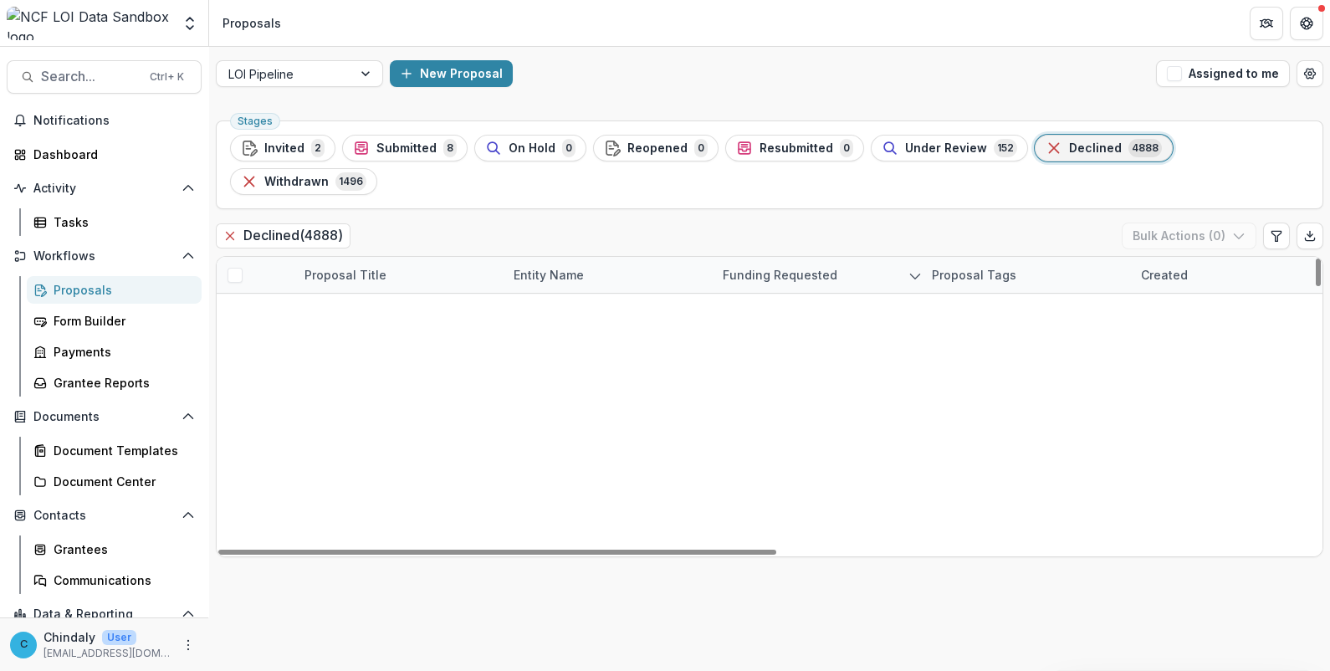
click at [669, 550] on div at bounding box center [497, 552] width 558 height 5
click at [67, 74] on span "Search..." at bounding box center [90, 77] width 99 height 16
type input "**********"
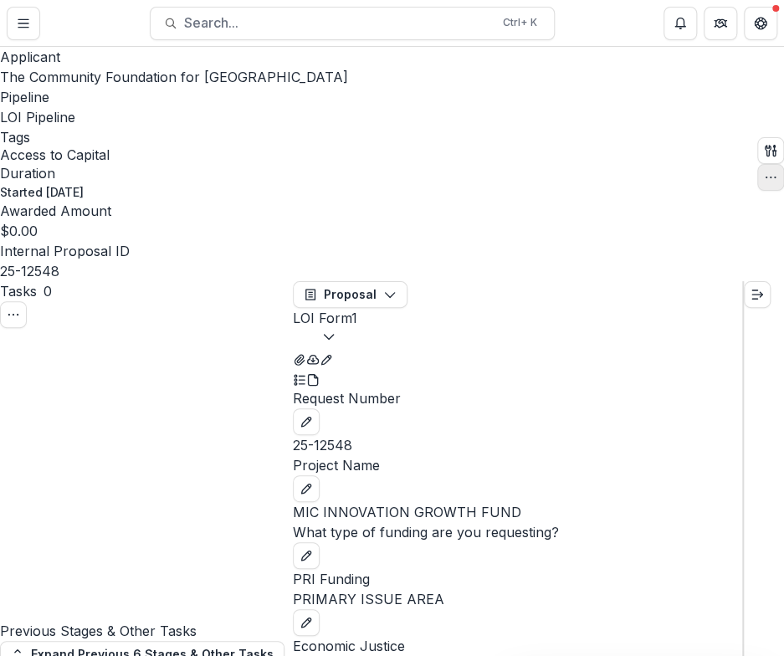
click at [768, 171] on icon "button" at bounding box center [770, 177] width 13 height 13
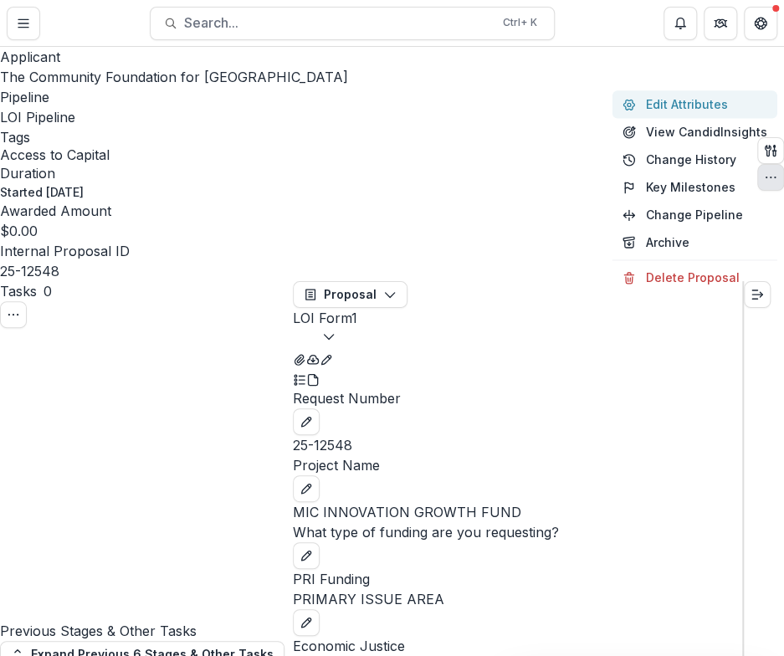
click at [687, 118] on button "Edit Attributes" at bounding box center [694, 104] width 165 height 28
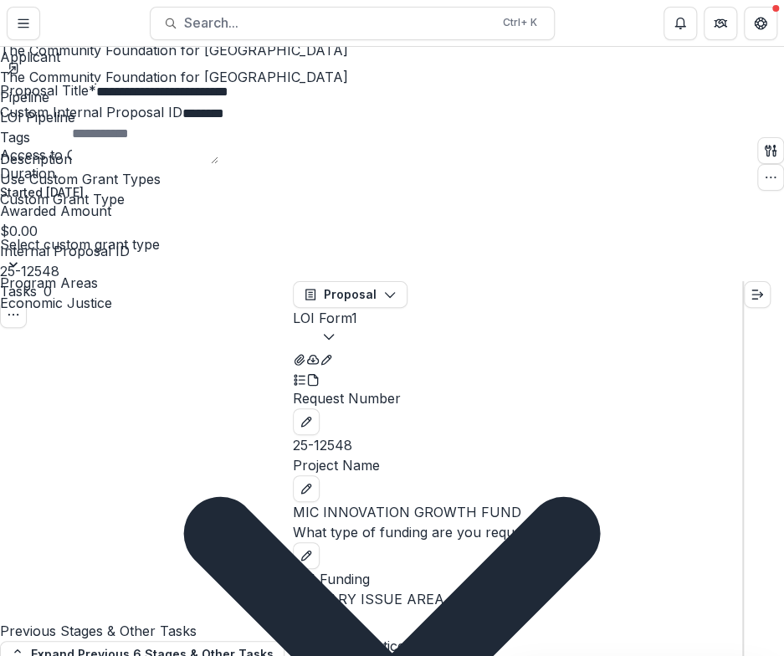
click at [13, 18] on icon "Close" at bounding box center [6, 11] width 13 height 13
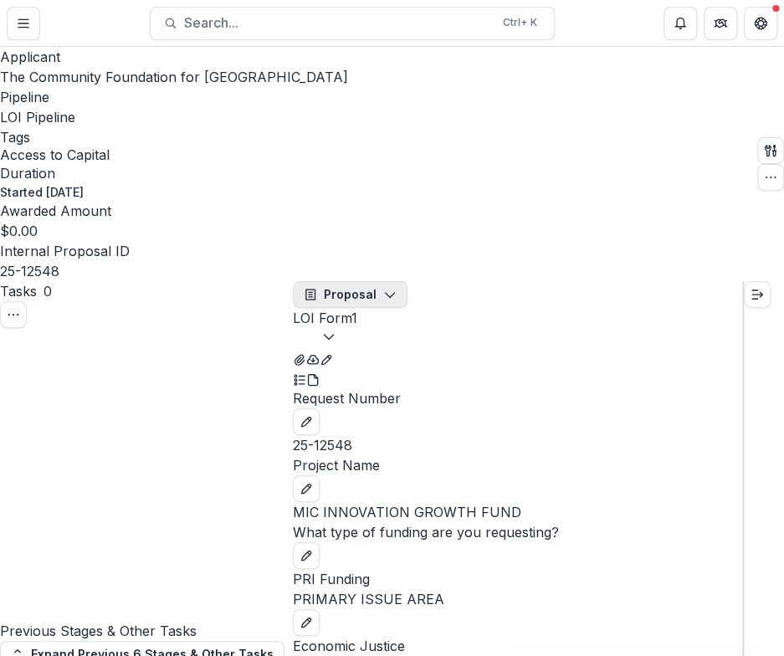
click at [383, 281] on button "Proposal" at bounding box center [350, 294] width 115 height 27
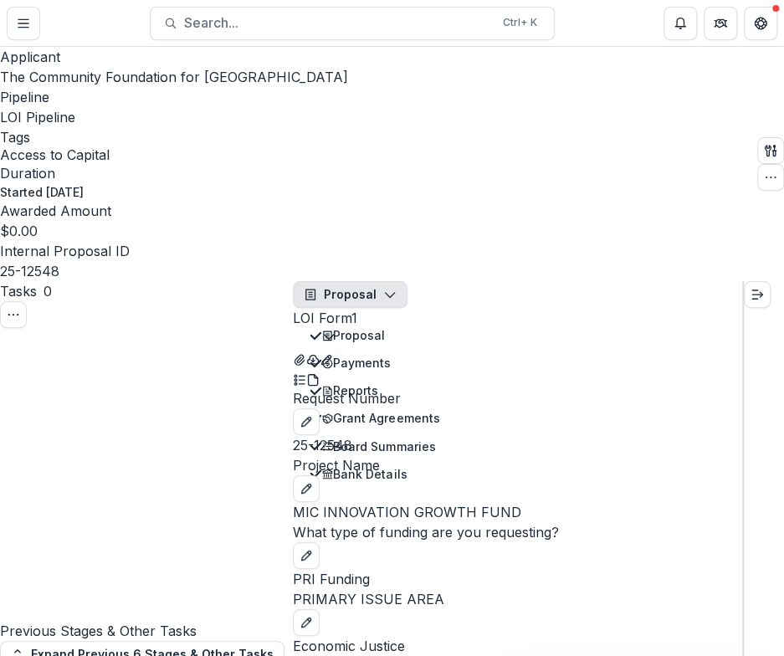
click at [383, 281] on button "Proposal" at bounding box center [350, 294] width 115 height 27
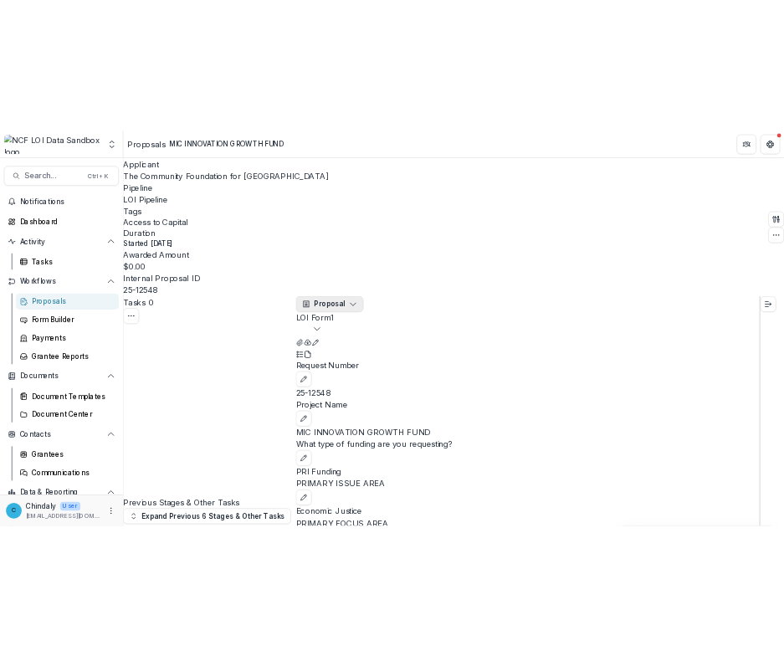
scroll to position [2105, 0]
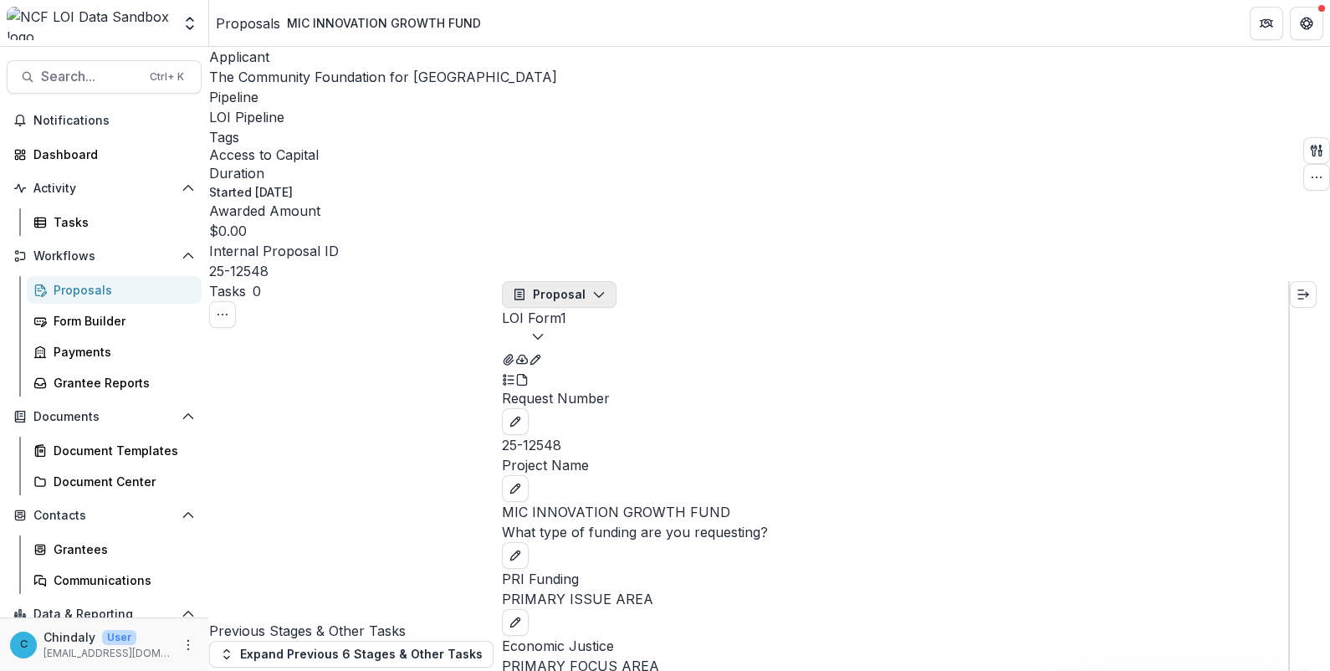
click at [598, 288] on icon "button" at bounding box center [598, 294] width 13 height 13
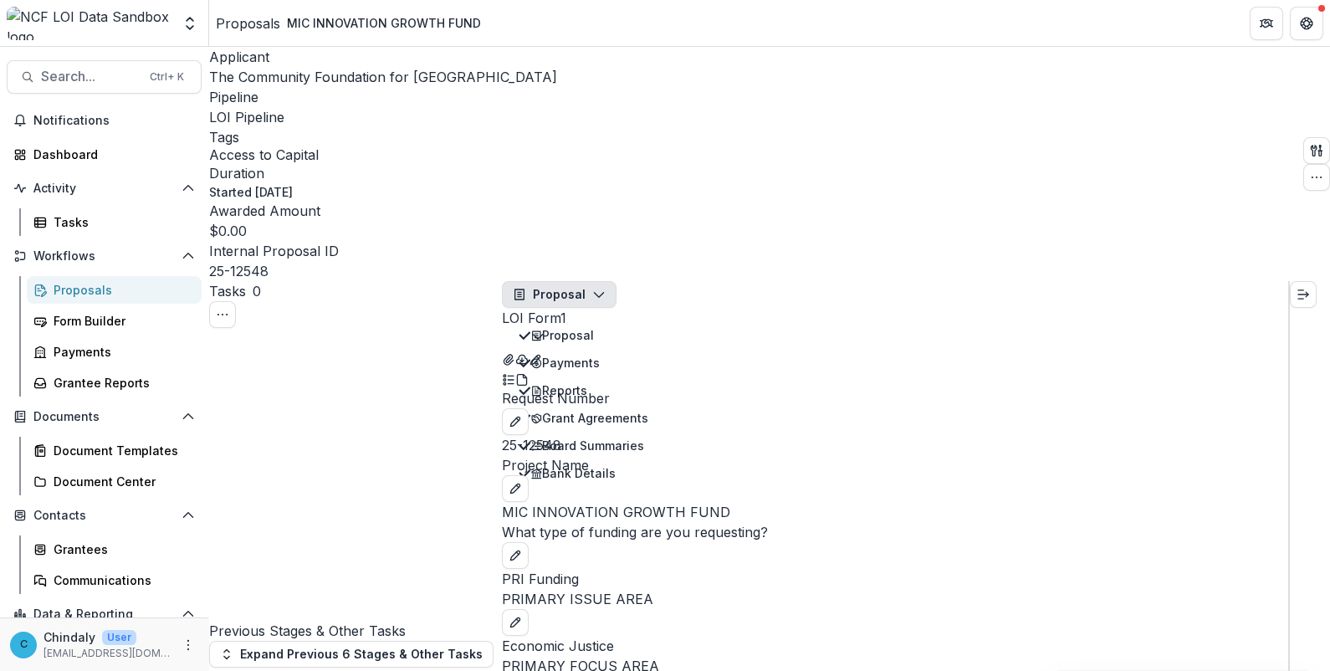
click at [598, 288] on icon "button" at bounding box center [598, 294] width 13 height 13
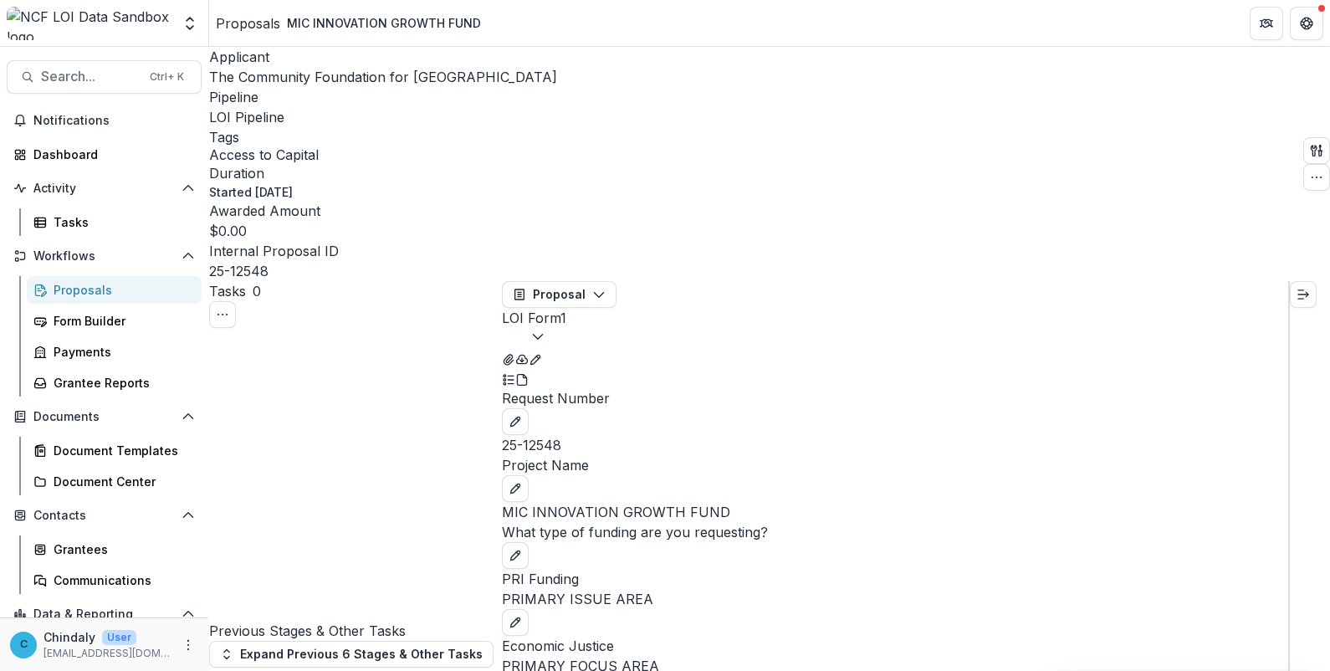
click at [566, 308] on button "LOI Form 1" at bounding box center [534, 328] width 64 height 40
click at [513, 355] on icon "View Attached Files" at bounding box center [508, 360] width 9 height 10
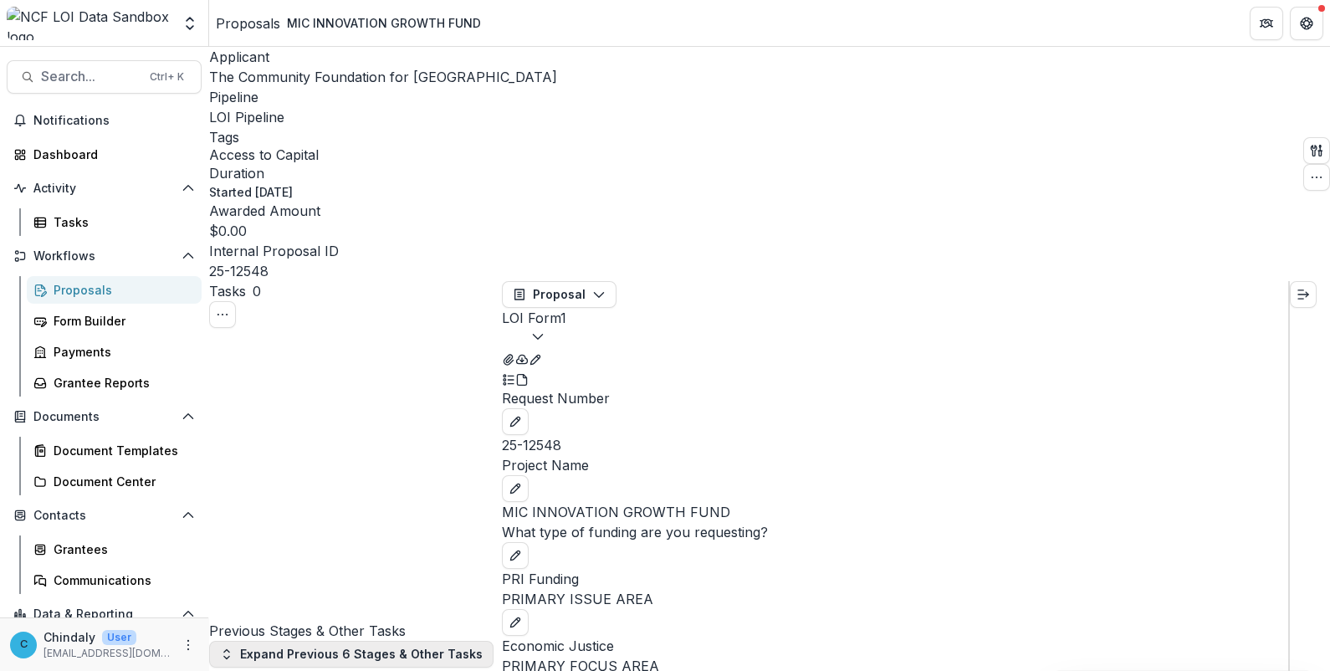
click at [379, 641] on button "Expand Previous 6 Stages & Other Tasks" at bounding box center [351, 654] width 284 height 27
click at [69, 284] on div "Proposals" at bounding box center [121, 290] width 135 height 18
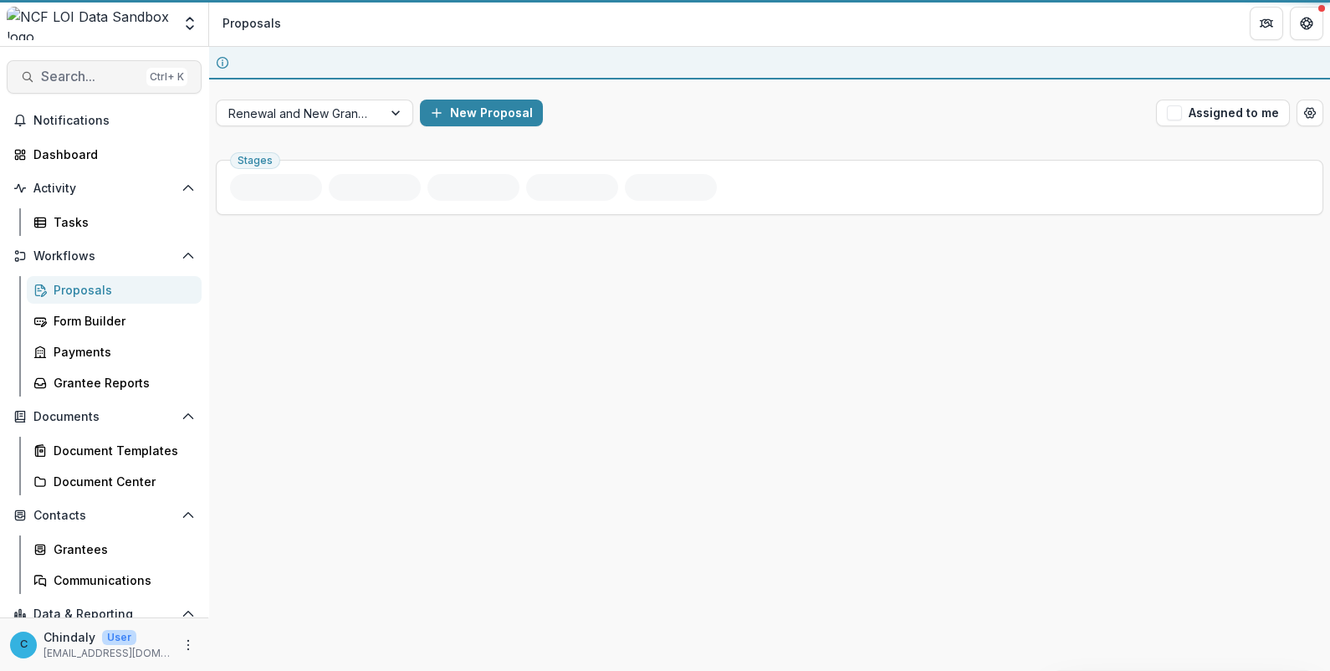
click at [100, 77] on span "Search..." at bounding box center [90, 77] width 99 height 16
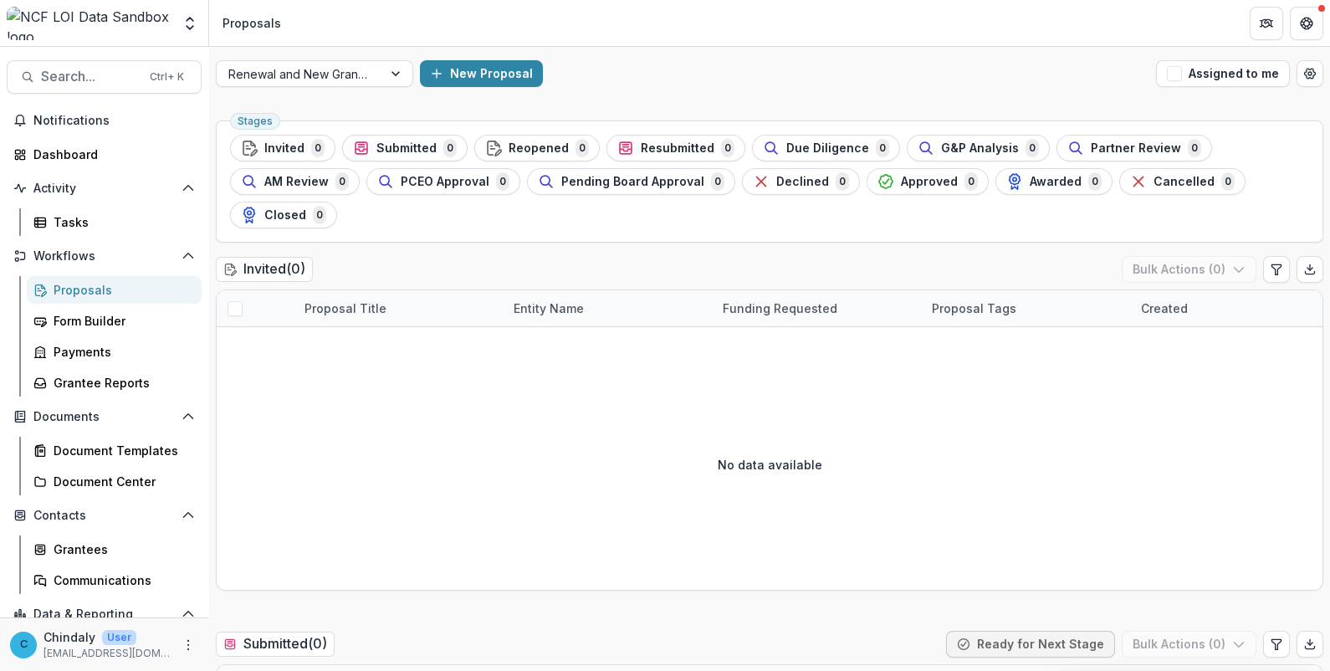
type input "**********"
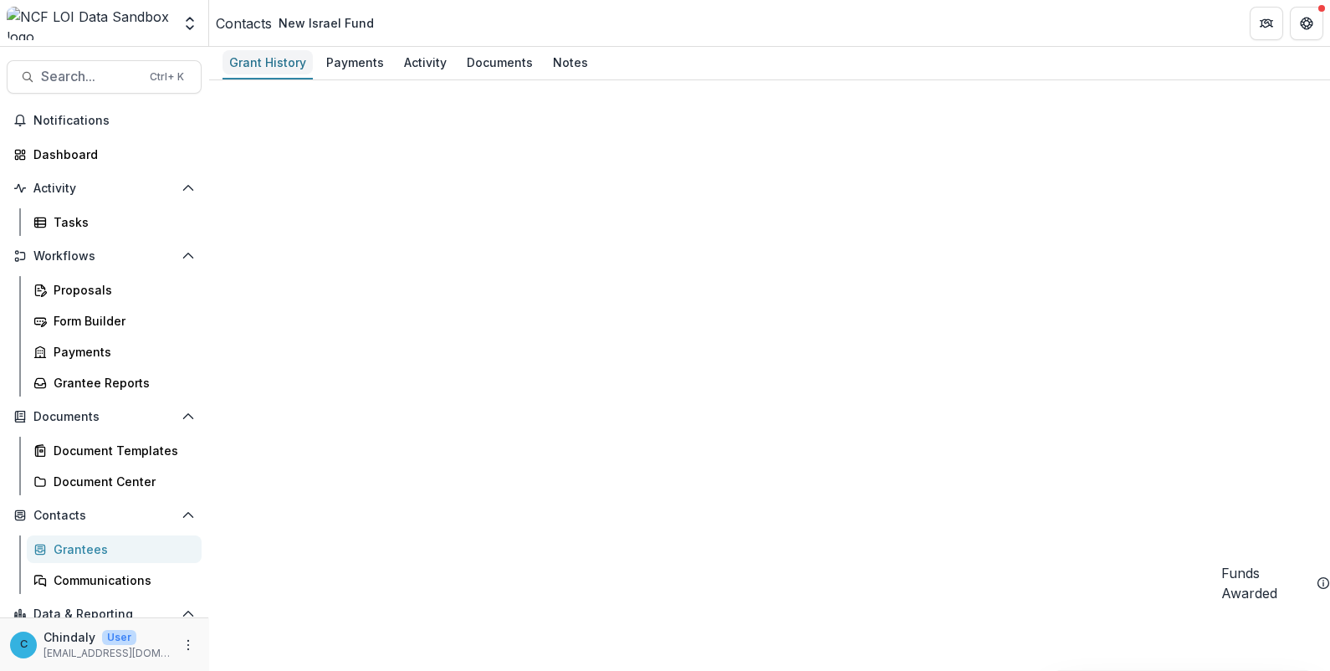
click at [276, 62] on div "Grant History" at bounding box center [267, 62] width 90 height 24
click at [355, 68] on div "Payments" at bounding box center [355, 62] width 71 height 24
click at [425, 66] on div "Activity" at bounding box center [425, 62] width 56 height 24
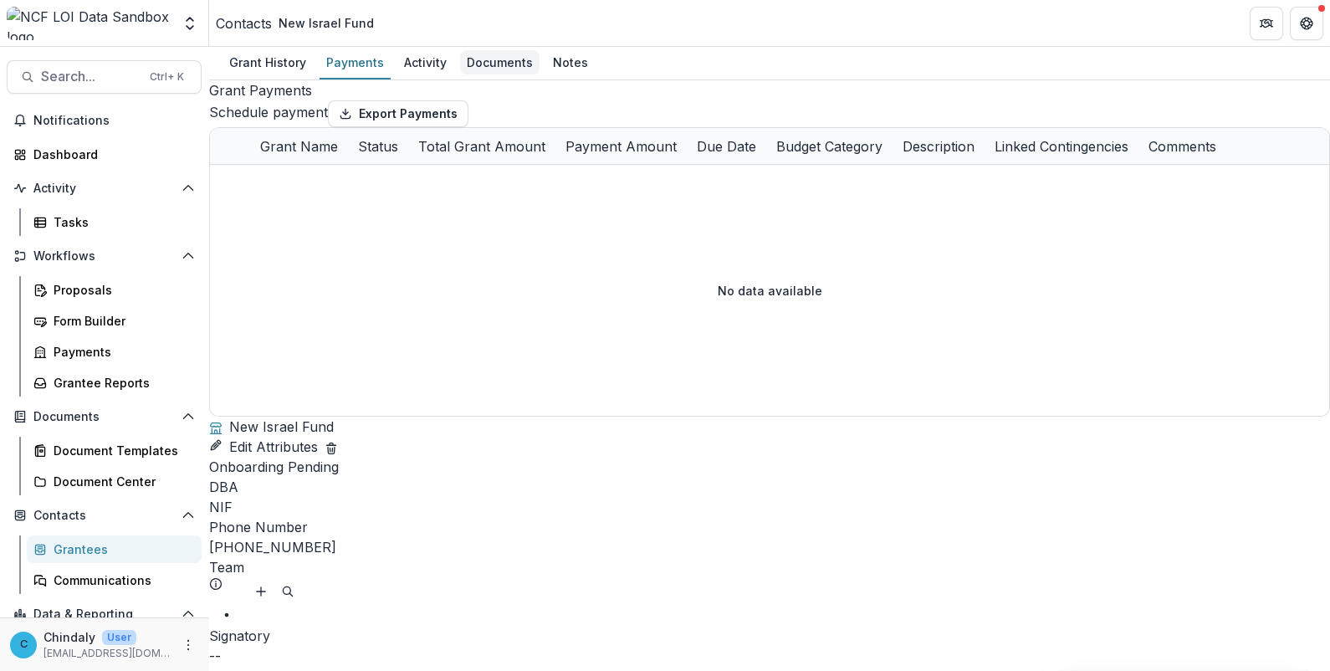
click at [506, 64] on div "Documents" at bounding box center [499, 62] width 79 height 24
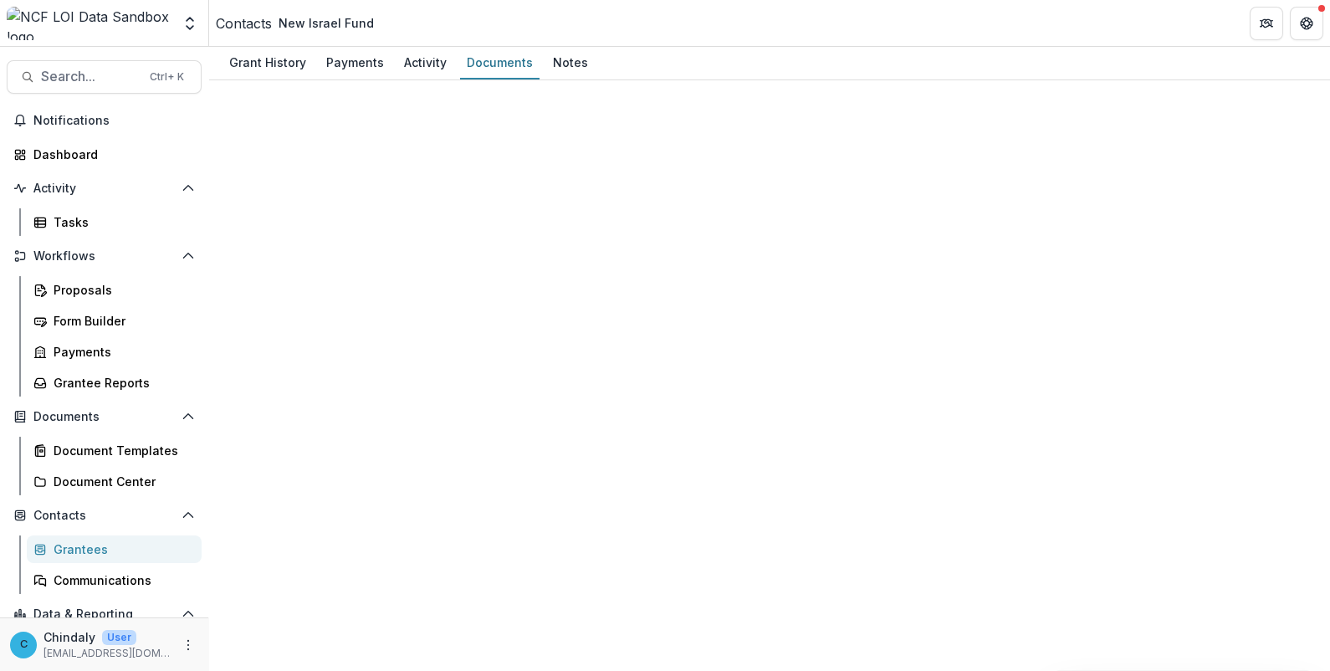
click at [560, 67] on div "Notes" at bounding box center [570, 62] width 49 height 24
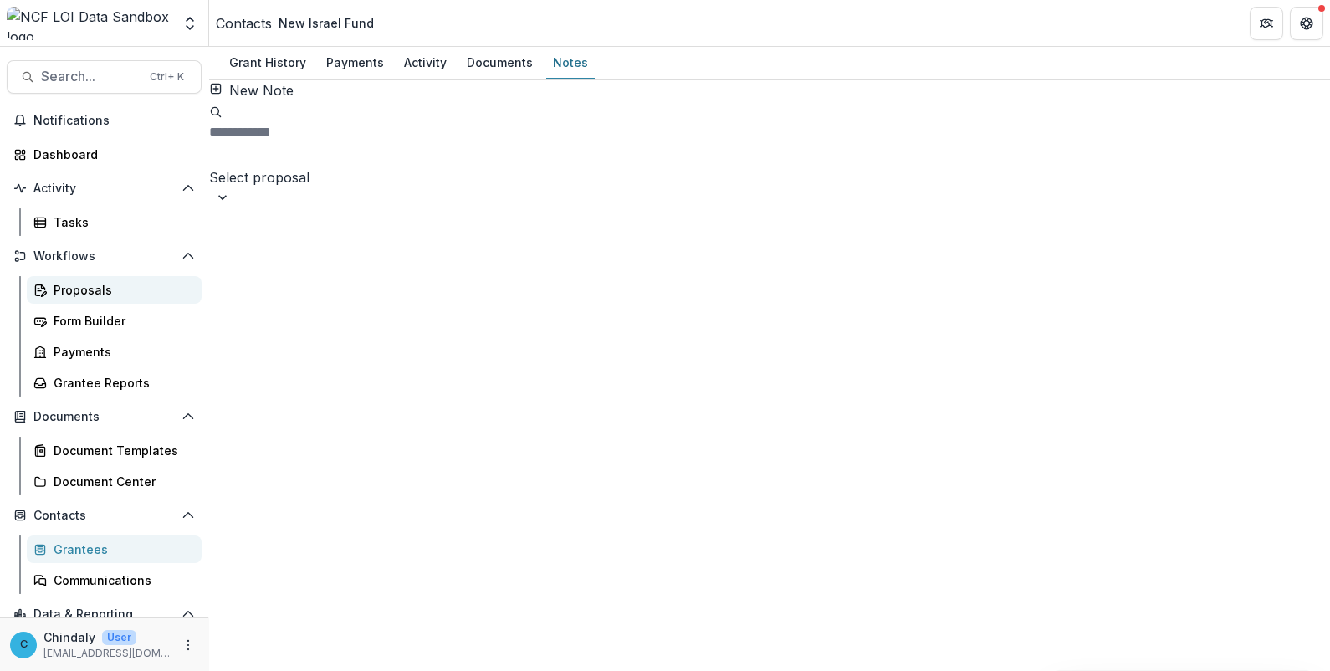
click at [74, 298] on div "Proposals" at bounding box center [121, 290] width 135 height 18
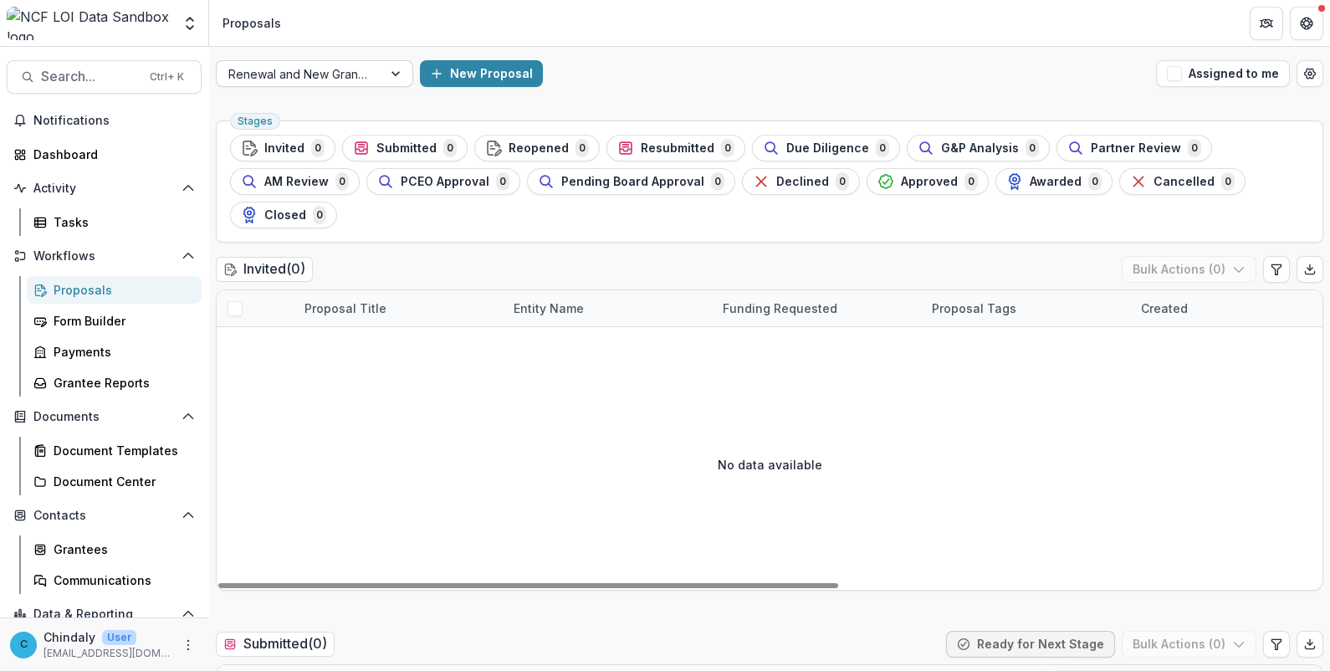
click at [273, 70] on div at bounding box center [299, 74] width 142 height 21
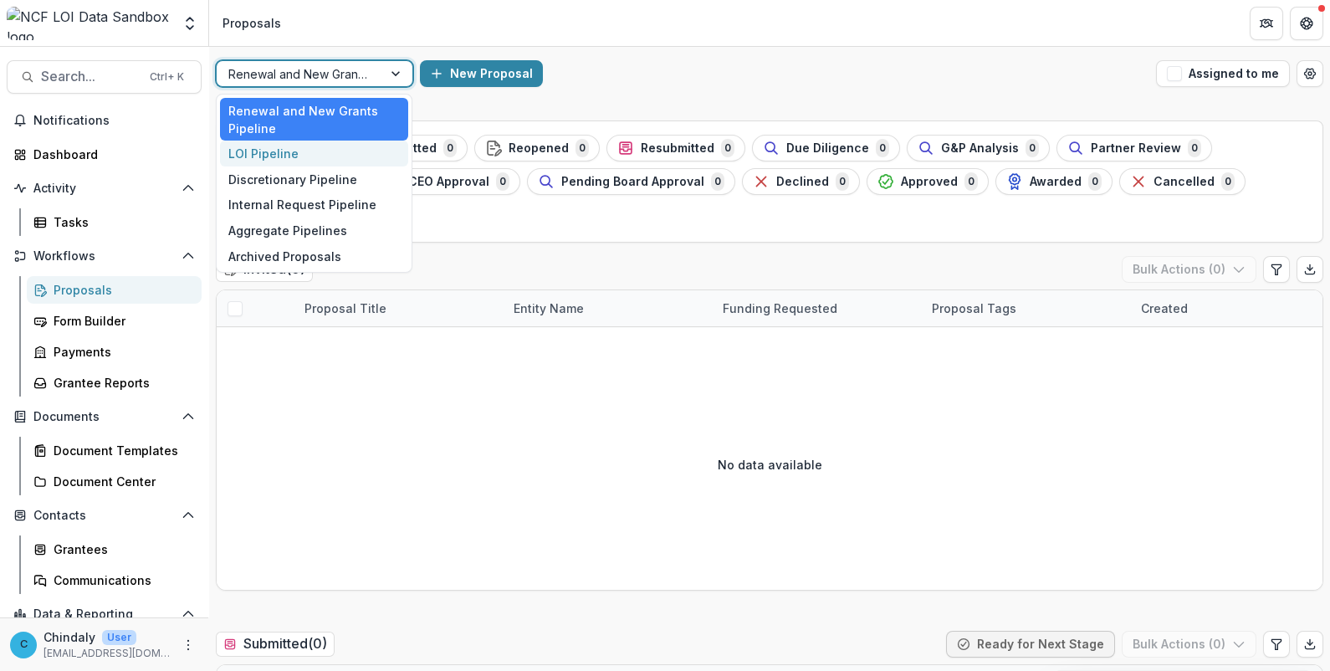
click at [268, 147] on div "LOI Pipeline" at bounding box center [314, 154] width 188 height 26
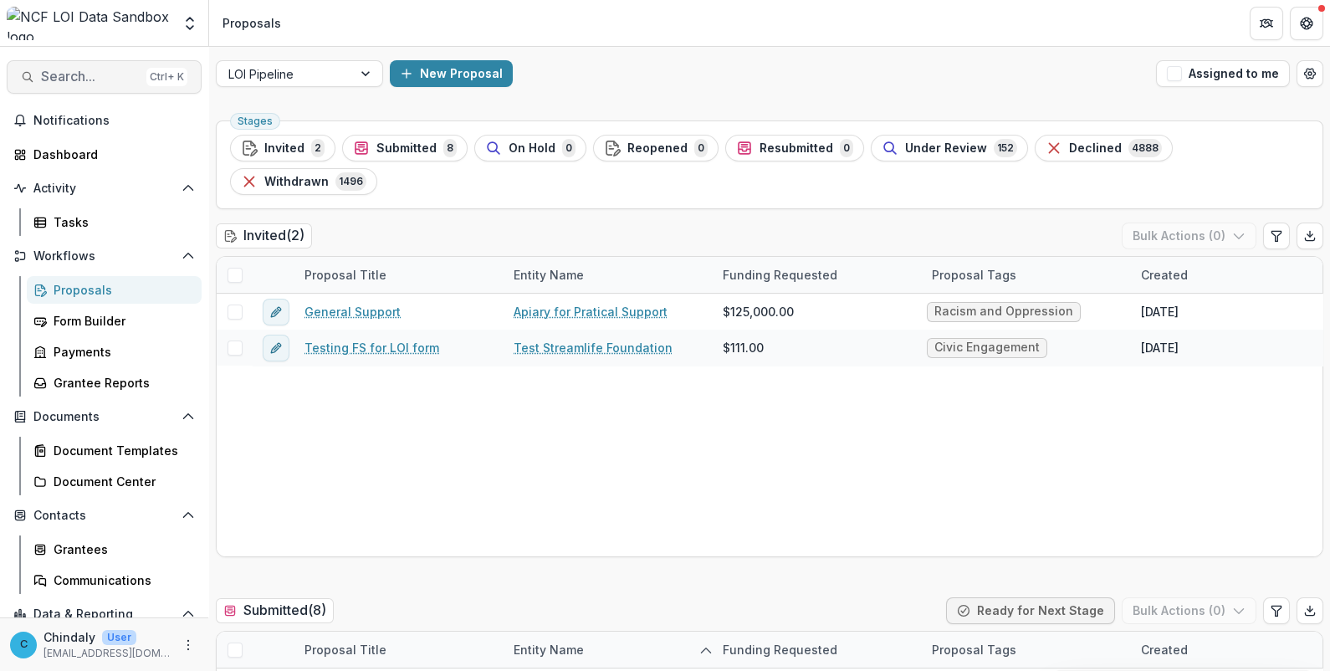
click at [74, 79] on span "Search..." at bounding box center [90, 77] width 99 height 16
type input "********"
click at [377, 168] on button "Withdrawn 1496" at bounding box center [303, 181] width 147 height 27
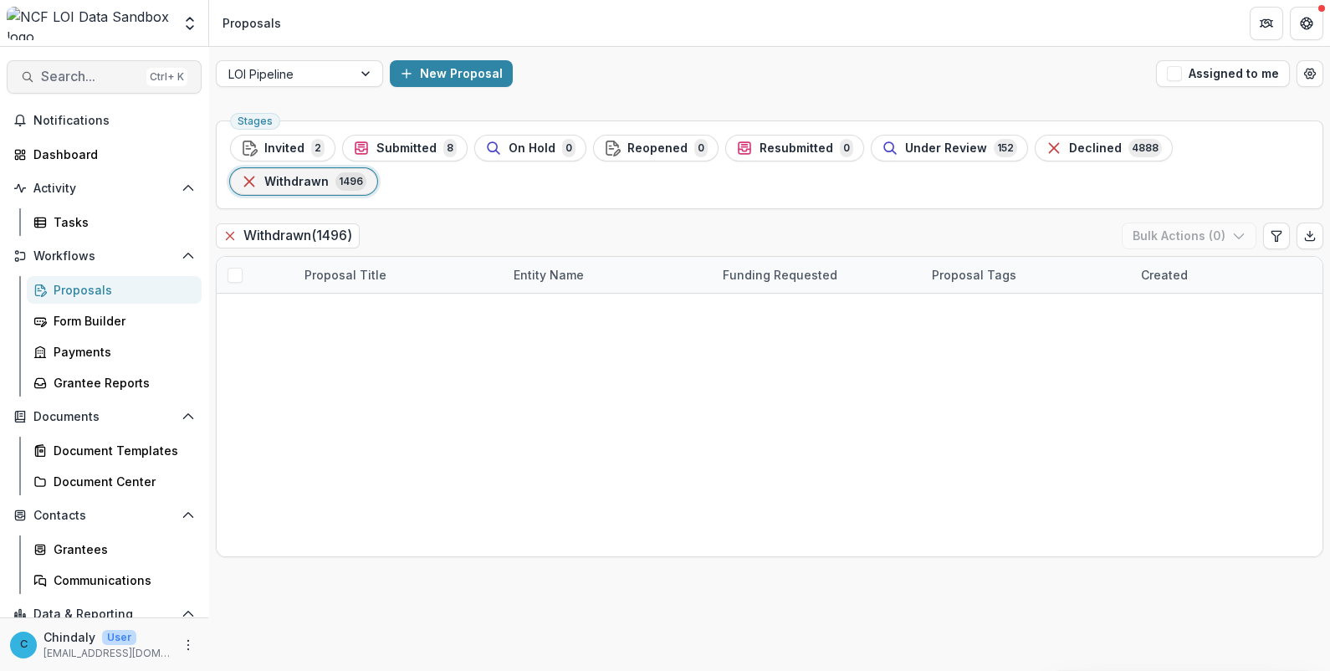
click at [97, 71] on span "Search..." at bounding box center [90, 77] width 99 height 16
click at [258, 173] on icon "button" at bounding box center [249, 181] width 17 height 17
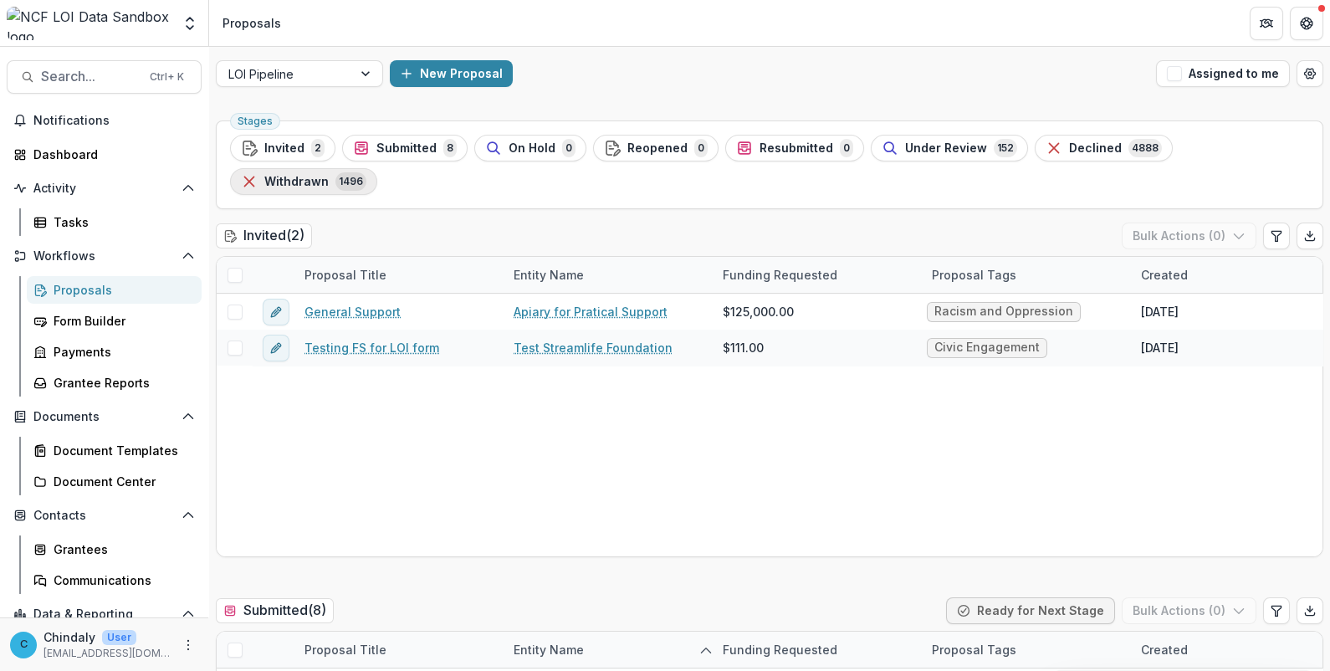
click at [329, 175] on span "Withdrawn" at bounding box center [296, 182] width 64 height 14
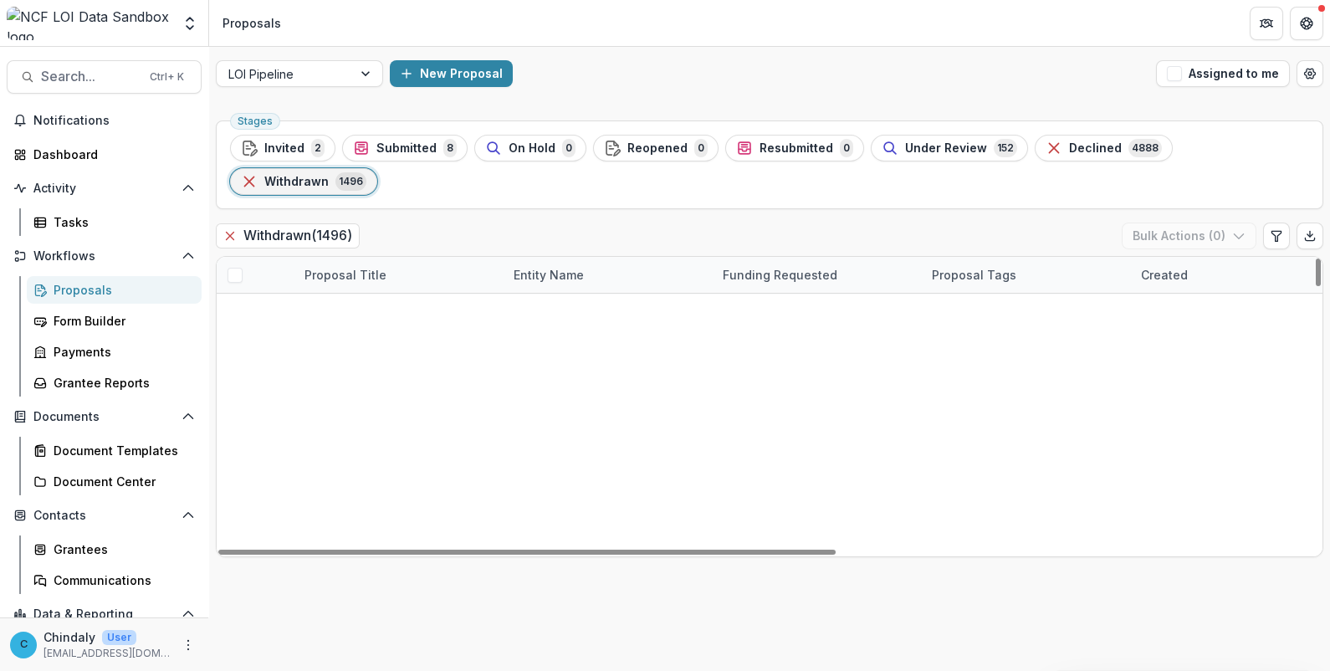
click at [775, 266] on div "Funding Requested" at bounding box center [780, 275] width 135 height 18
drag, startPoint x: 794, startPoint y: 324, endPoint x: 811, endPoint y: 343, distance: 25.5
click at [811, 343] on div "Sort Ascending Sort Descending Hide Column" at bounding box center [816, 315] width 207 height 104
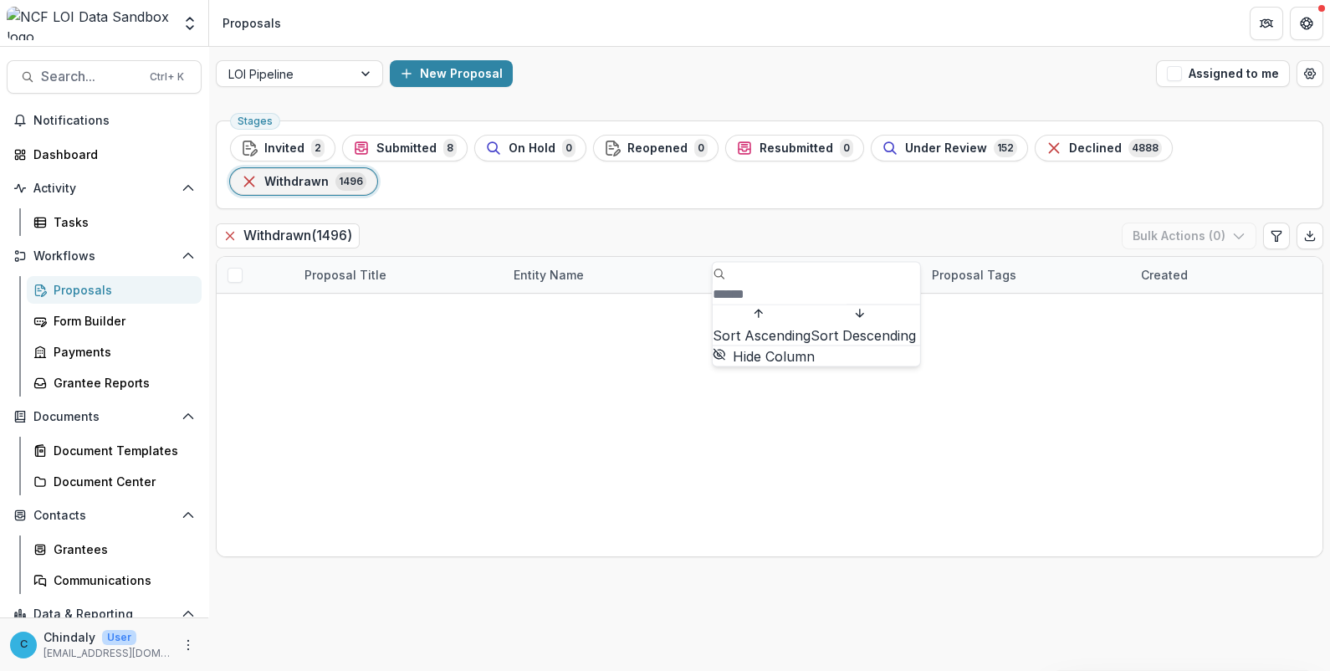
click at [811, 343] on span "Sort Descending" at bounding box center [863, 335] width 105 height 17
click at [780, 560] on div "Stages Invited 2 Submitted 8 On Hold 0 Reopened 0 Resubmitted 0 Under Review 15…" at bounding box center [769, 392] width 1121 height 557
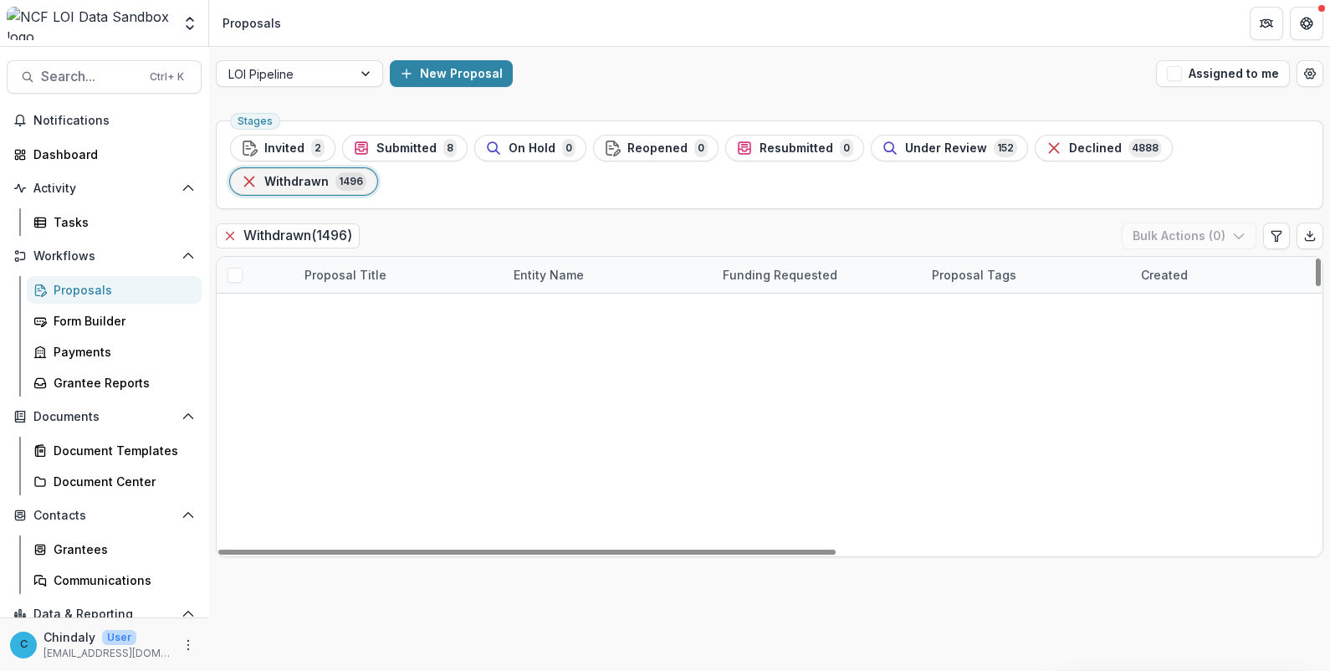
click at [313, 339] on link "ughluh" at bounding box center [324, 348] width 41 height 18
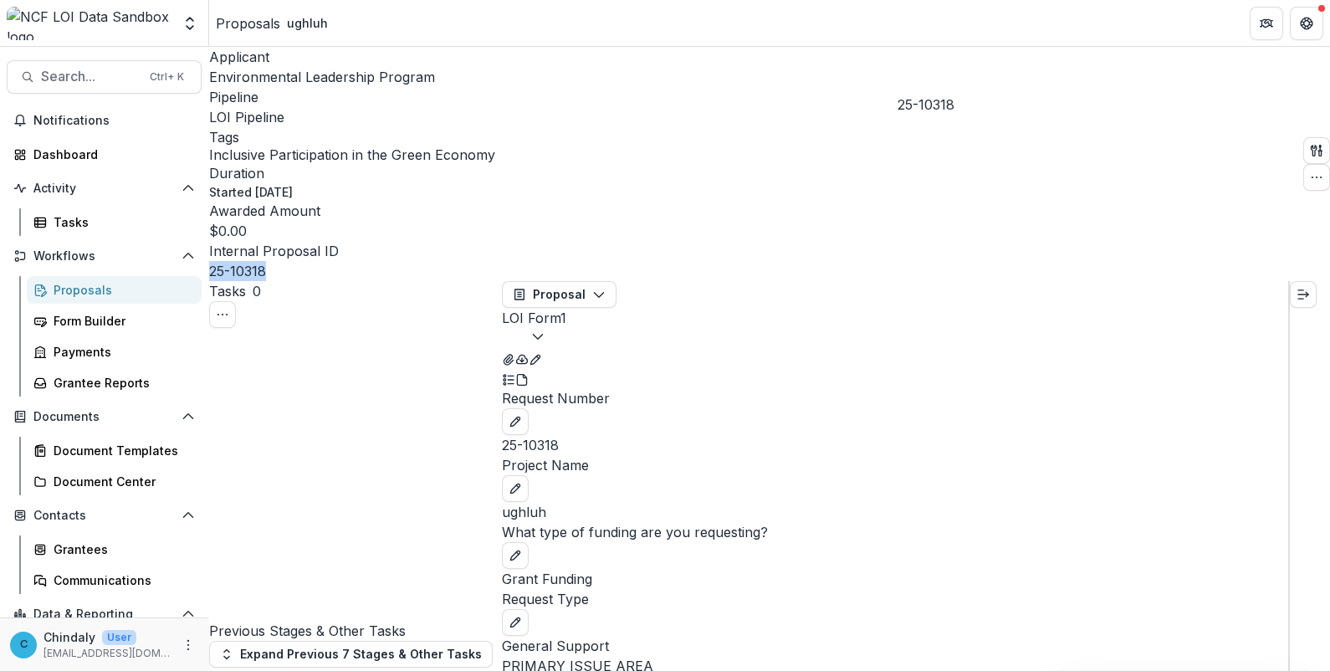
drag, startPoint x: 959, startPoint y: 79, endPoint x: 903, endPoint y: 78, distance: 56.1
click at [495, 261] on div "25-10318" at bounding box center [352, 271] width 286 height 20
copy p "25-10318"
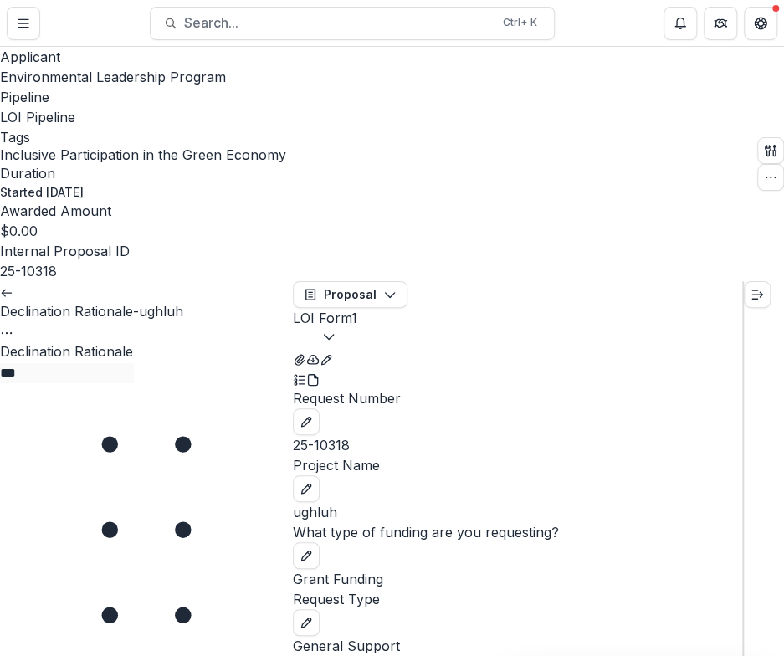
click at [124, 383] on div "Declination Rationale-ughluh View task Reopen Task Declination Rationale ***" at bounding box center [146, 332] width 293 height 102
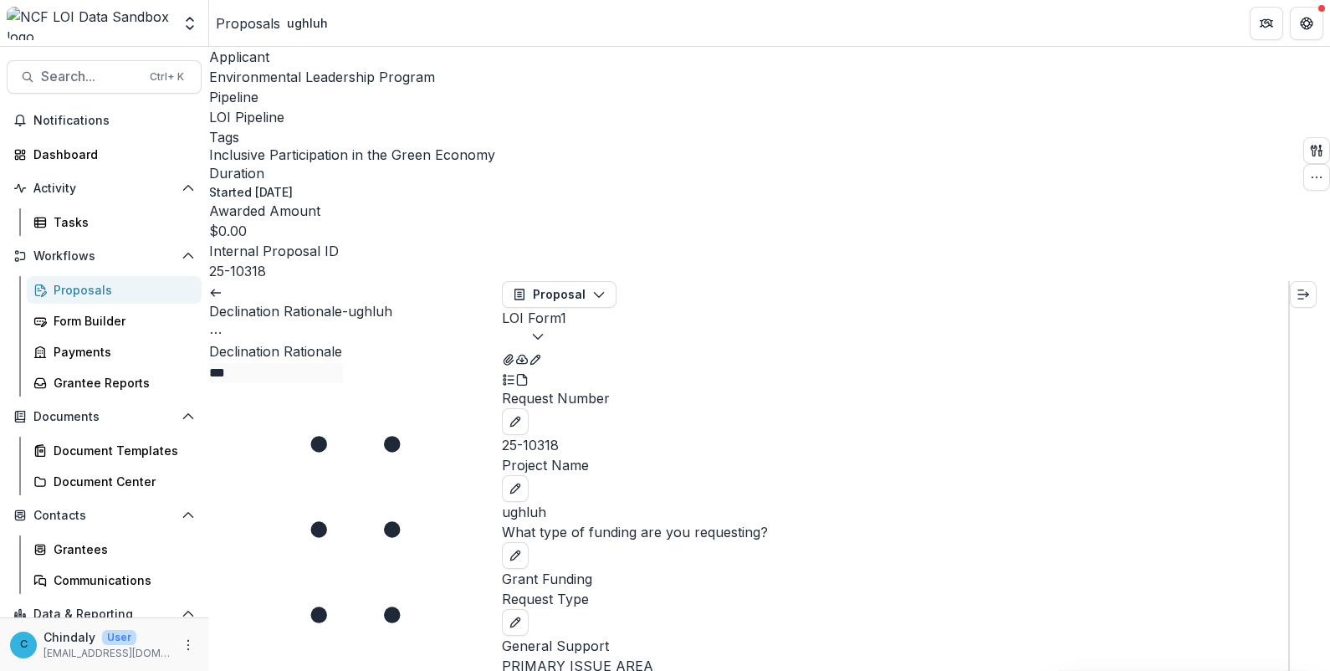
click at [566, 308] on button "LOI Form 1" at bounding box center [534, 328] width 64 height 40
click at [711, 352] on span "LOI Form" at bounding box center [709, 361] width 107 height 18
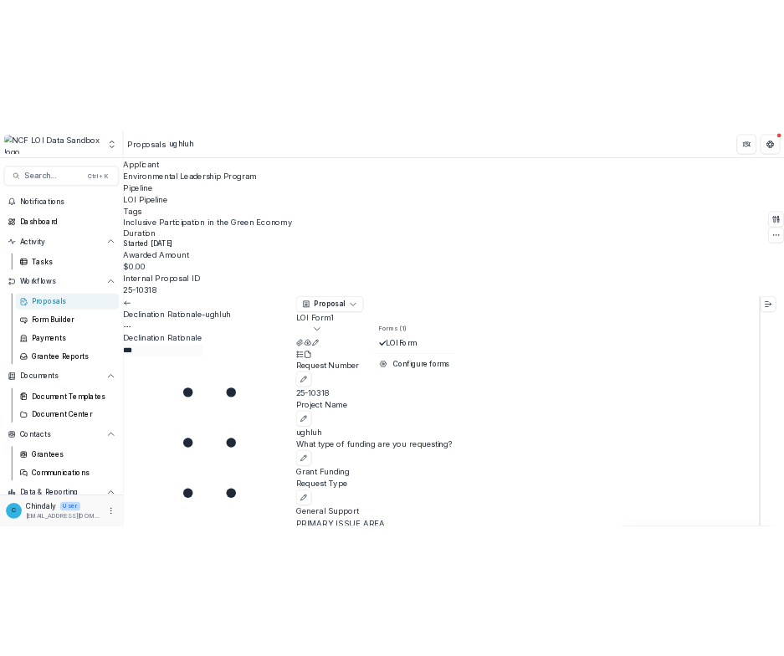
scroll to position [308, 0]
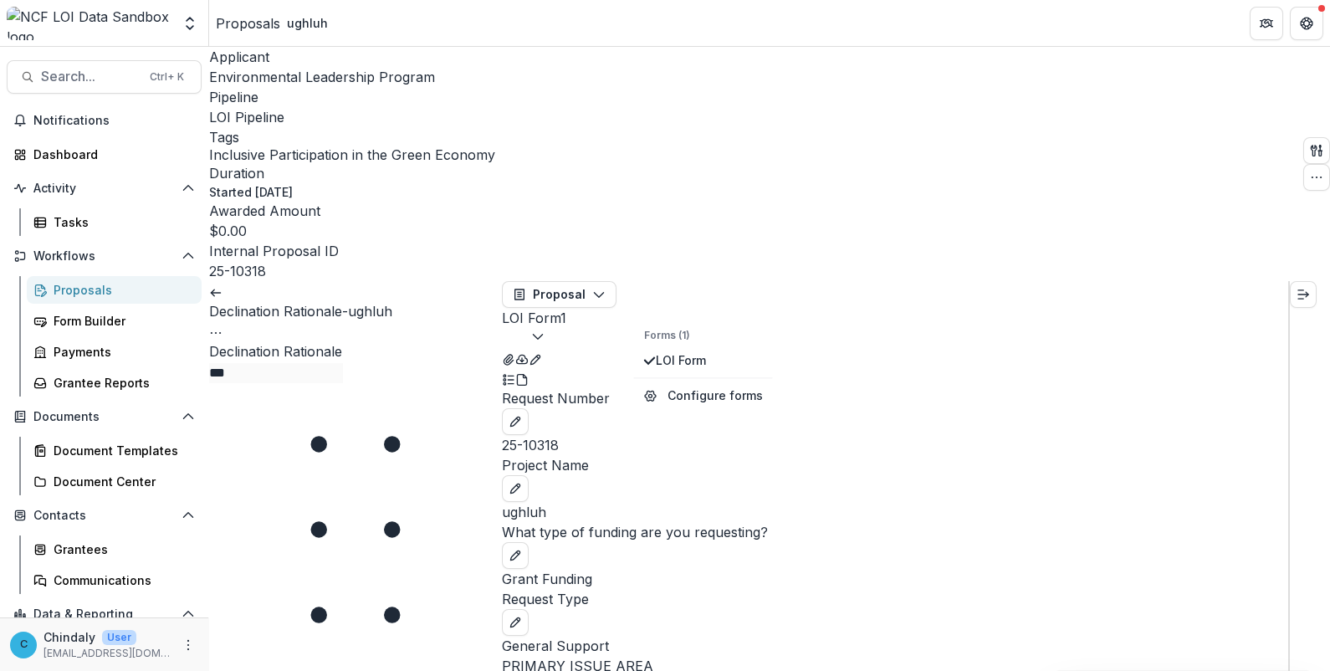
click at [528, 355] on icon "button" at bounding box center [522, 359] width 11 height 8
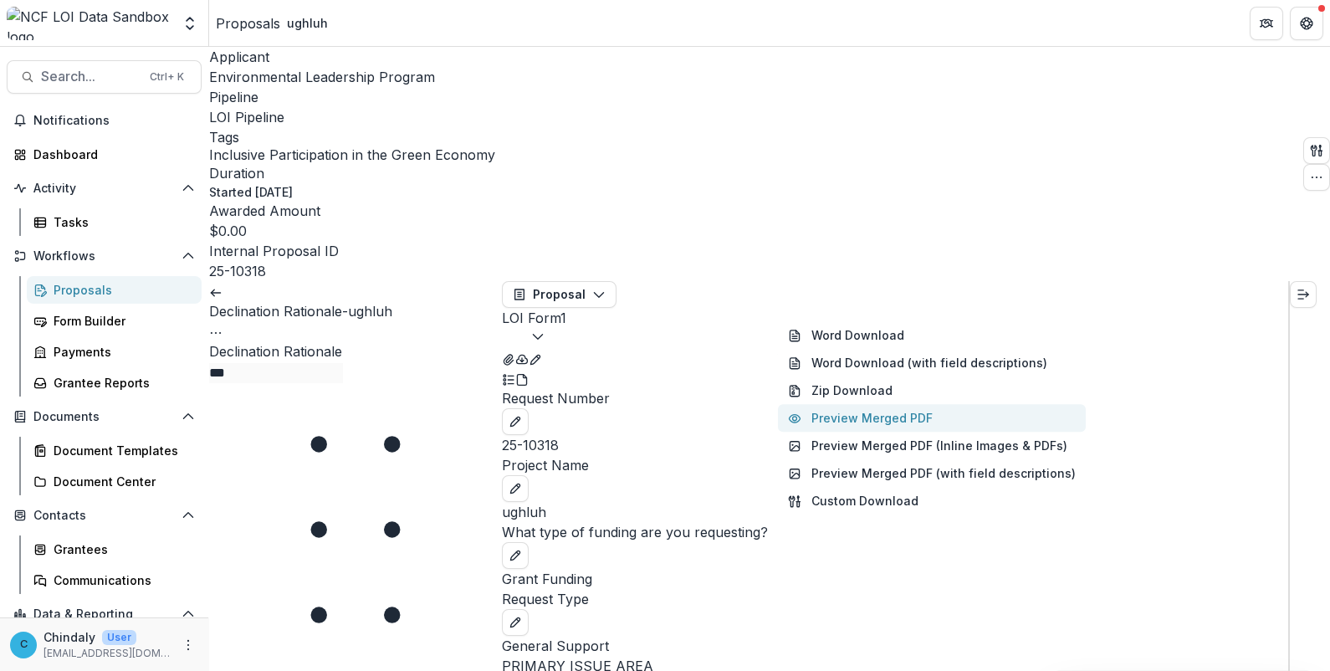
click at [839, 405] on button "Preview Merged PDF" at bounding box center [932, 419] width 308 height 28
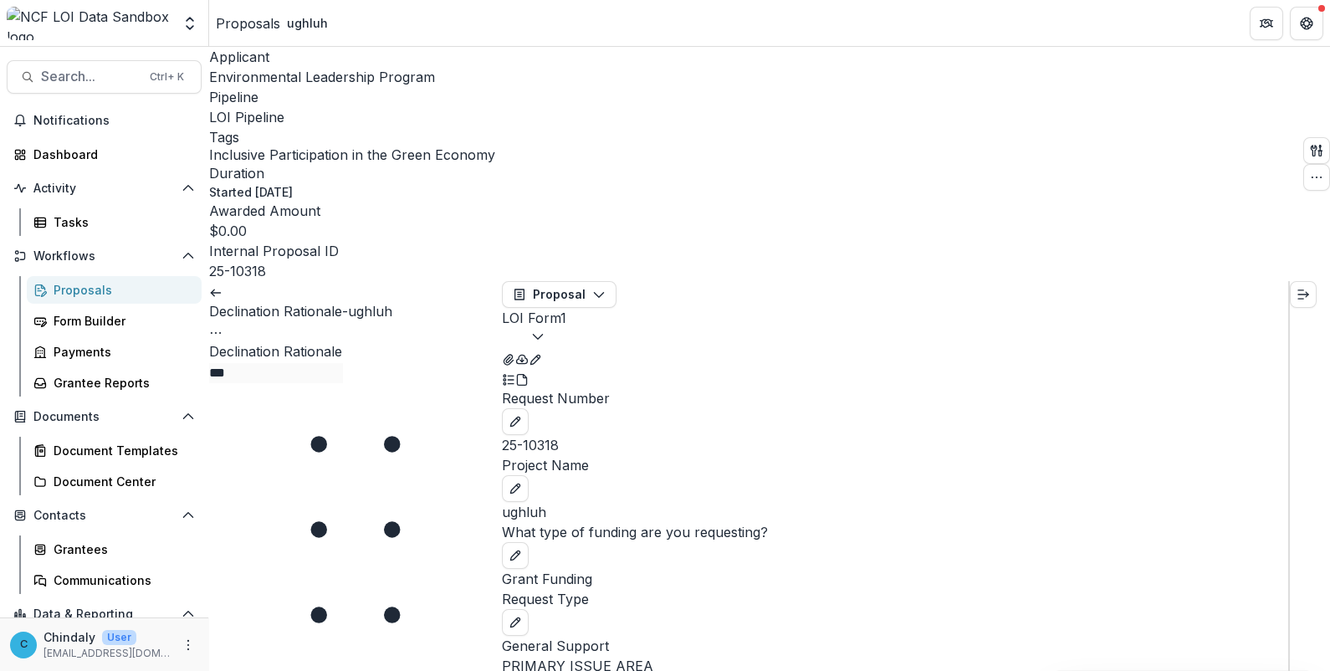
click at [13, 670] on button "Close" at bounding box center [6, 681] width 13 height 20
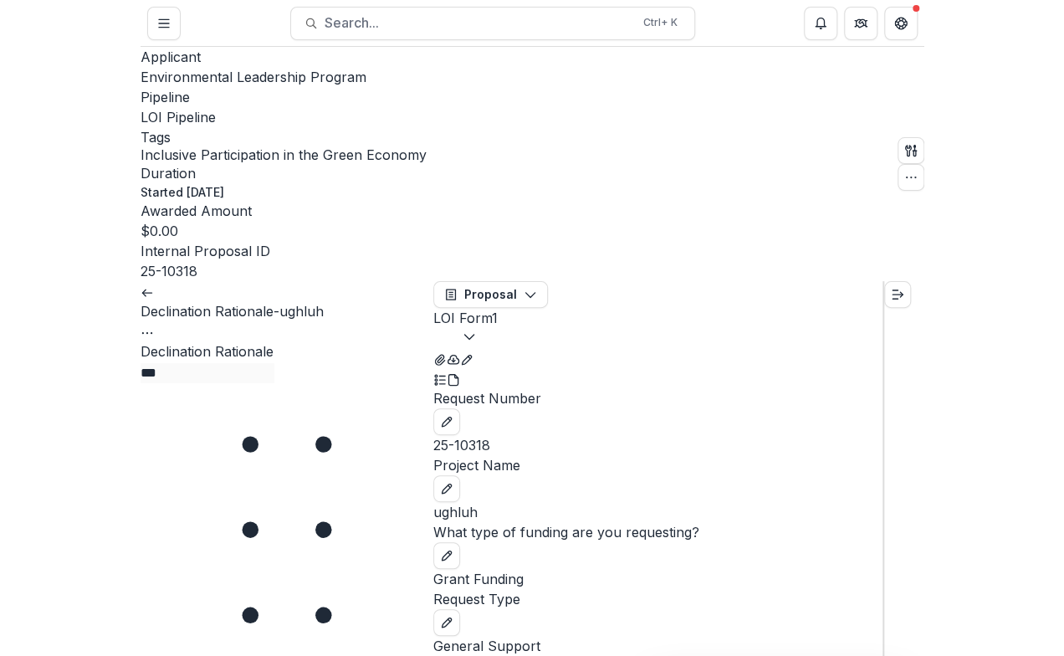
scroll to position [0, 0]
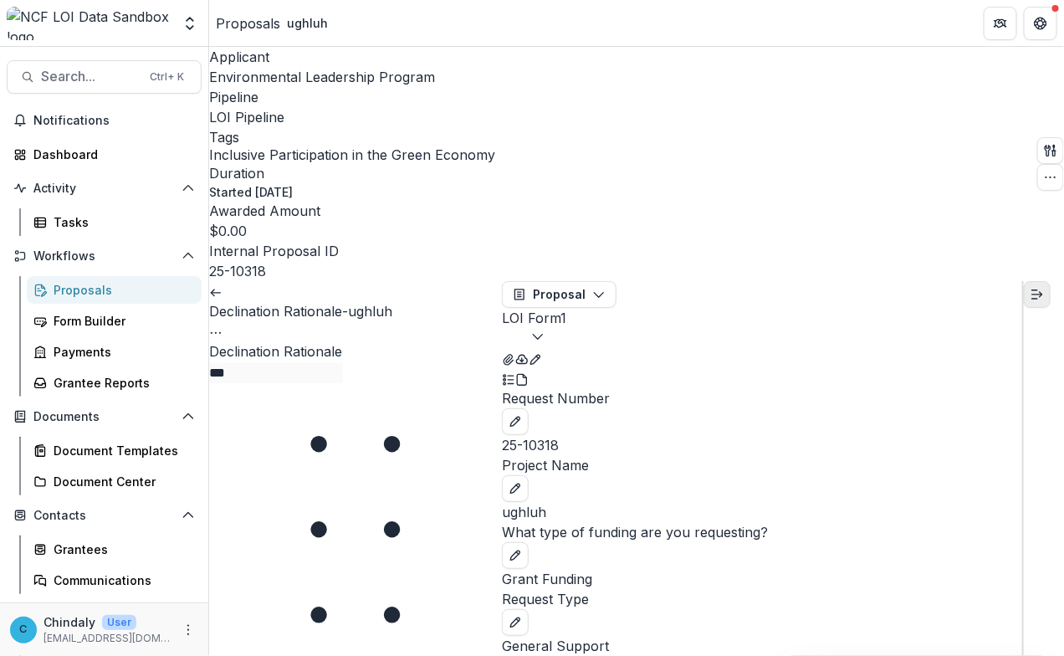
click at [1051, 281] on button "Expand right" at bounding box center [1037, 294] width 27 height 27
click at [76, 283] on div "Proposals" at bounding box center [121, 290] width 135 height 18
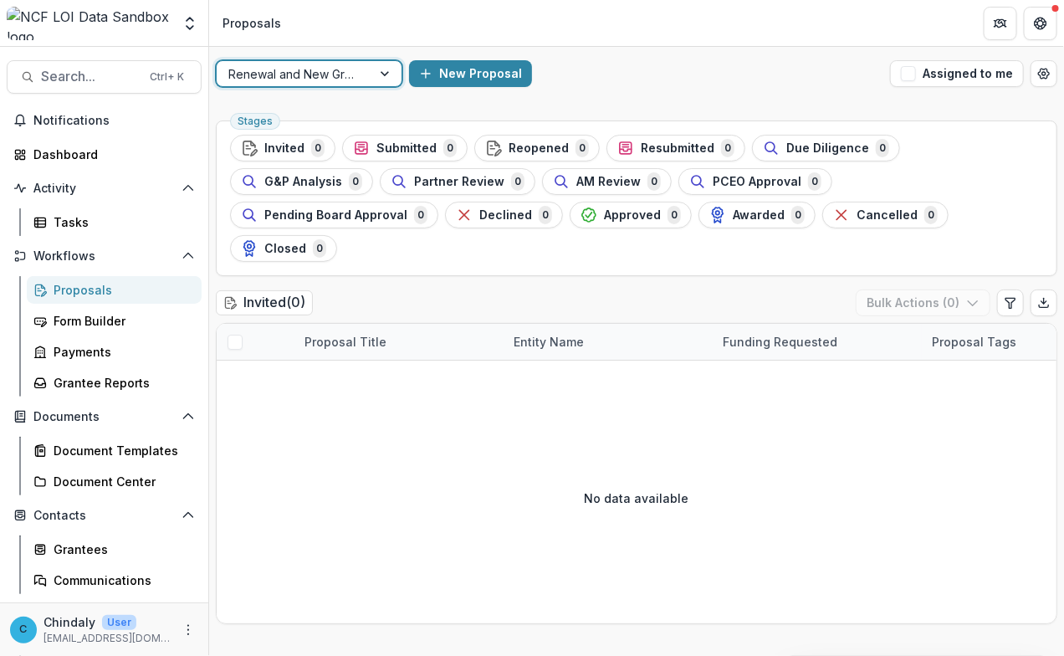
click at [376, 79] on div at bounding box center [386, 73] width 30 height 25
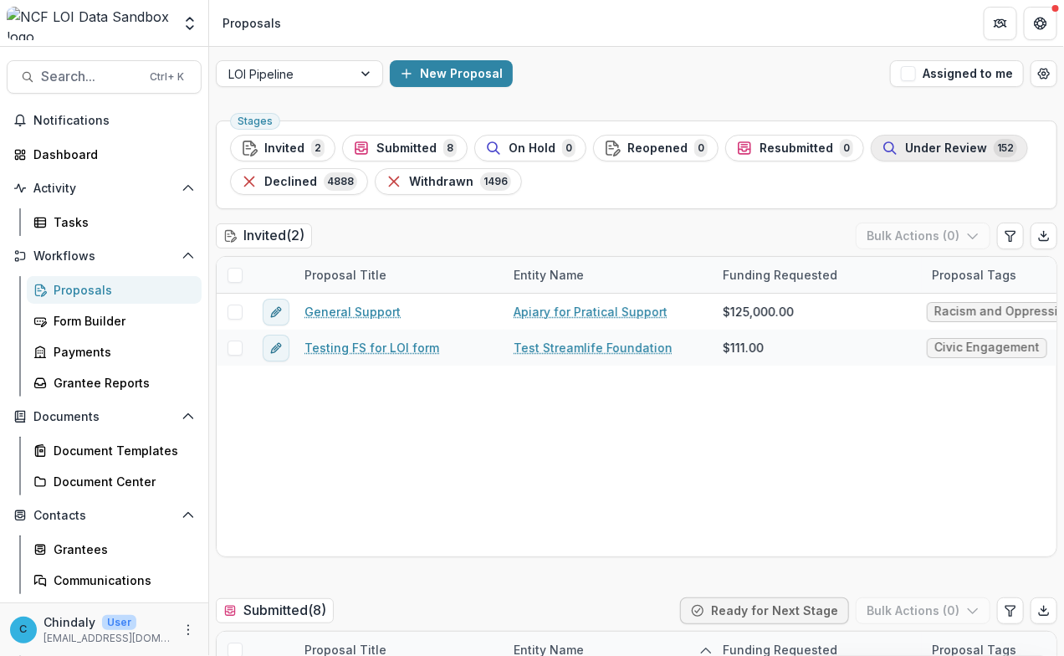
click at [921, 148] on span "Under Review" at bounding box center [946, 148] width 82 height 14
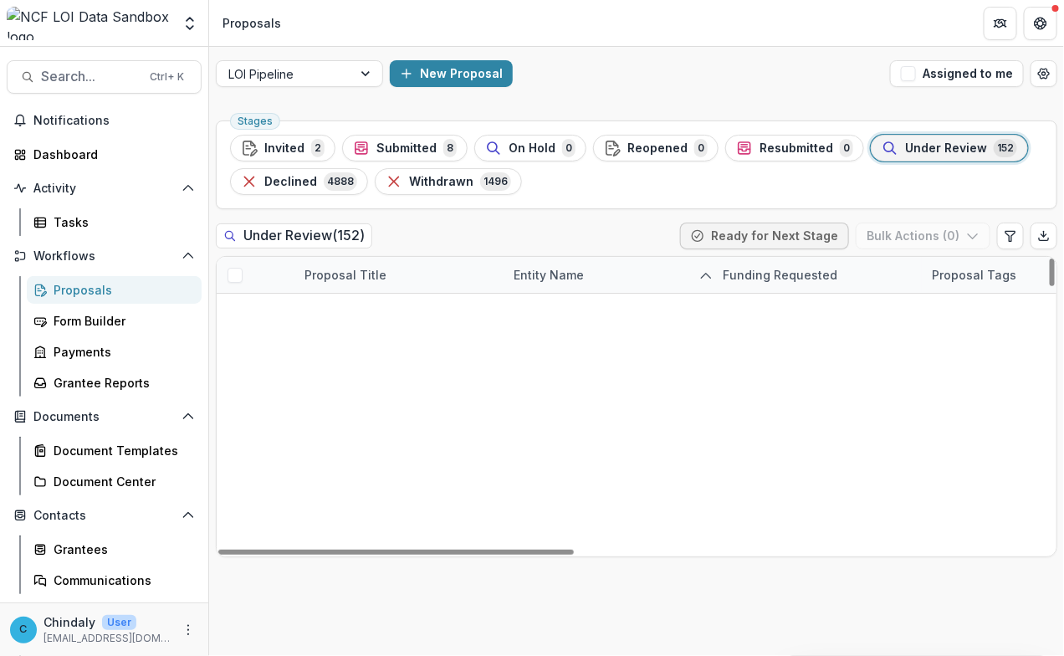
click at [431, 494] on link "Appalachian Growth Fund (Class B)" at bounding box center [411, 492] width 166 height 18
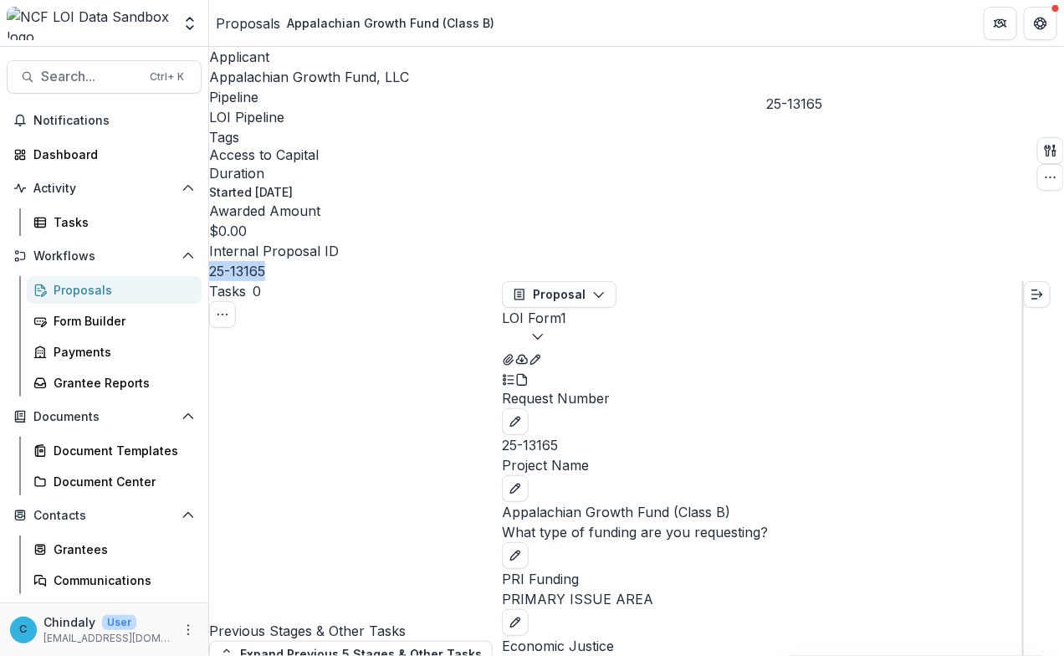
drag, startPoint x: 836, startPoint y: 82, endPoint x: 774, endPoint y: 84, distance: 61.9
click at [409, 261] on div "25-13165" at bounding box center [309, 271] width 200 height 20
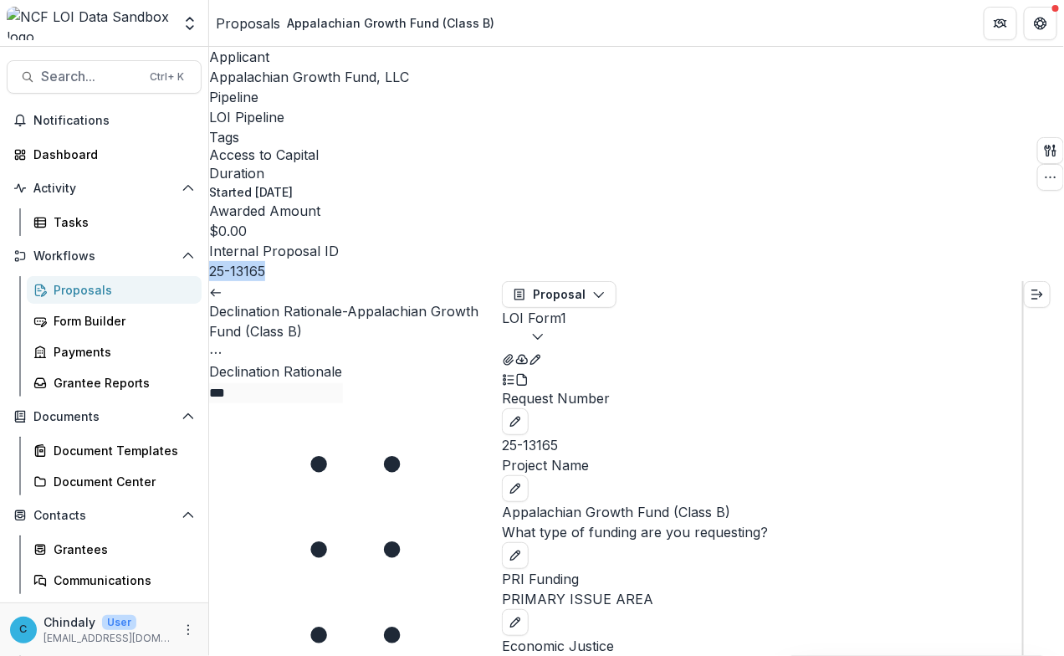
click at [365, 403] on div "Declination Rationale-Appalachian Growth Fund (Class B) View task Reopen Task D…" at bounding box center [355, 342] width 293 height 122
click at [222, 346] on icon "Options" at bounding box center [215, 352] width 13 height 13
click at [222, 286] on icon at bounding box center [215, 292] width 13 height 13
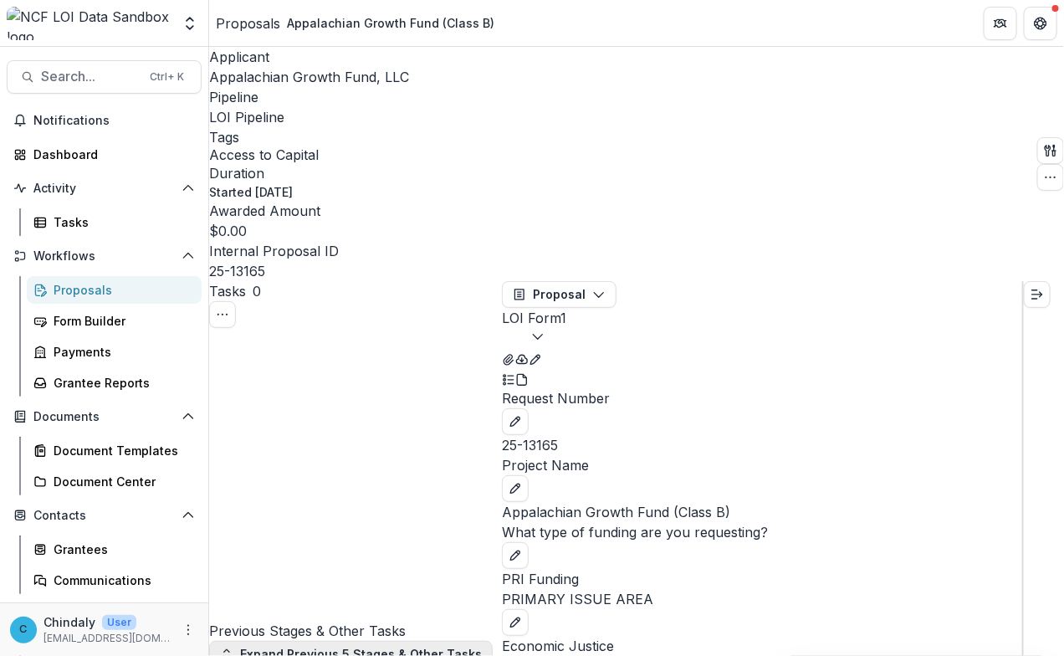
click at [268, 641] on button "Expand Previous 5 Stages & Other Tasks" at bounding box center [351, 654] width 284 height 27
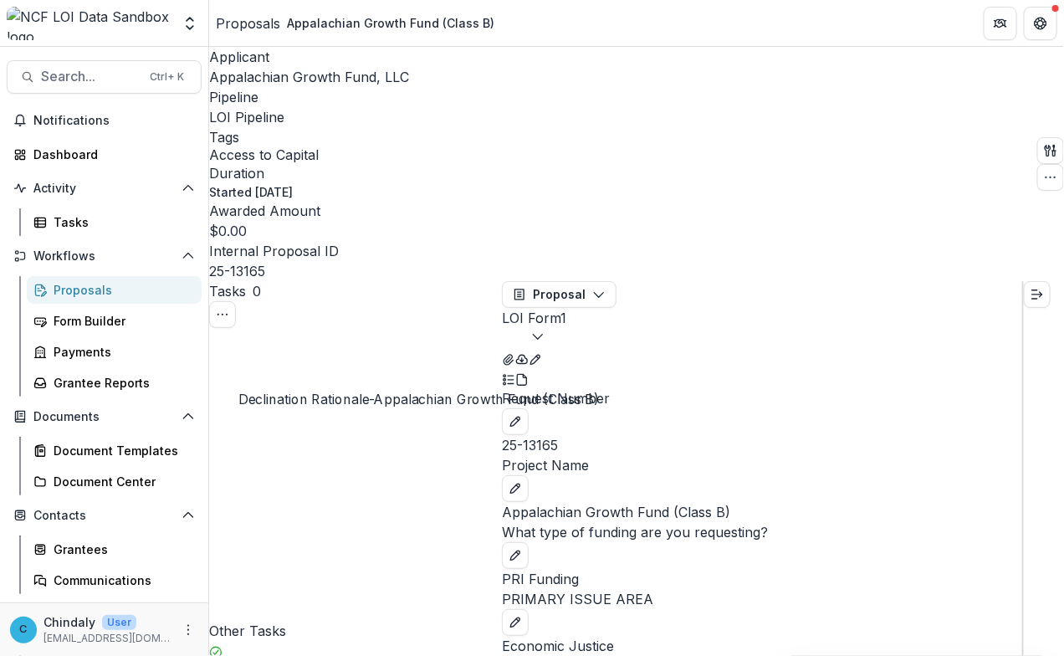
scroll to position [217, 0]
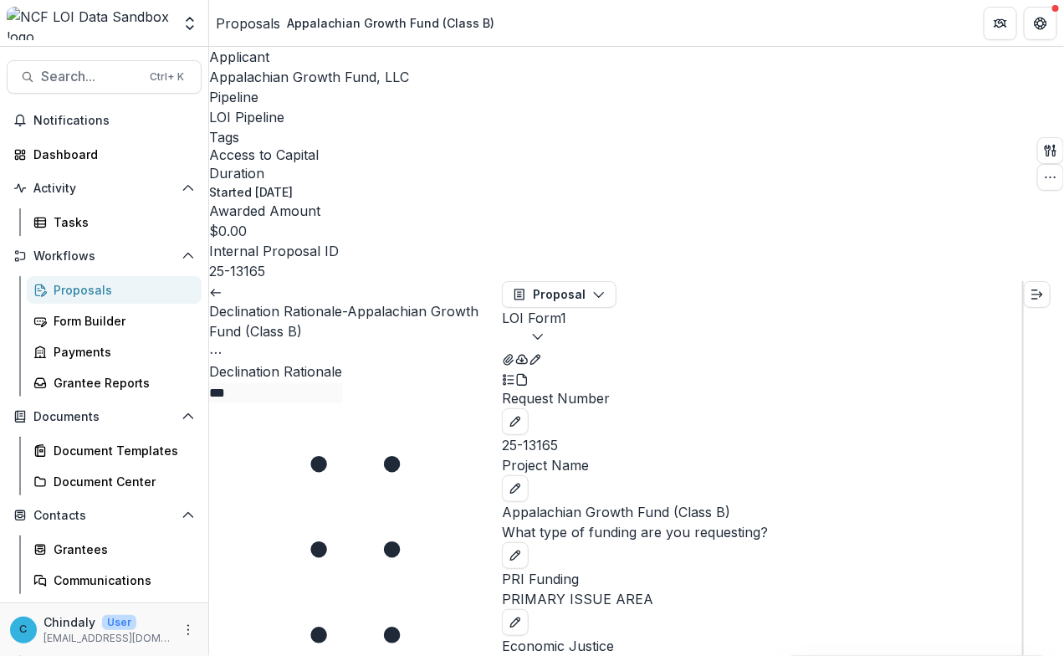
click at [395, 389] on div "Declination Rationale-Appalachian Growth Fund (Class B) View task Reopen Task D…" at bounding box center [355, 342] width 293 height 122
click at [92, 90] on button "Search... Ctrl + K" at bounding box center [104, 76] width 195 height 33
type input "********"
click at [222, 286] on icon at bounding box center [215, 292] width 13 height 13
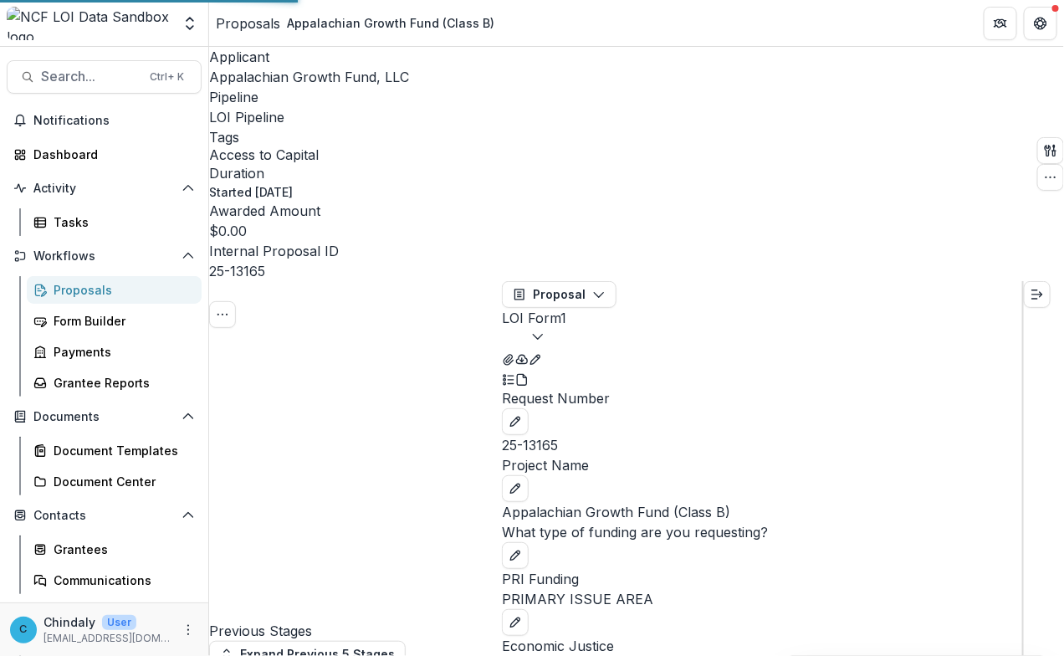
scroll to position [723, 0]
click at [1040, 281] on button "Expand right" at bounding box center [1037, 294] width 27 height 27
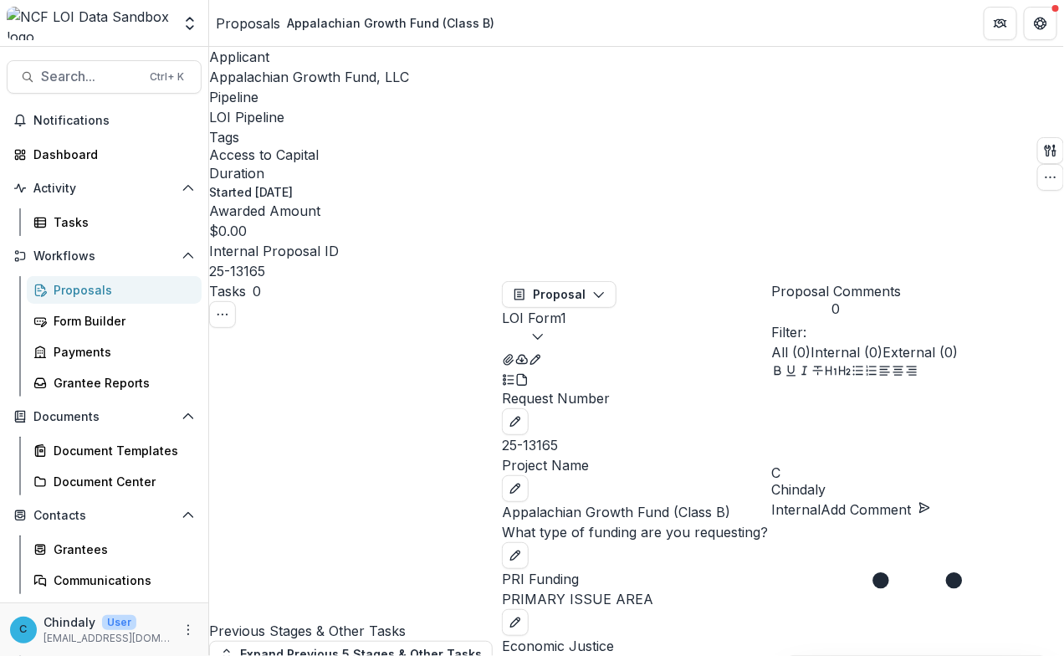
scroll to position [3752, 0]
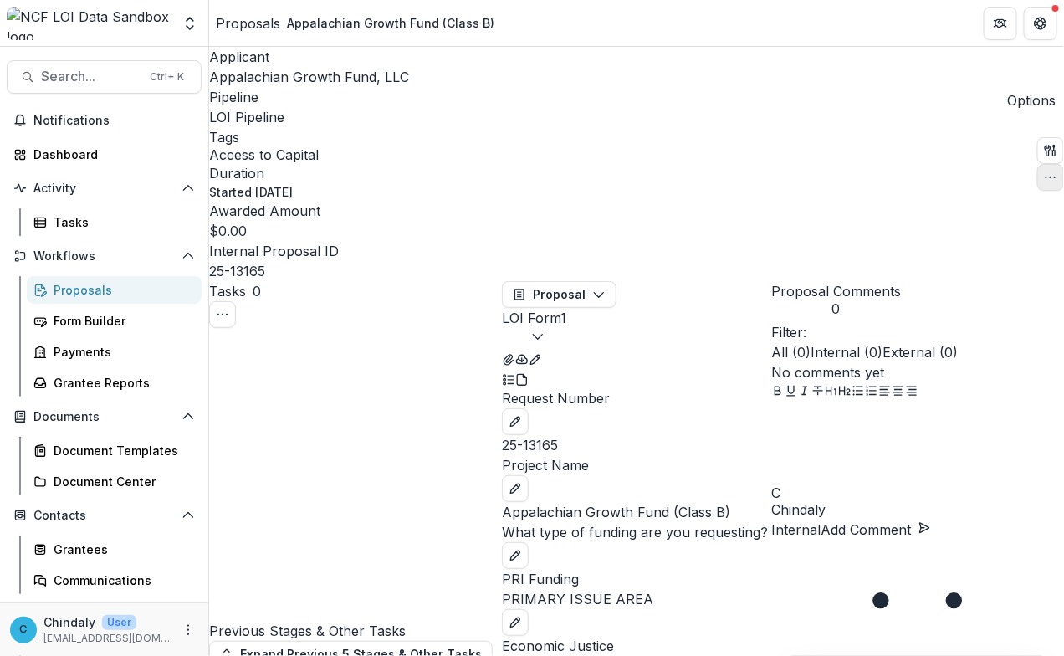
click at [1044, 171] on icon "button" at bounding box center [1050, 177] width 13 height 13
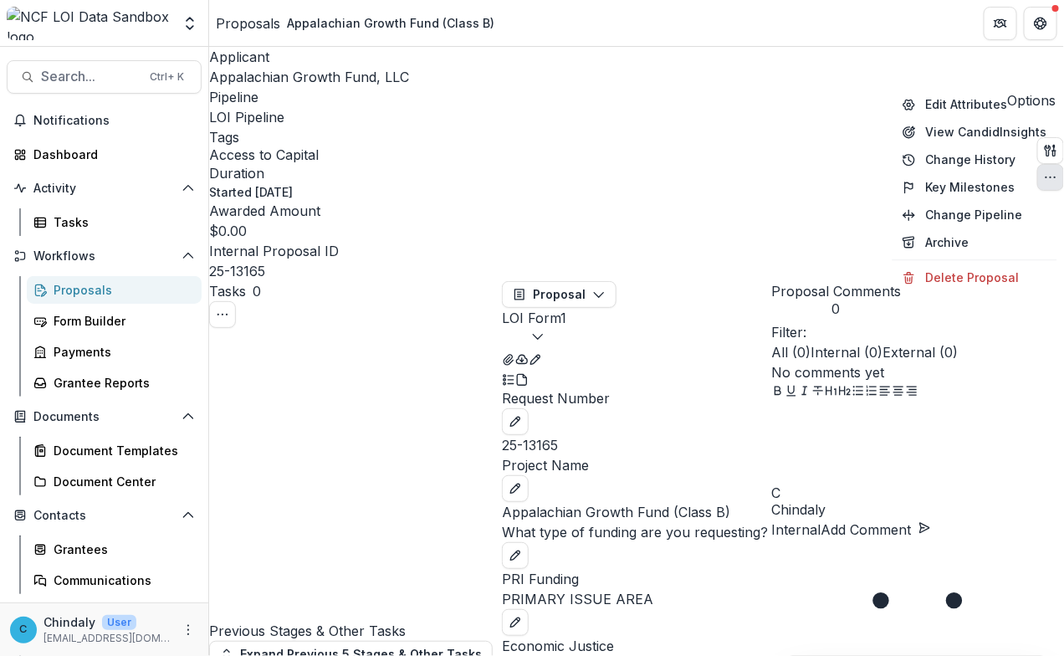
click at [1044, 171] on icon "button" at bounding box center [1050, 177] width 13 height 13
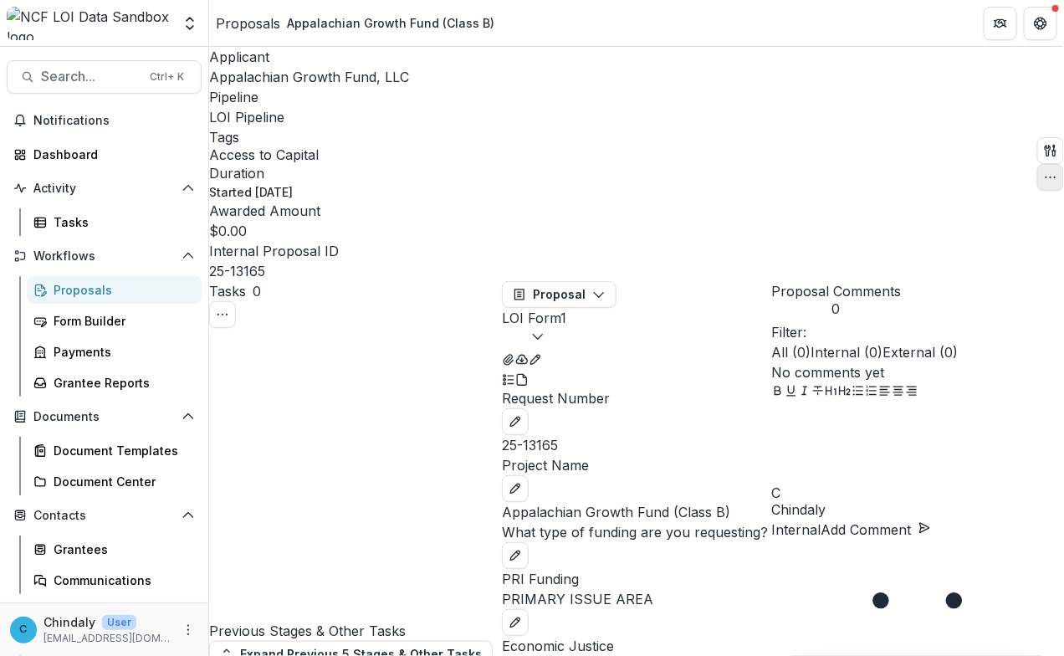
click at [1037, 164] on button "button" at bounding box center [1050, 177] width 27 height 27
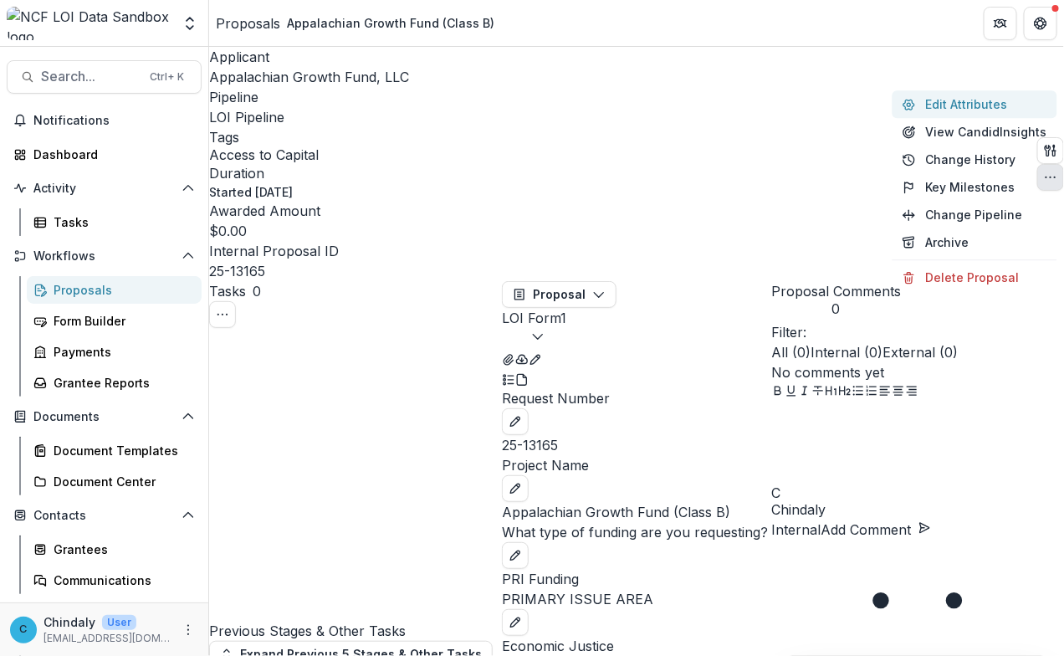
click at [970, 111] on button "Edit Attributes" at bounding box center [975, 104] width 165 height 28
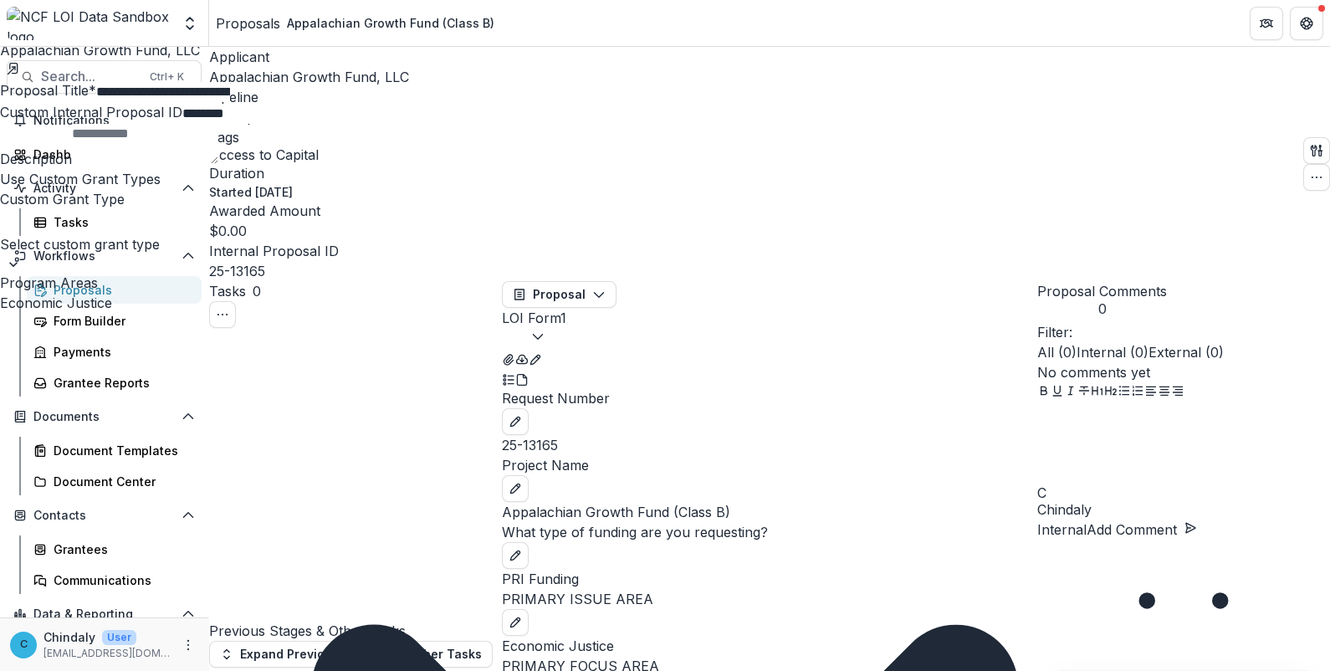
scroll to position [1343, 0]
click at [793, 670] on div "**********" at bounding box center [665, 671] width 1330 height 0
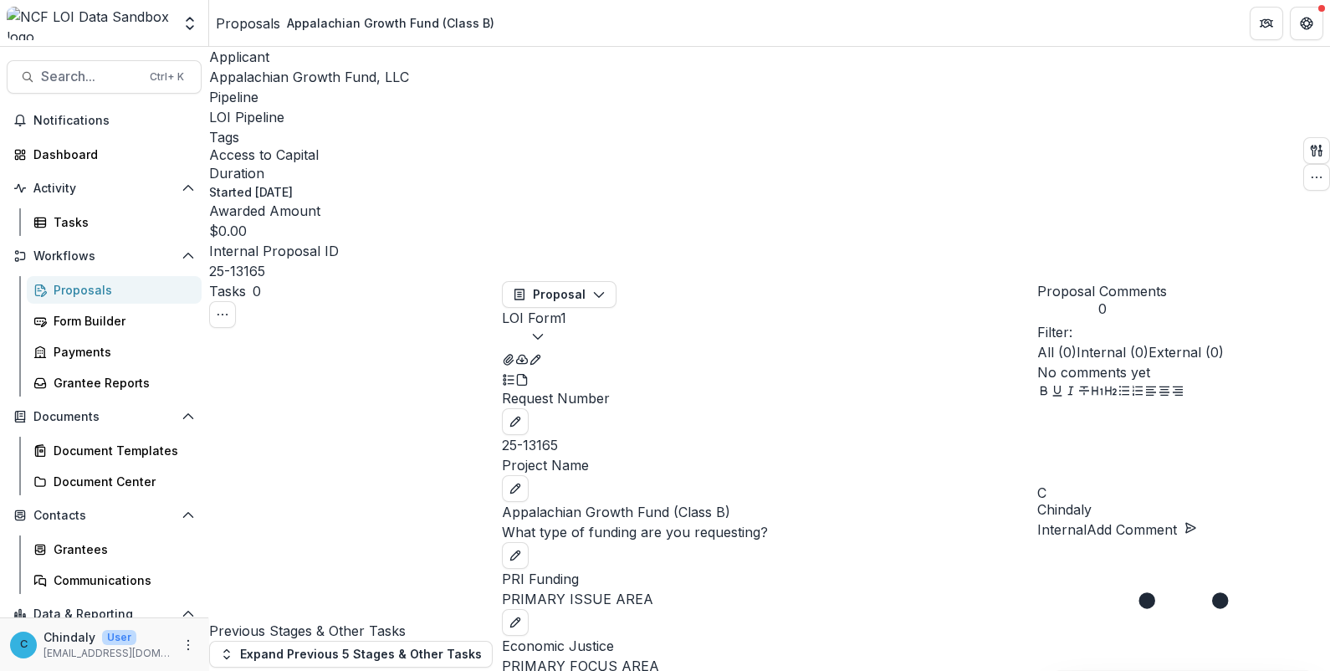
click at [50, 294] on link "Proposals" at bounding box center [114, 290] width 175 height 28
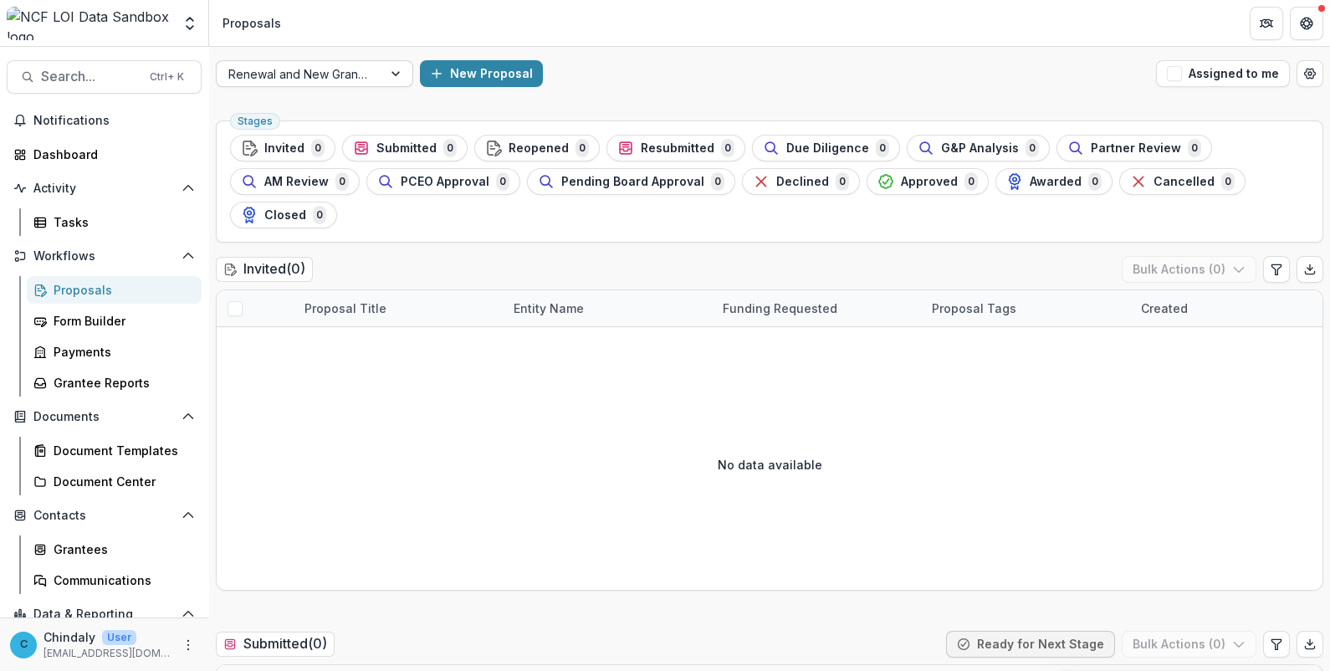
click at [383, 66] on div at bounding box center [397, 73] width 30 height 25
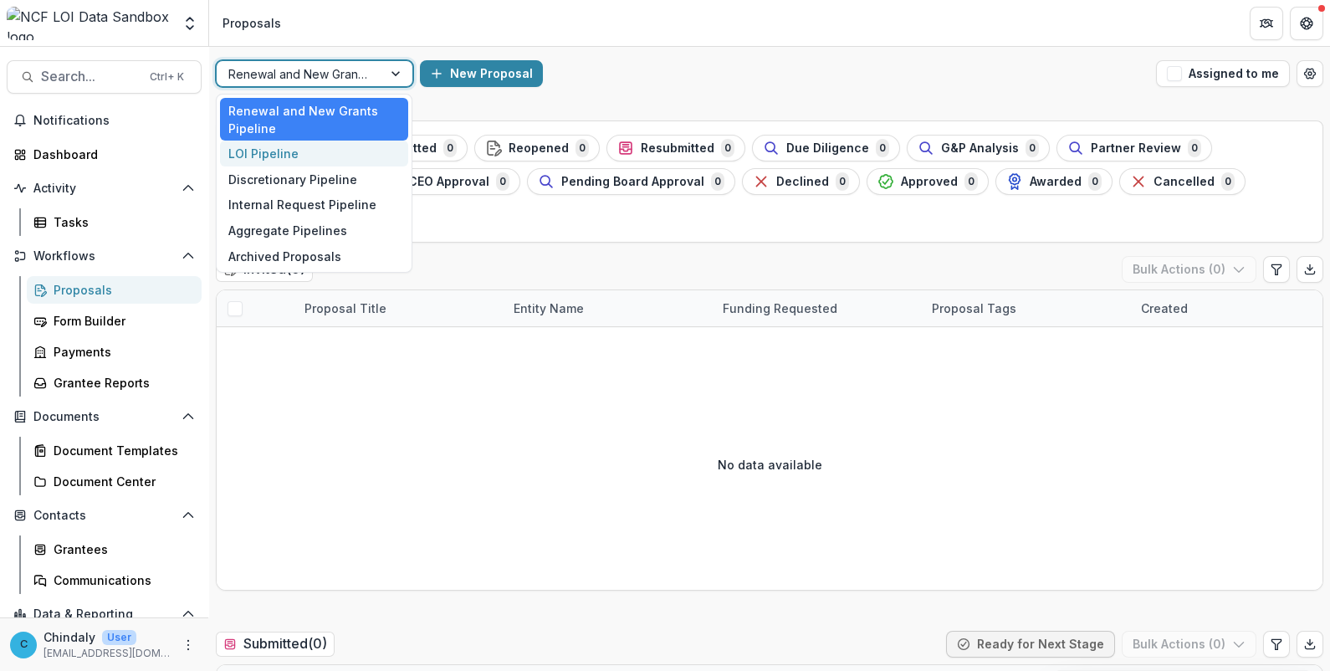
click at [301, 147] on div "LOI Pipeline" at bounding box center [314, 154] width 188 height 26
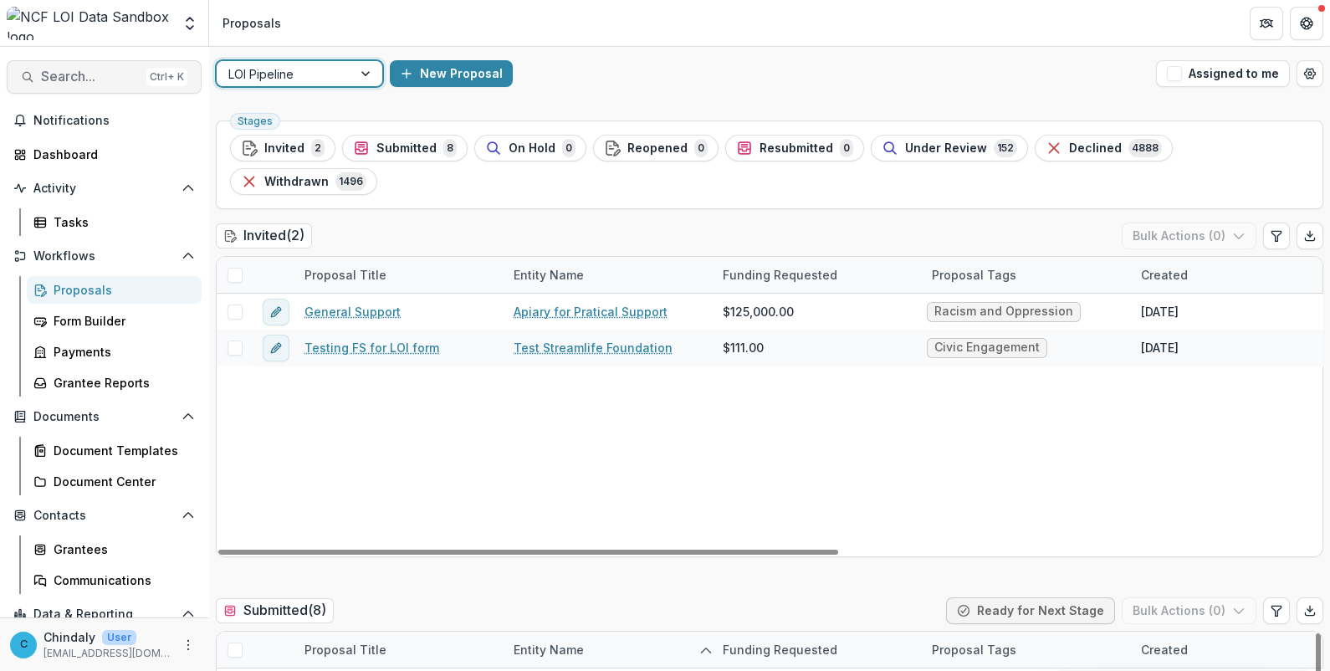
click at [108, 79] on span "Search..." at bounding box center [90, 77] width 99 height 16
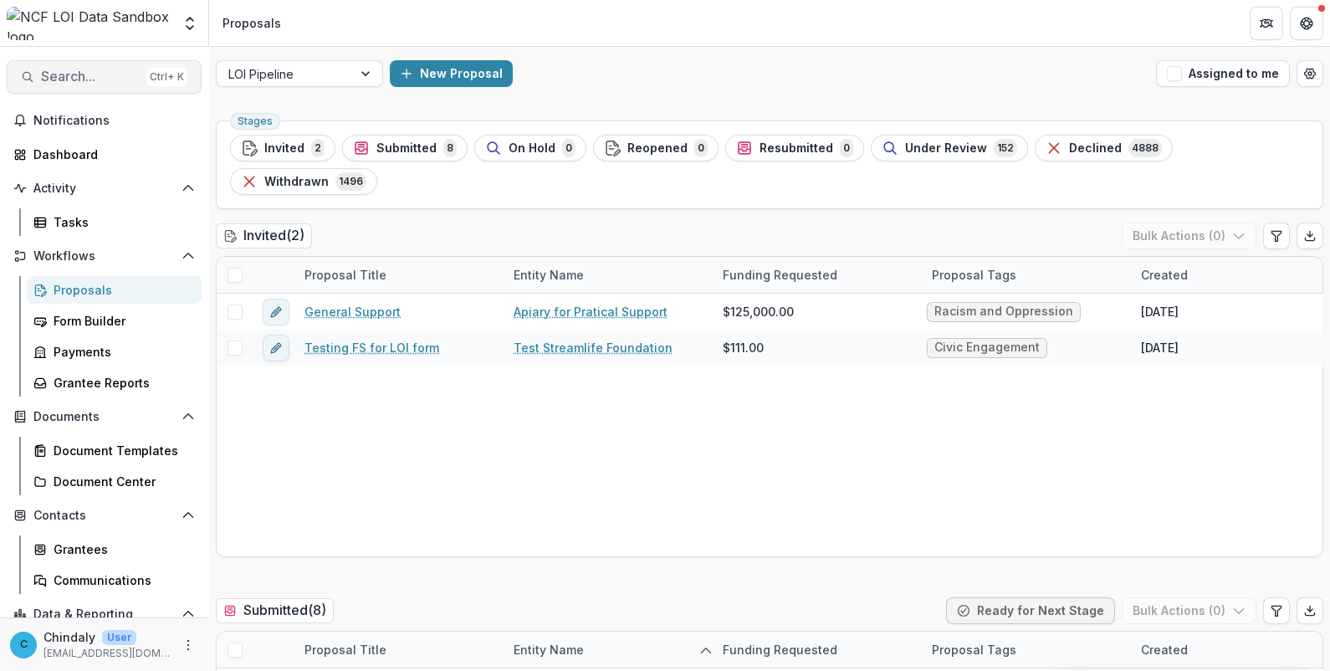
click at [88, 71] on span "Search..." at bounding box center [90, 77] width 99 height 16
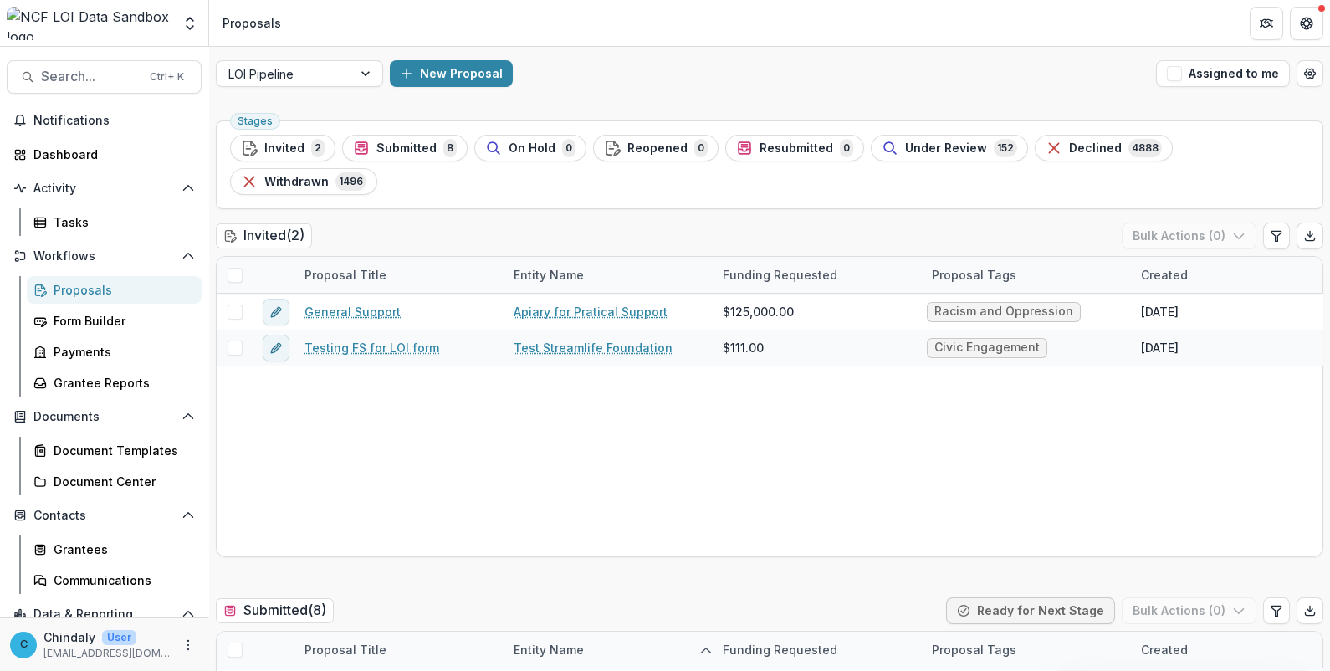
paste input
type input "********"
click at [319, 68] on div at bounding box center [284, 74] width 112 height 21
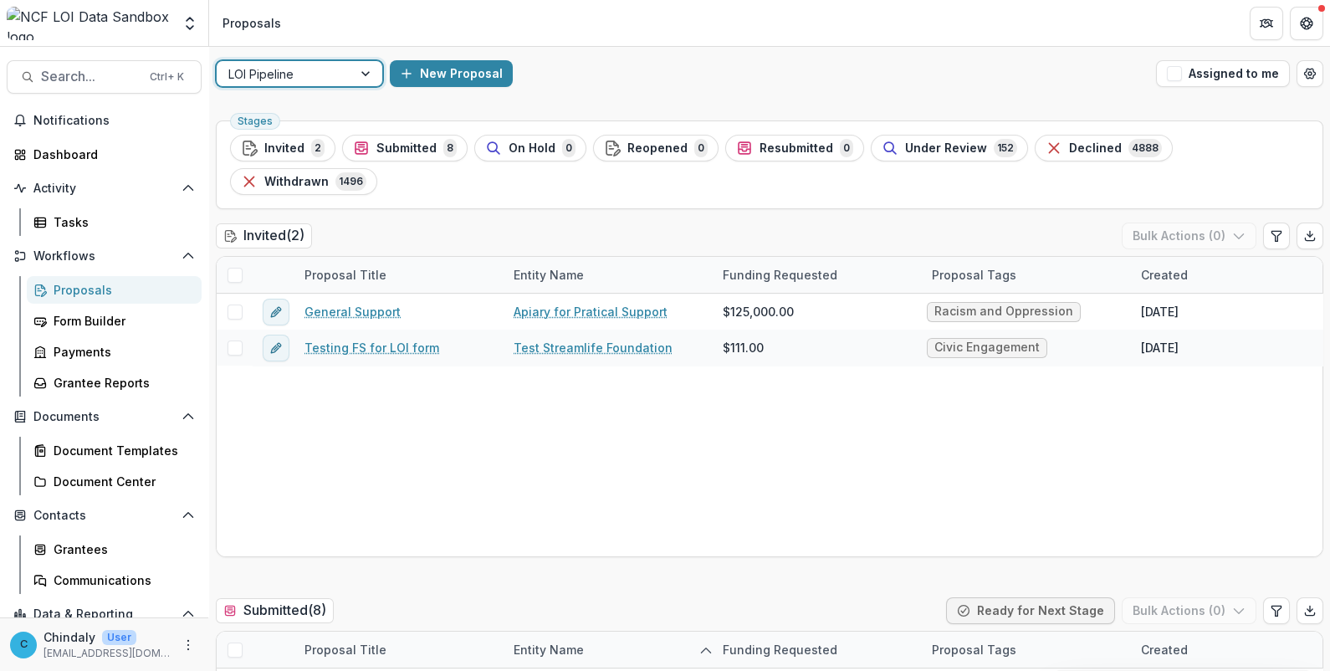
click at [1095, 148] on span "Declined" at bounding box center [1095, 148] width 53 height 14
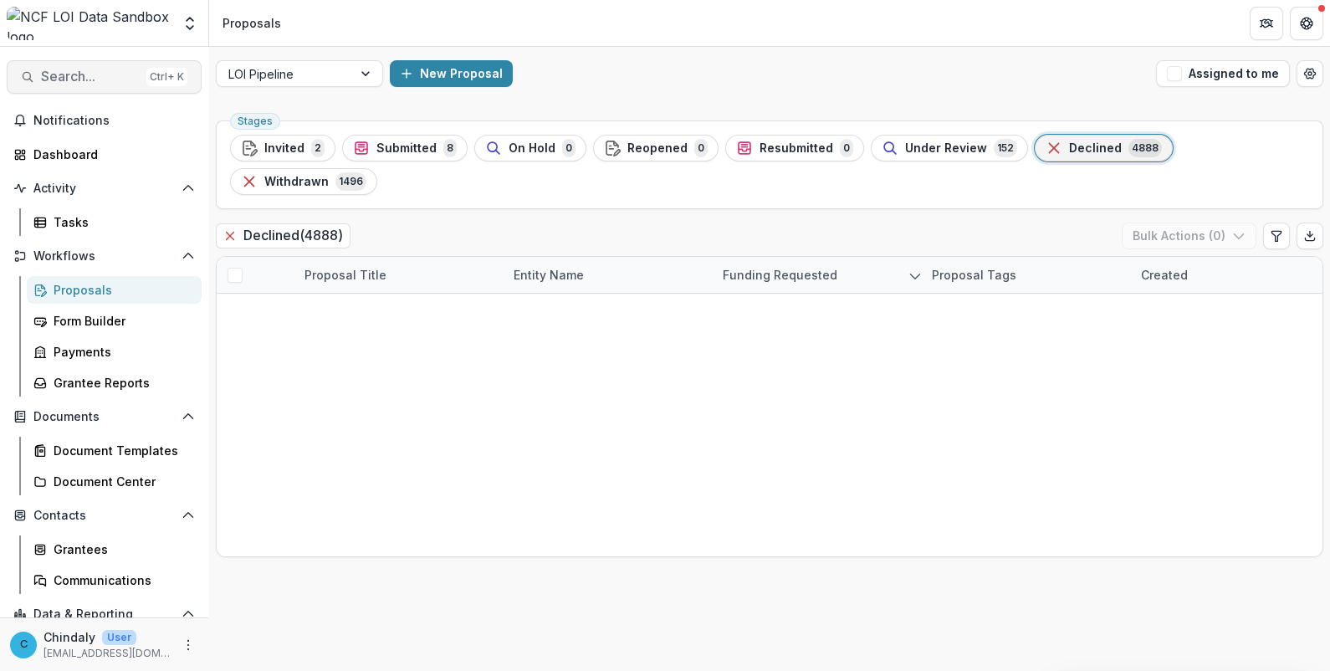
click at [111, 72] on span "Search..." at bounding box center [90, 77] width 99 height 16
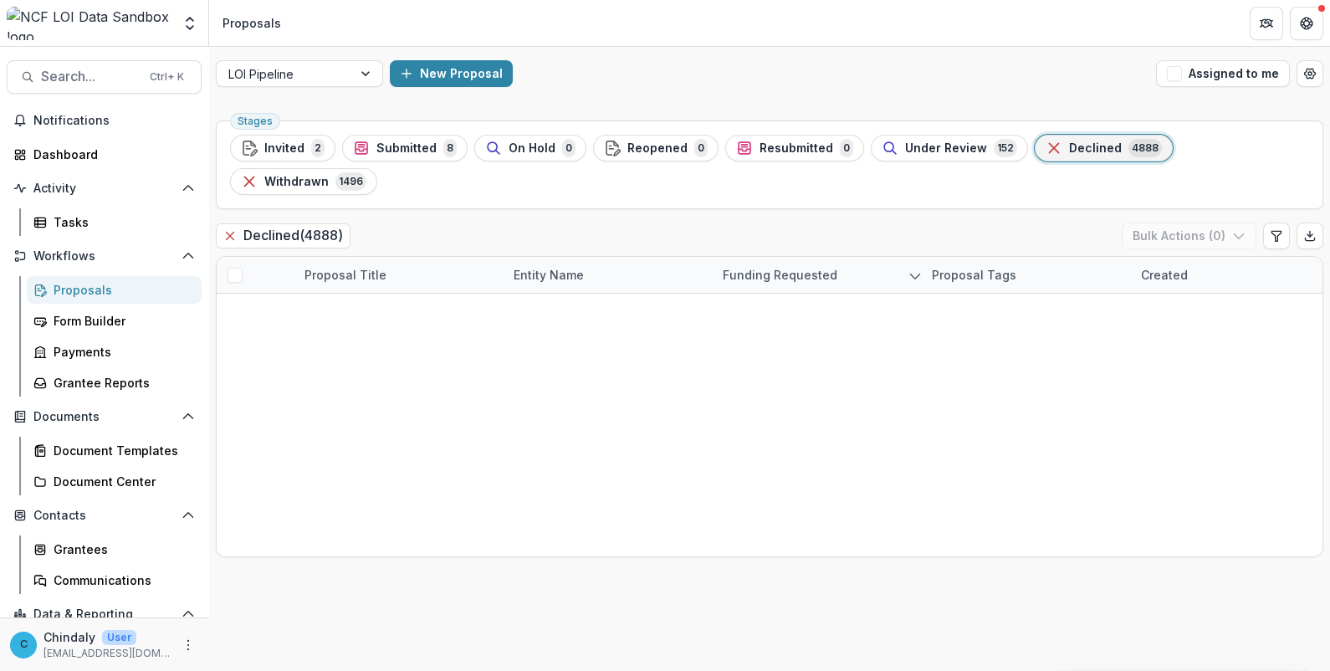
type input "**********"
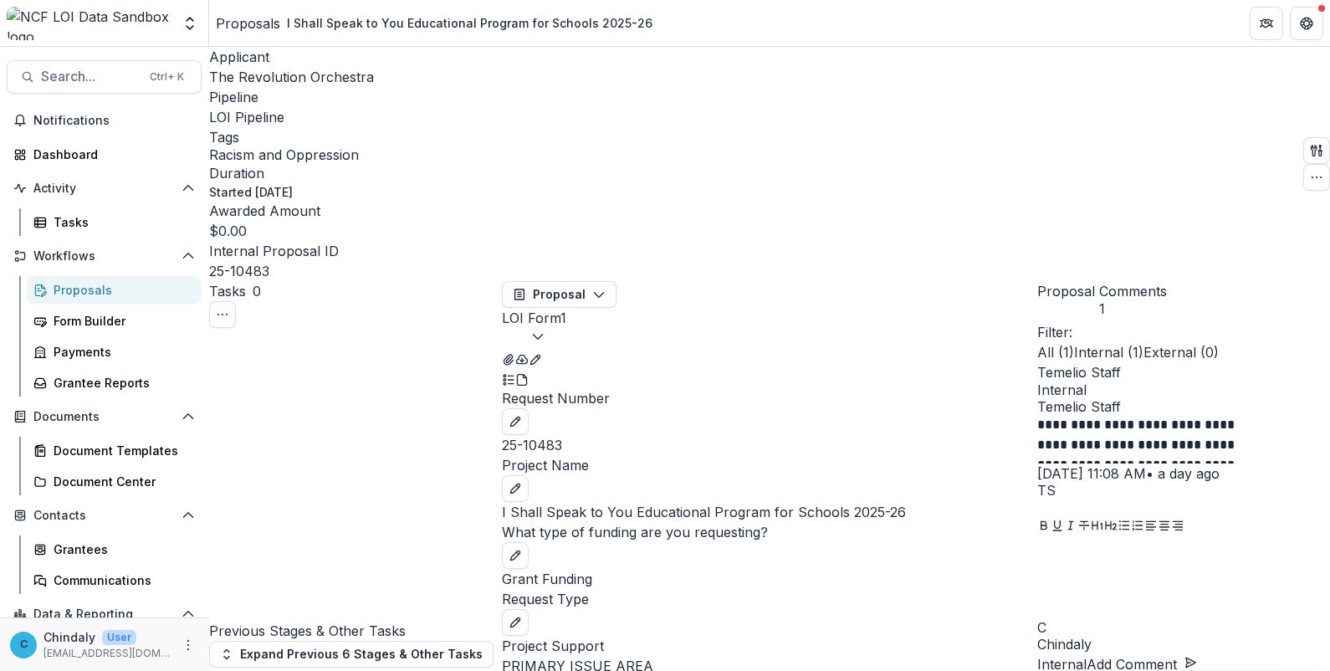
click at [1130, 415] on p "**********" at bounding box center [1144, 439] width 214 height 49
drag, startPoint x: 1130, startPoint y: 274, endPoint x: 1109, endPoint y: 257, distance: 26.8
click at [1109, 415] on p "**********" at bounding box center [1144, 439] width 214 height 49
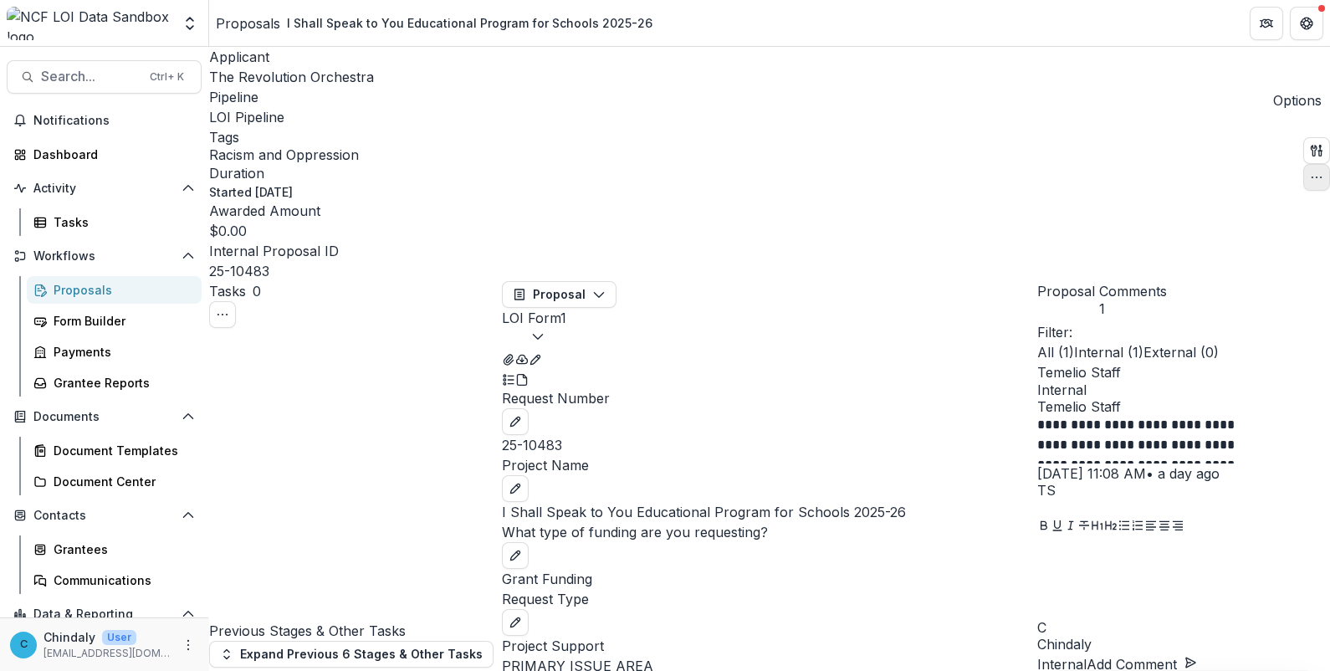
click at [1310, 171] on icon "button" at bounding box center [1316, 177] width 13 height 13
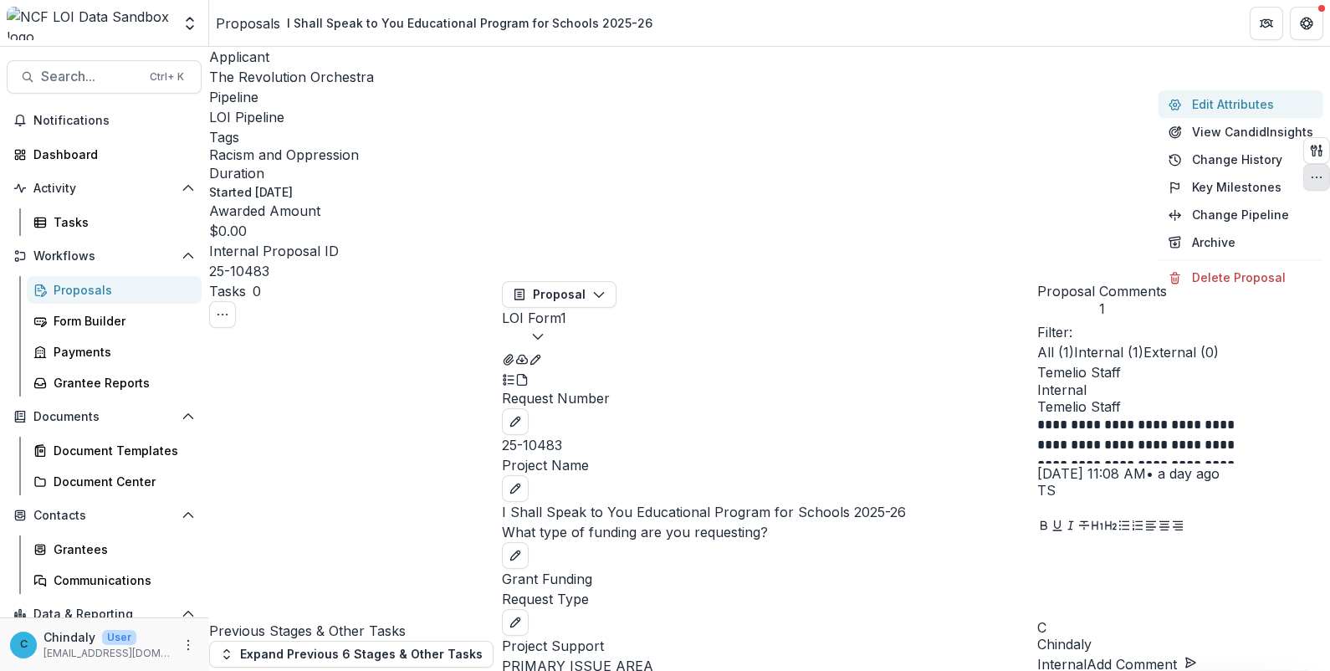
click at [1203, 104] on button "Edit Attributes" at bounding box center [1241, 104] width 165 height 28
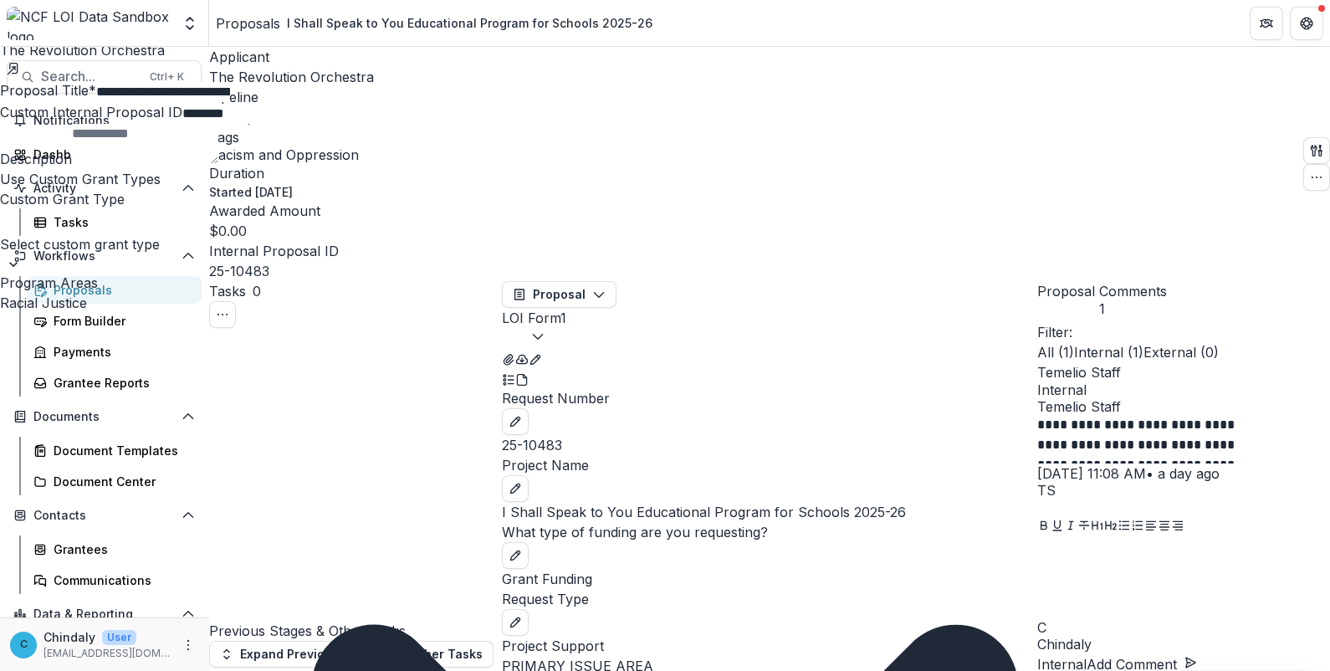
scroll to position [1350, 0]
